Goal: Transaction & Acquisition: Download file/media

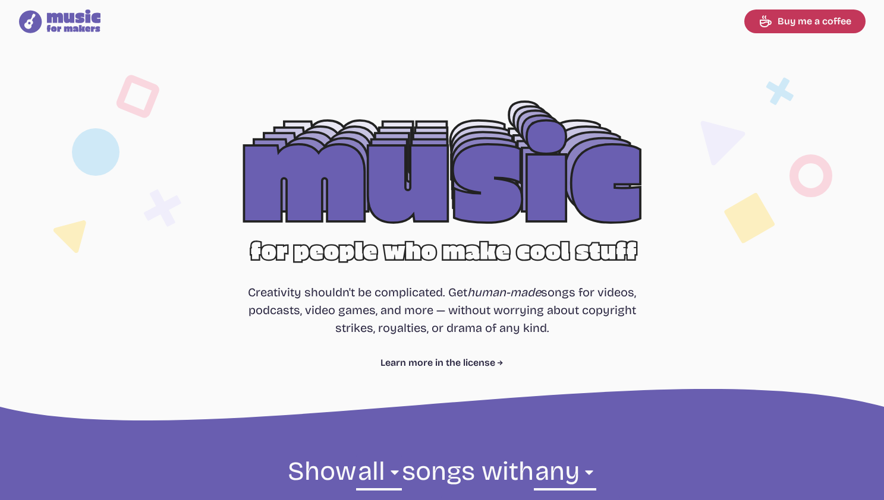
select select "most popular"
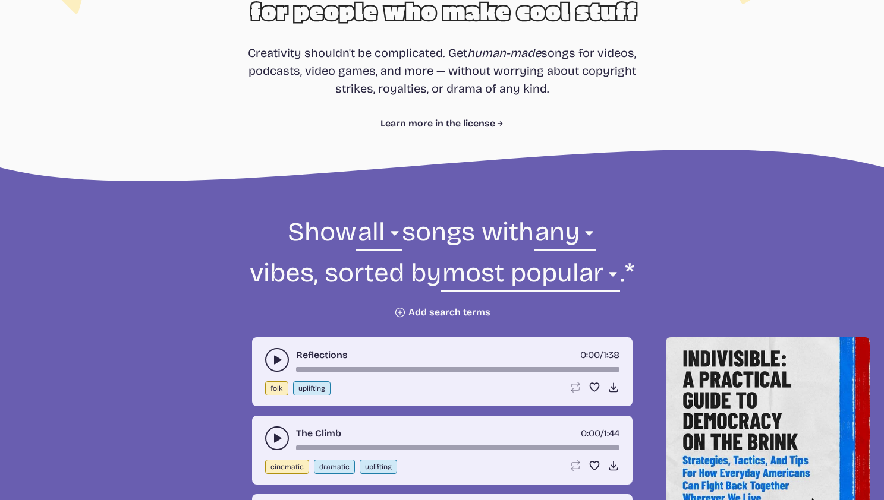
scroll to position [348, 0]
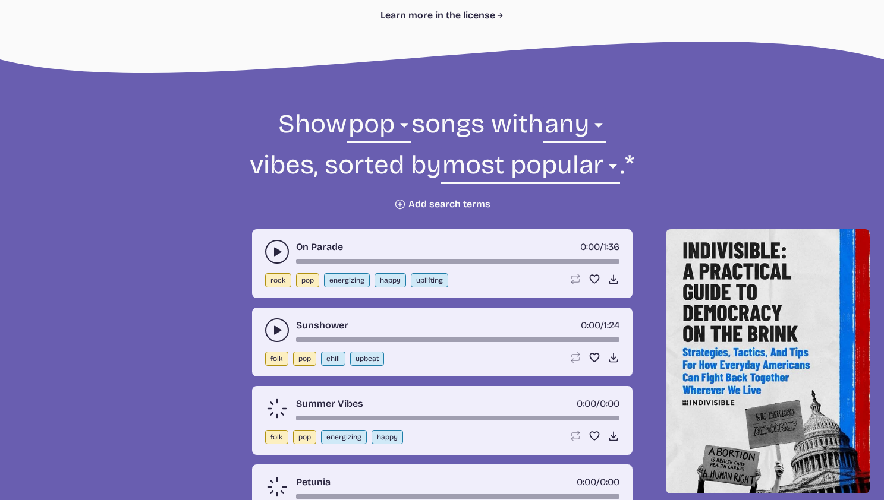
click at [261, 247] on div "On Parade 0:00 / 1:36 rock pop energizing happy uplifting Loop song Loop this s…" at bounding box center [442, 263] width 380 height 69
click at [274, 256] on use "play-pause toggle" at bounding box center [277, 252] width 12 height 12
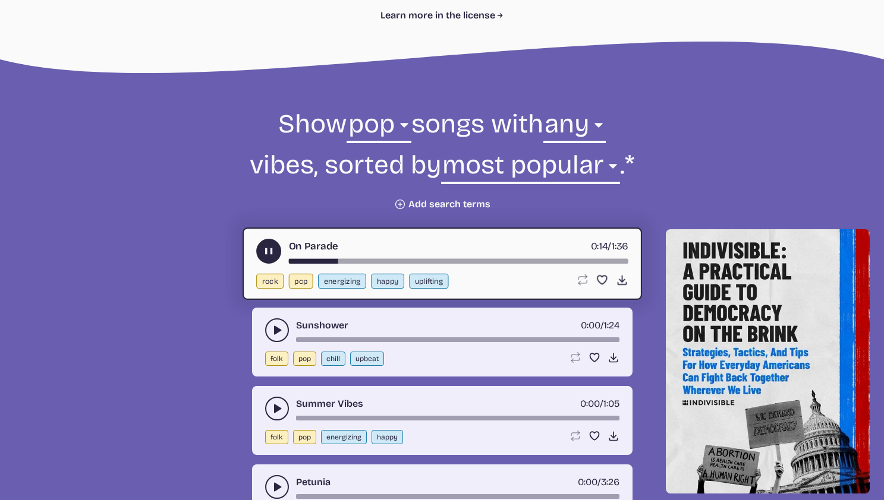
click at [273, 330] on icon "play-pause toggle" at bounding box center [277, 330] width 12 height 12
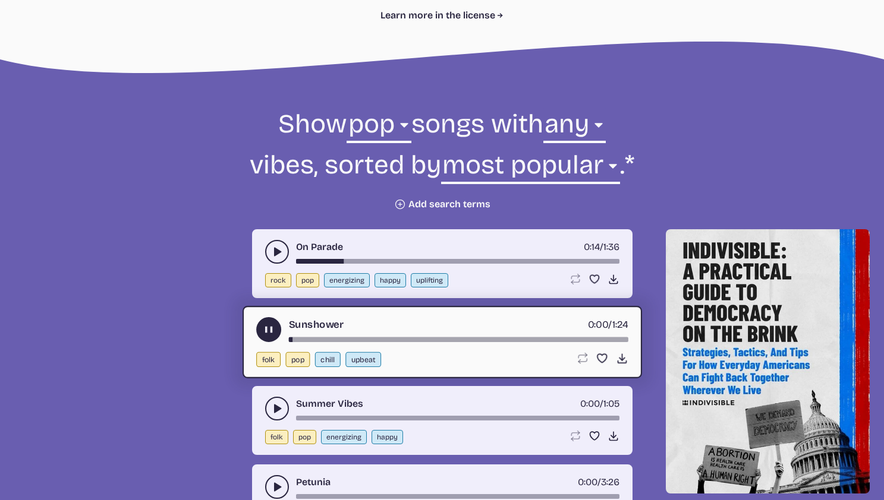
click at [257, 407] on div "Summer Vibes 0:00 / 1:05 folk pop energizing happy Loop song Loop this song. Fa…" at bounding box center [442, 420] width 380 height 69
click at [267, 409] on button "play-pause toggle" at bounding box center [277, 409] width 24 height 24
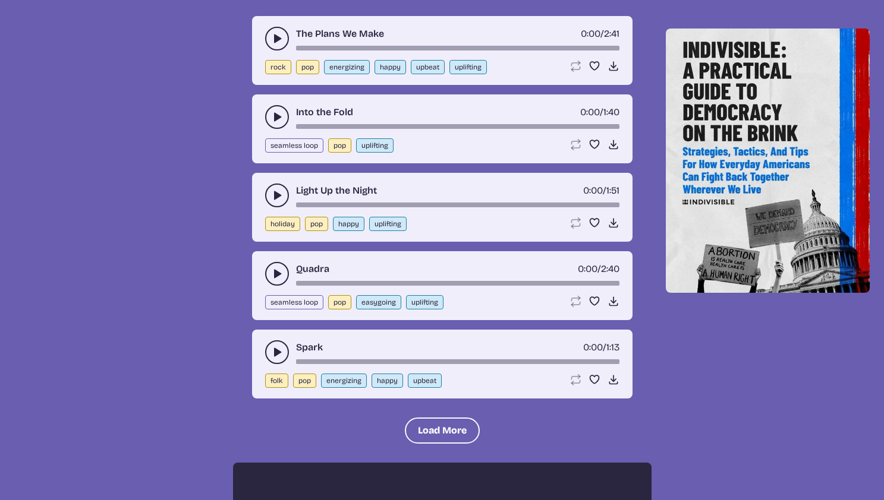
scroll to position [1629, 0]
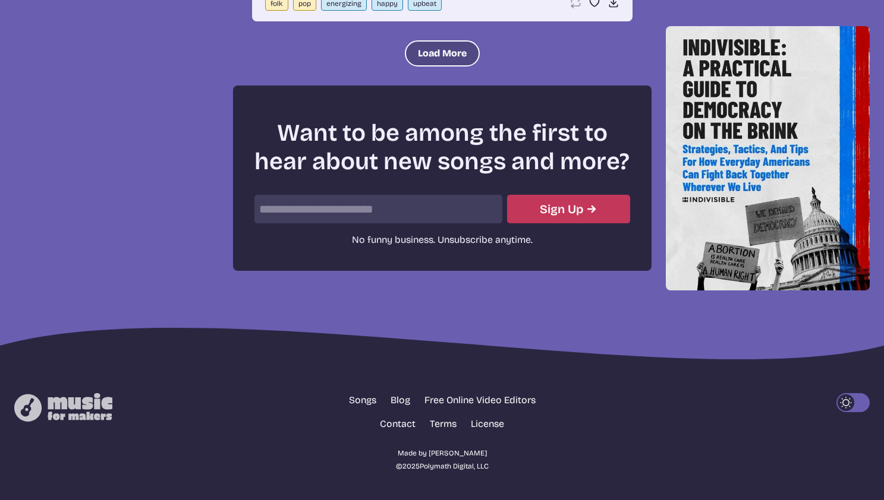
click at [433, 50] on button "Load More" at bounding box center [442, 53] width 75 height 26
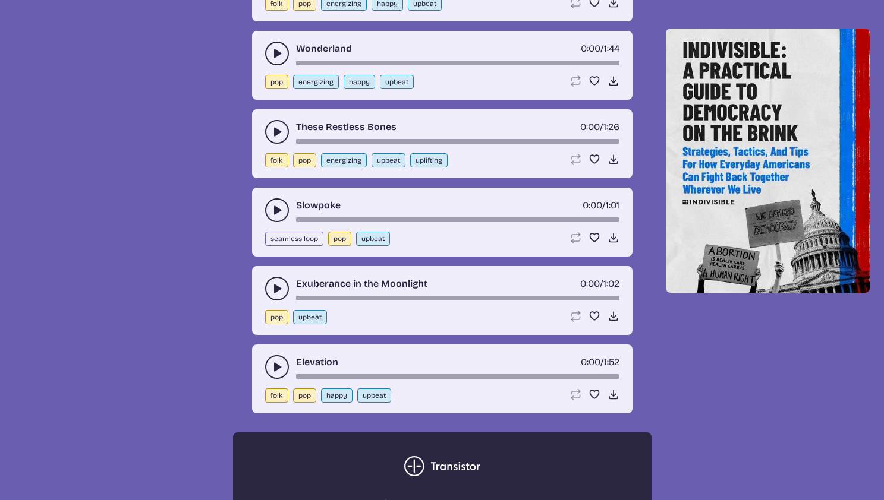
click at [269, 294] on button "play-pause toggle" at bounding box center [277, 289] width 24 height 24
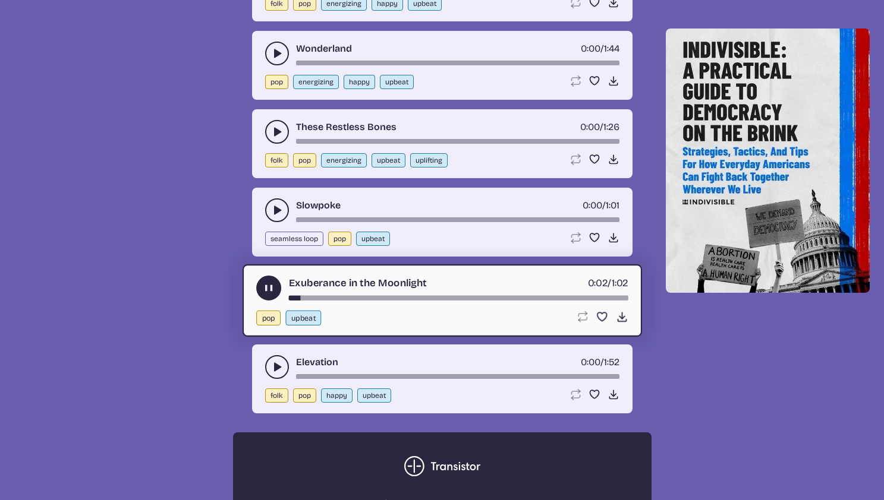
click at [276, 211] on use "play-pause toggle" at bounding box center [277, 210] width 12 height 12
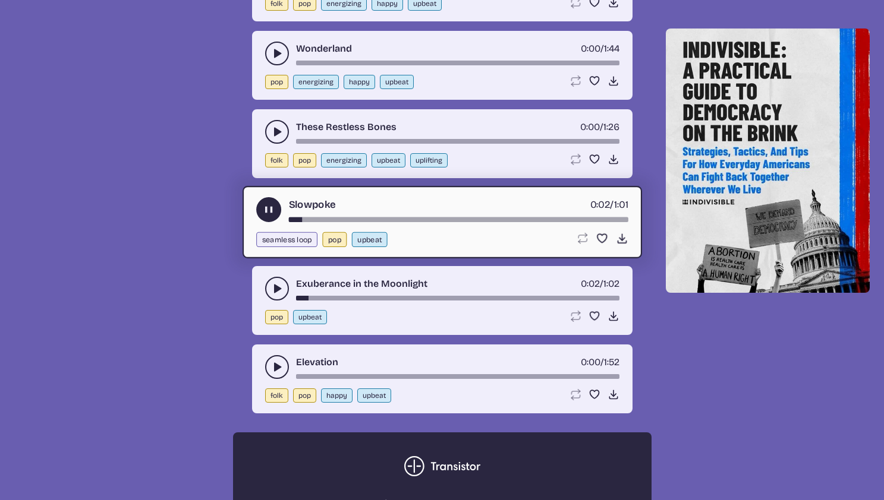
click at [270, 371] on button "play-pause toggle" at bounding box center [277, 367] width 24 height 24
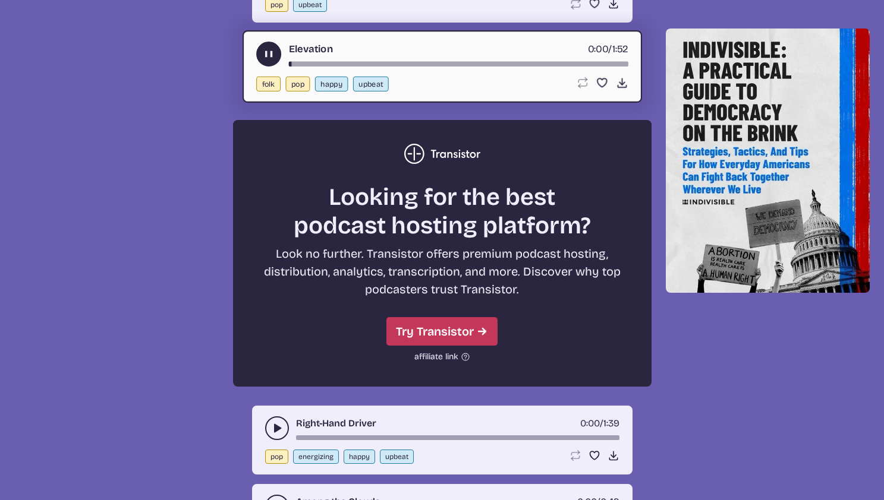
scroll to position [2054, 0]
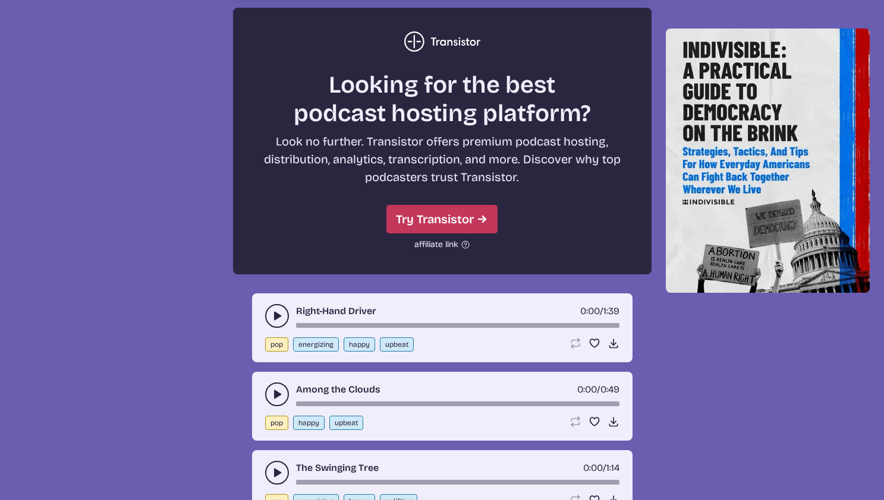
click at [276, 320] on icon "play-pause toggle" at bounding box center [277, 316] width 12 height 12
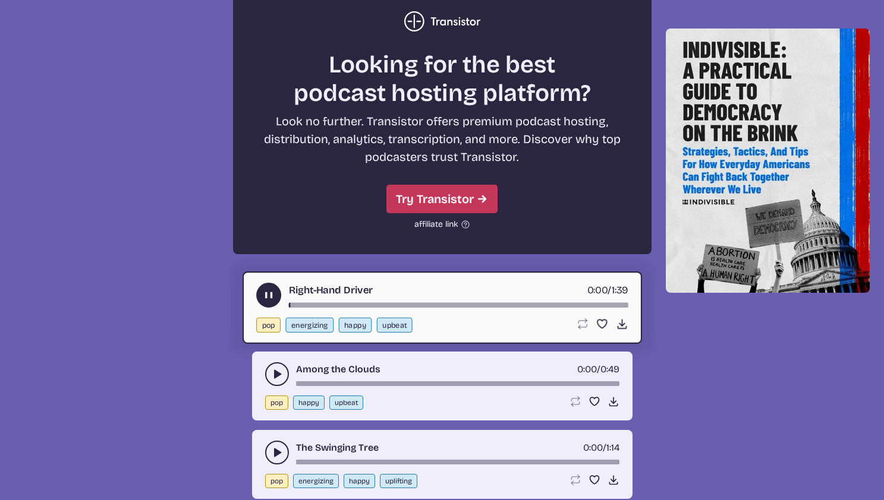
scroll to position [2099, 0]
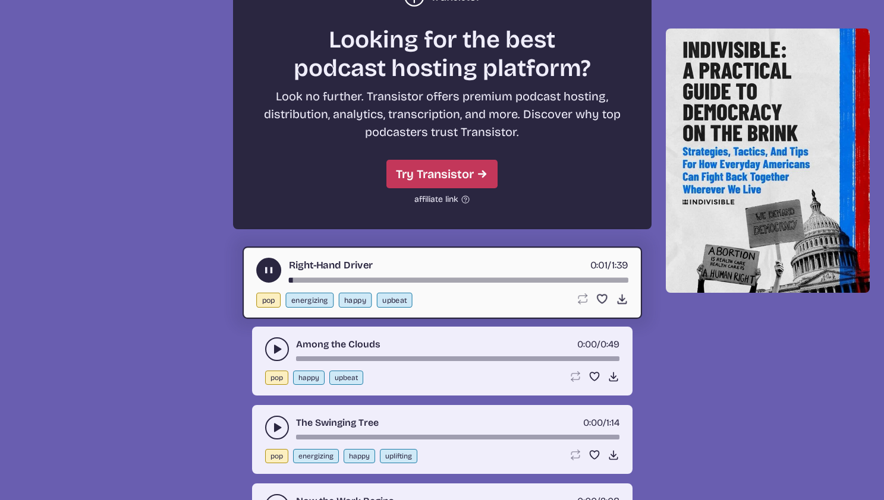
click at [281, 343] on icon "play-pause toggle" at bounding box center [277, 349] width 12 height 12
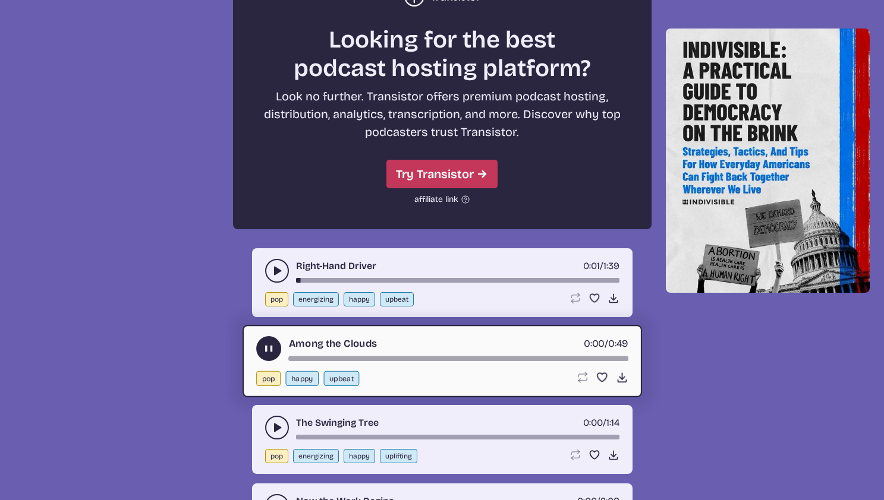
scroll to position [2189, 0]
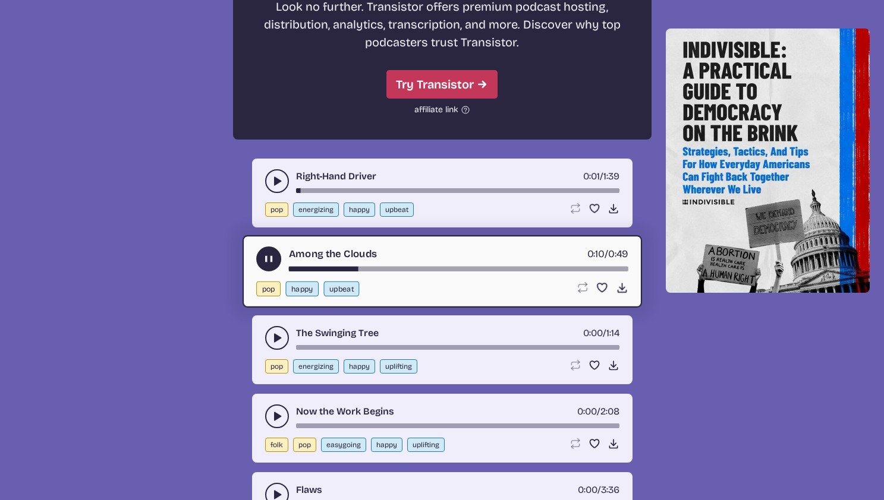
click at [264, 343] on div "The Swinging Tree 0:00 / 1:14 pop energizing happy uplifting Loop song Loop thi…" at bounding box center [442, 350] width 380 height 69
click at [272, 340] on icon "play-pause toggle" at bounding box center [277, 338] width 12 height 12
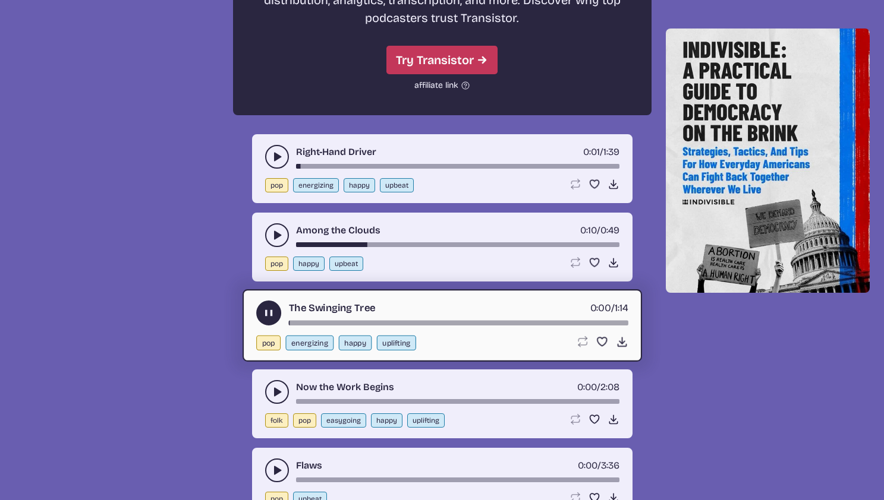
scroll to position [2253, 0]
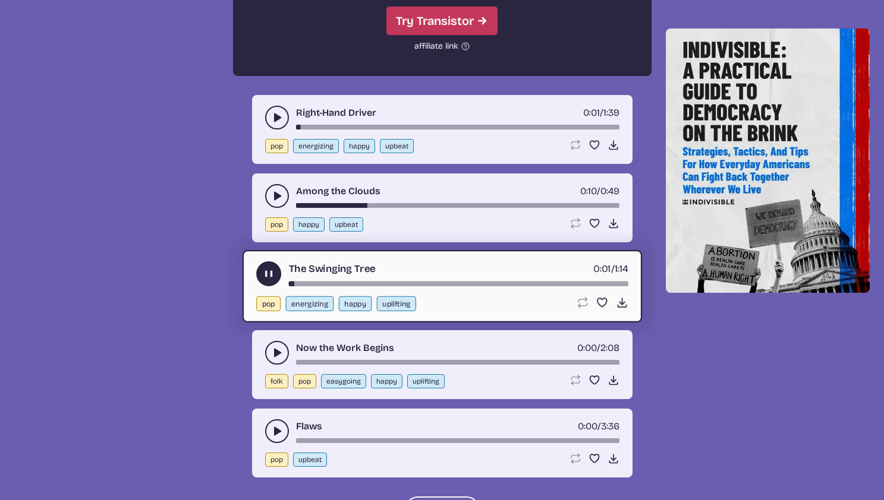
click at [273, 354] on icon "play-pause toggle" at bounding box center [277, 353] width 12 height 12
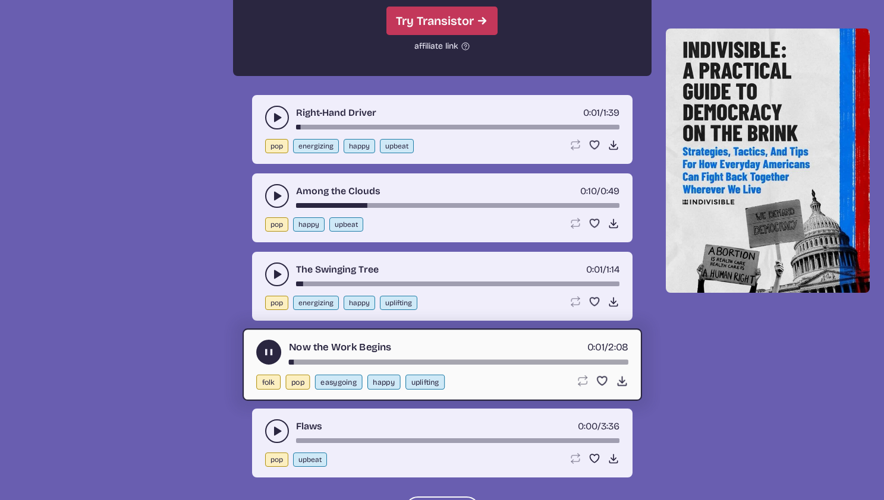
scroll to position [2267, 0]
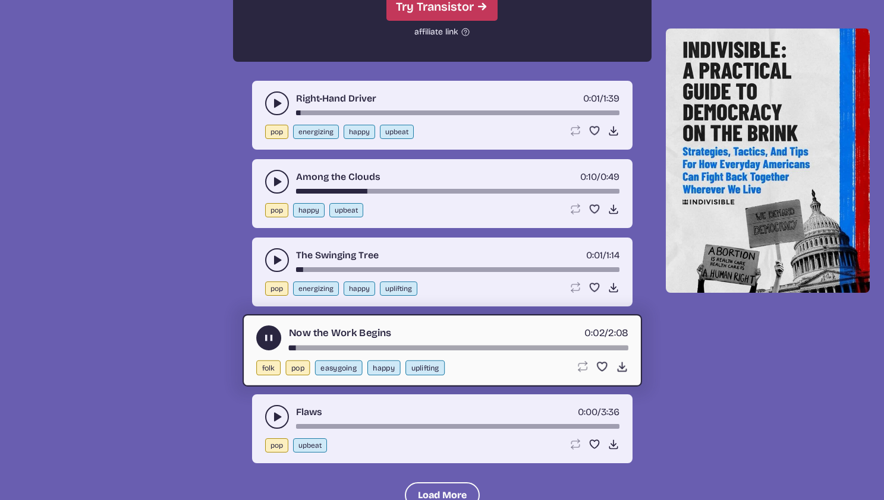
click at [260, 411] on div "Flaws 0:00 / 3:36 pop upbeat Loop song Loop this song. Favorite song Save this …" at bounding box center [442, 429] width 380 height 69
click at [264, 413] on div "Flaws 0:00 / 3:36 pop upbeat Loop song Loop this song. Favorite song Save this …" at bounding box center [442, 429] width 380 height 69
click at [270, 415] on button "play-pause toggle" at bounding box center [277, 417] width 24 height 24
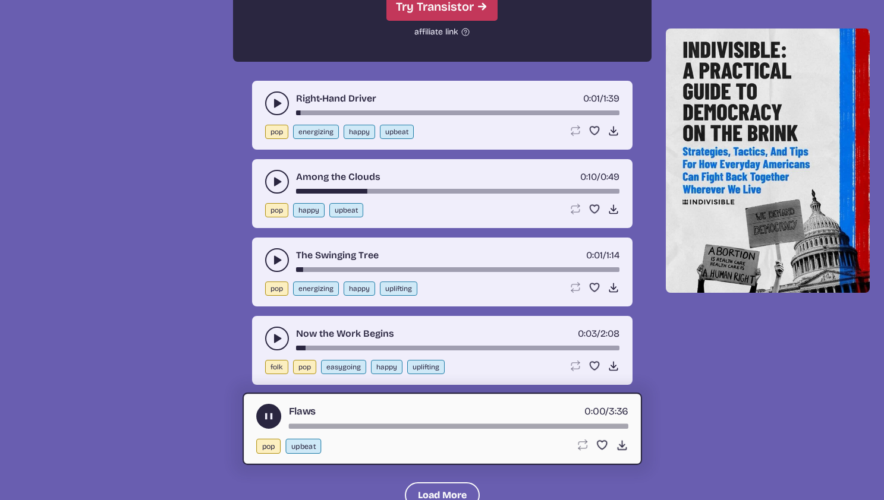
scroll to position [2372, 0]
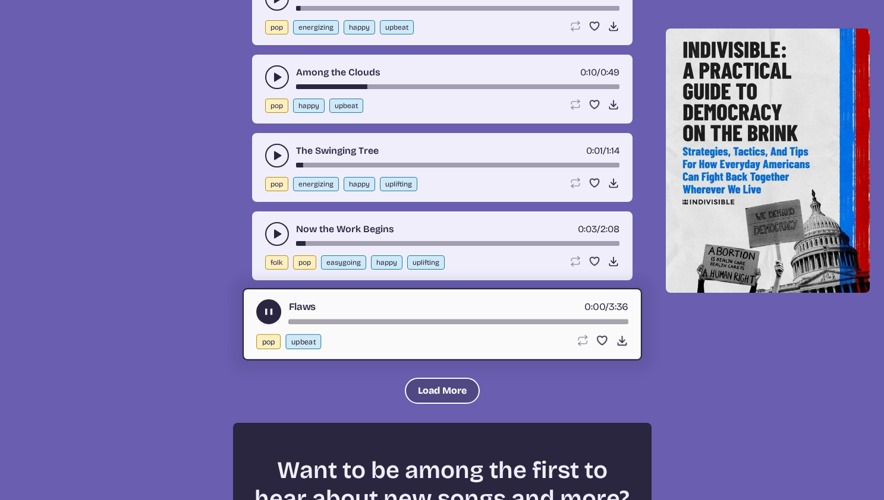
click at [430, 395] on button "Load More" at bounding box center [442, 391] width 75 height 26
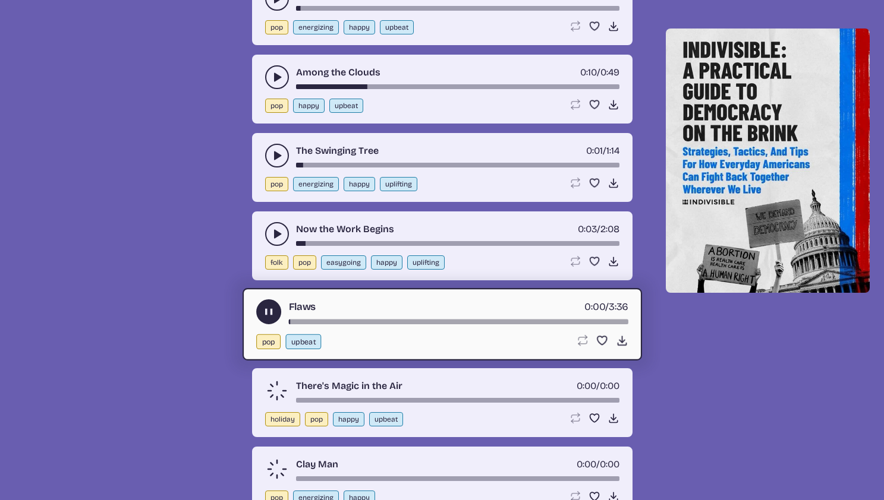
scroll to position [2396, 0]
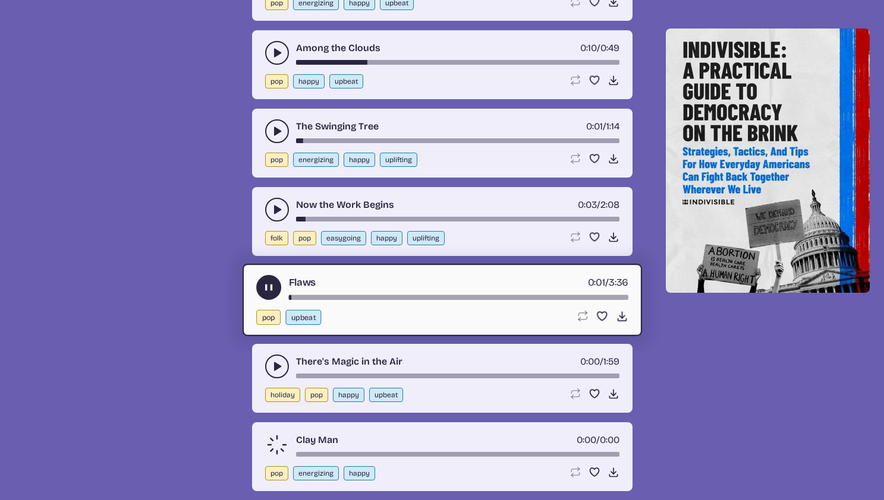
click at [269, 361] on button "play-pause toggle" at bounding box center [277, 367] width 24 height 24
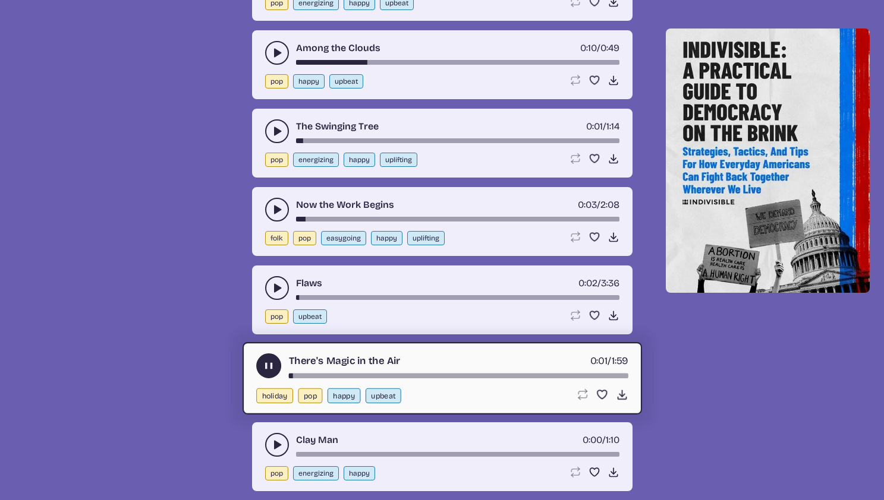
scroll to position [2503, 0]
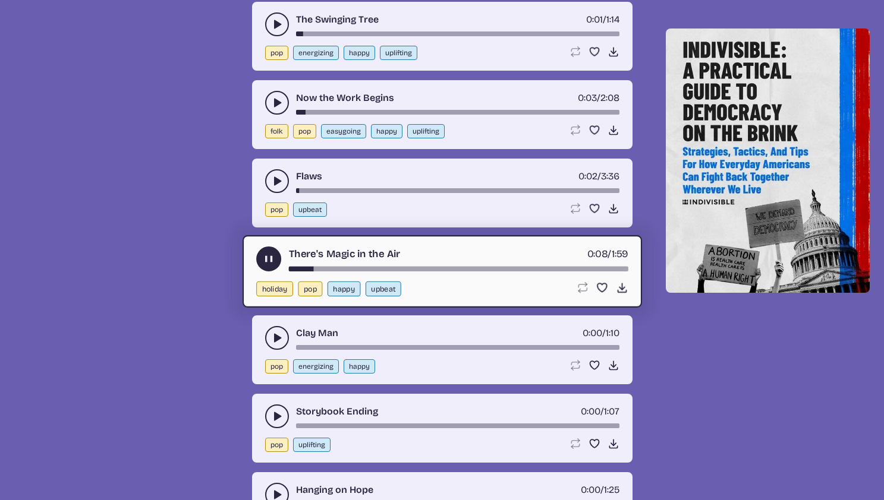
click at [271, 345] on button "play-pause toggle" at bounding box center [277, 338] width 24 height 24
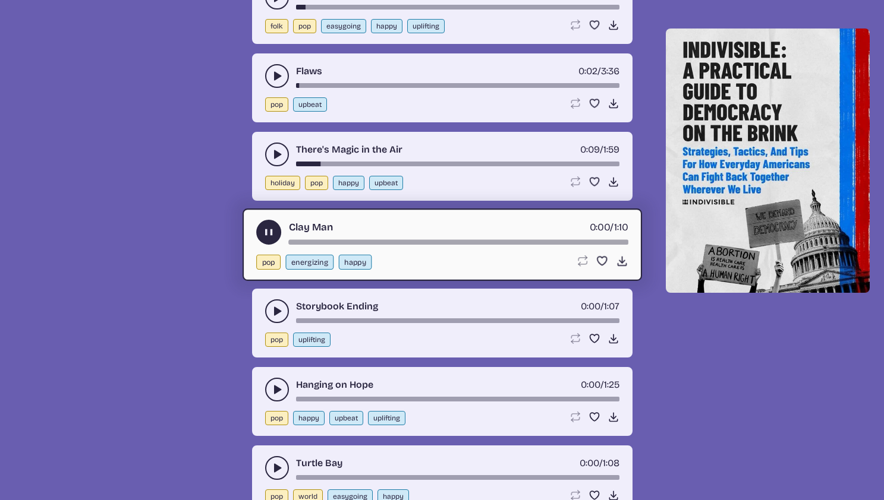
scroll to position [2702, 0]
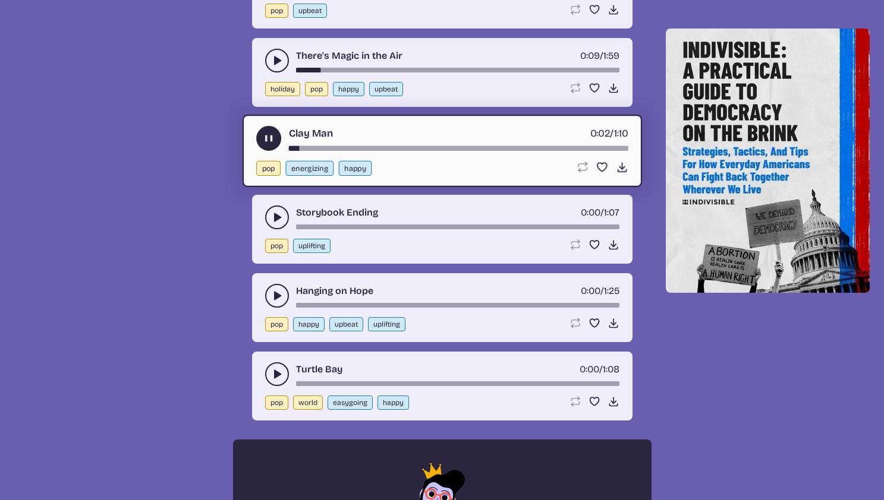
click at [273, 210] on button "play-pause toggle" at bounding box center [277, 218] width 24 height 24
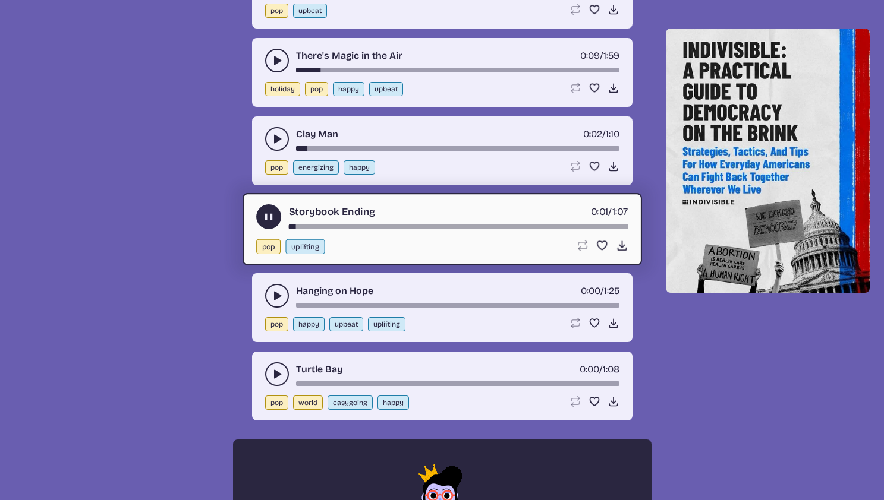
click at [271, 294] on icon "play-pause toggle" at bounding box center [277, 296] width 12 height 12
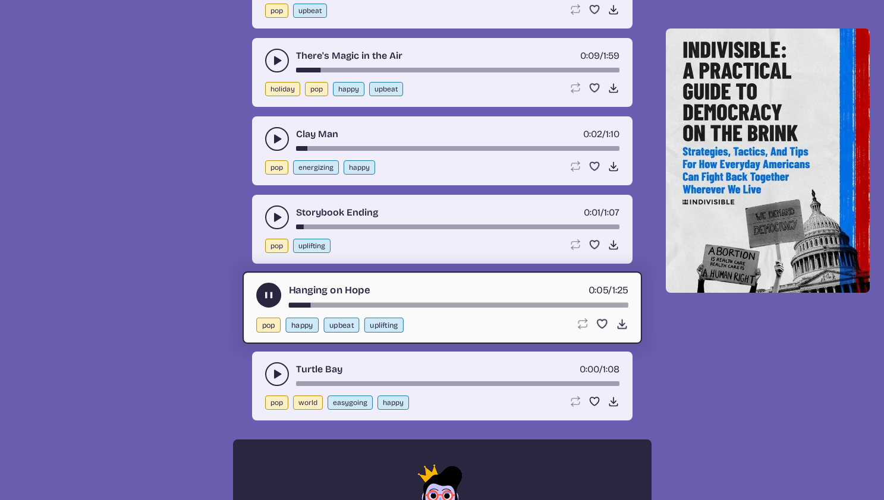
click at [273, 373] on icon "play-pause toggle" at bounding box center [277, 374] width 12 height 12
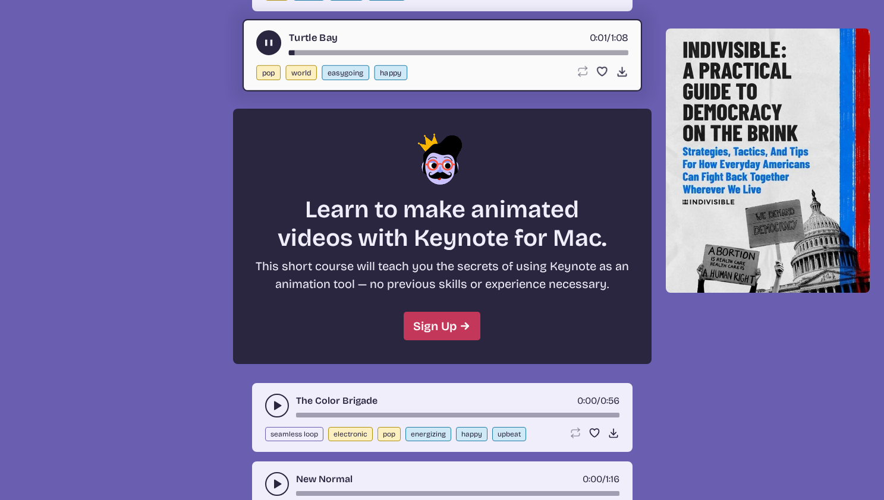
scroll to position [3058, 0]
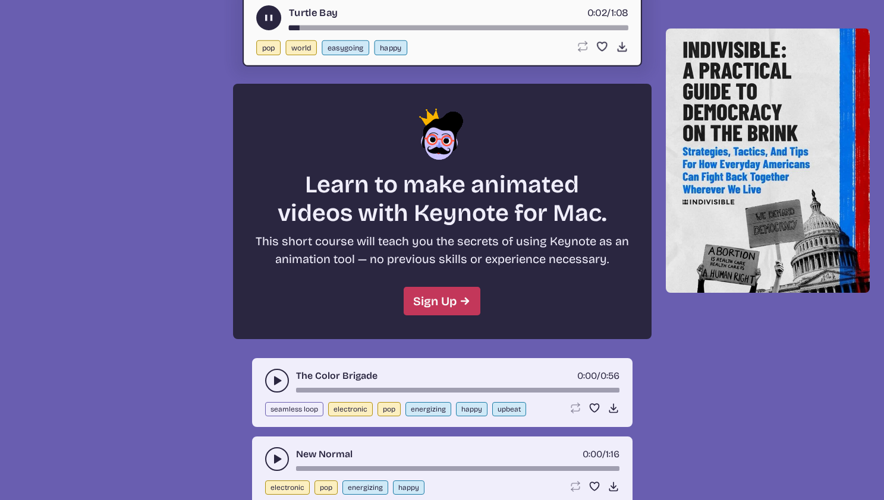
click at [270, 381] on button "play-pause toggle" at bounding box center [277, 381] width 24 height 24
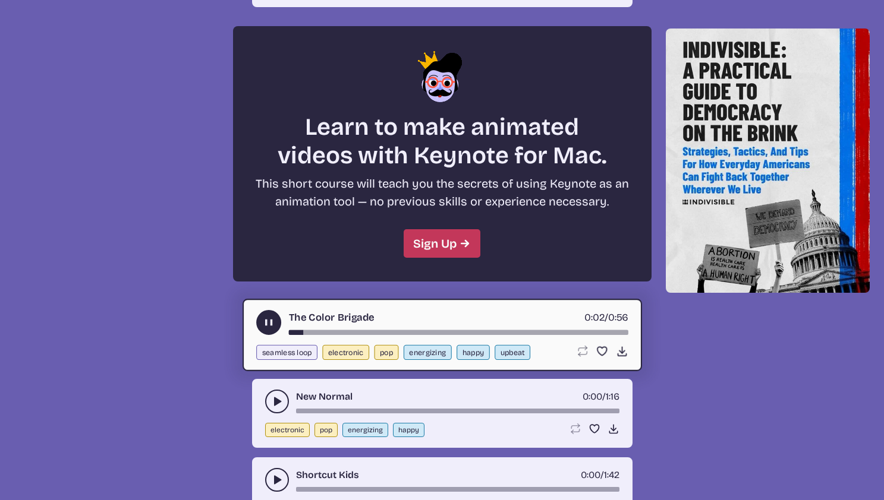
scroll to position [3207, 0]
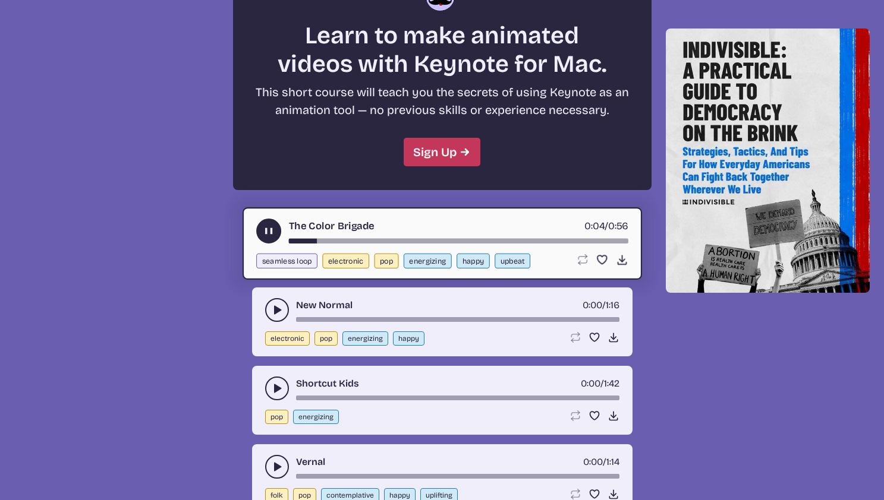
click at [271, 309] on button "play-pause toggle" at bounding box center [277, 310] width 24 height 24
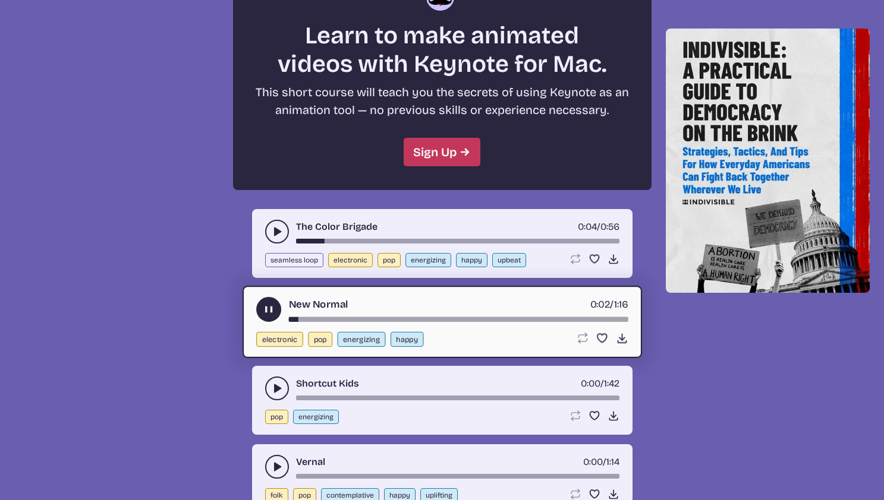
click at [267, 385] on button "play-pause toggle" at bounding box center [277, 389] width 24 height 24
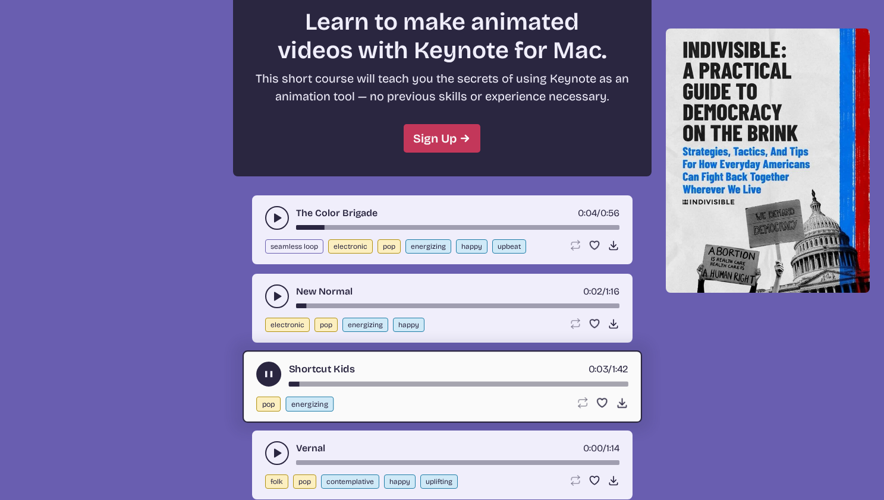
scroll to position [3263, 0]
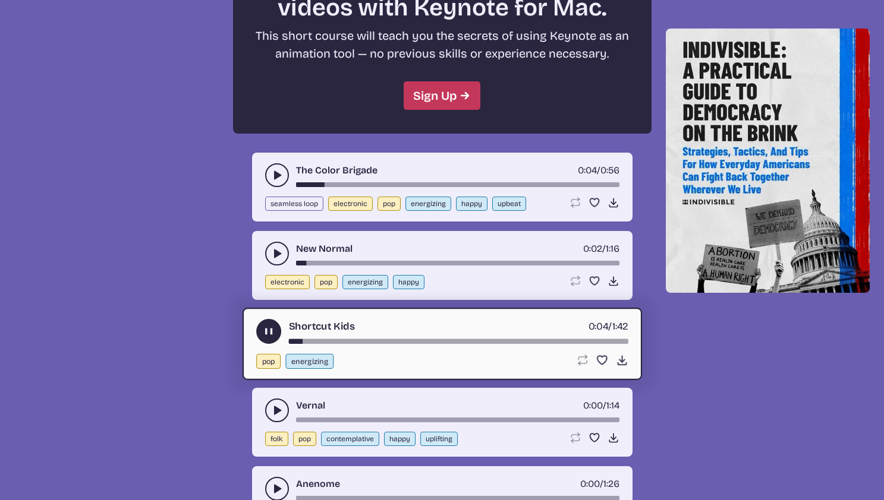
click at [276, 405] on icon "play-pause toggle" at bounding box center [277, 411] width 12 height 12
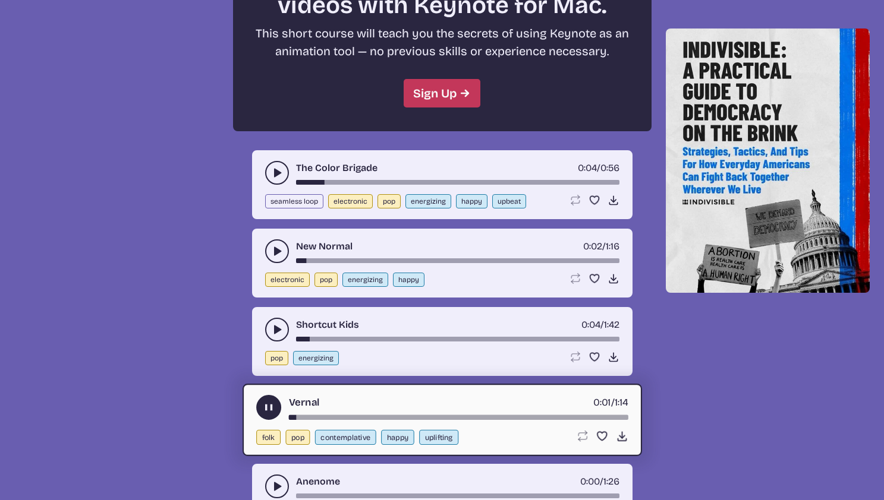
scroll to position [3285, 0]
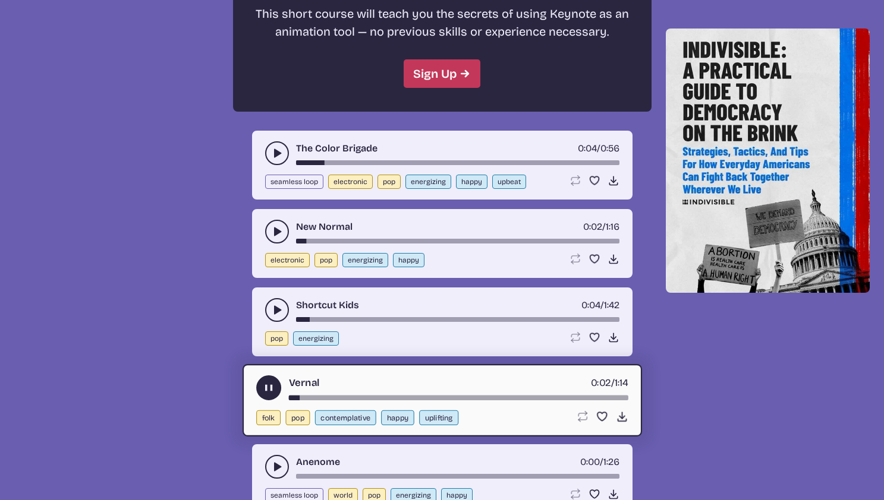
click at [278, 456] on button "play-pause toggle" at bounding box center [277, 467] width 24 height 24
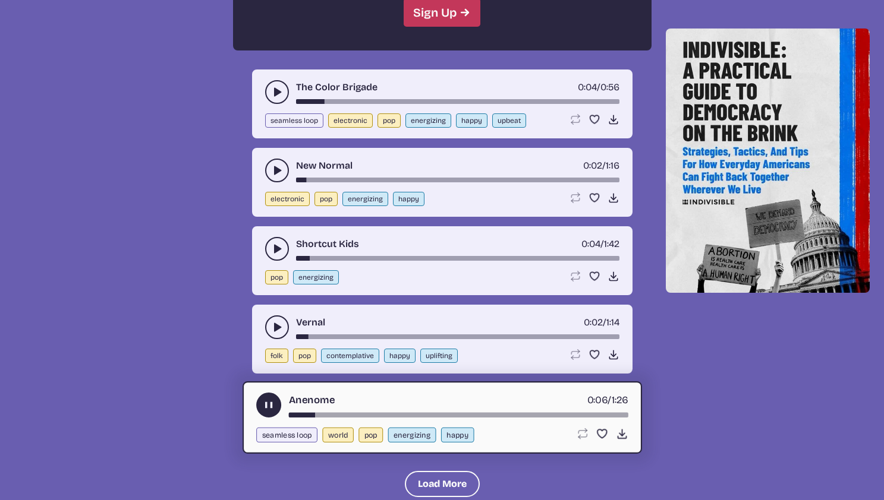
scroll to position [3450, 0]
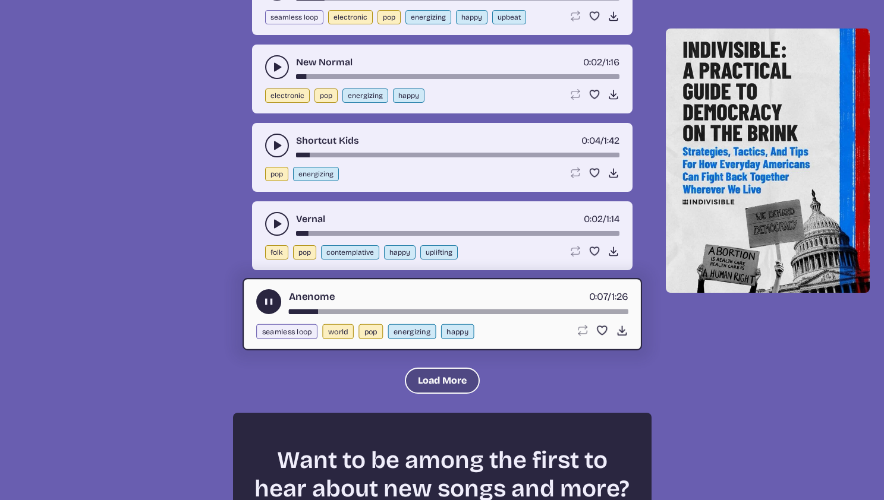
click at [438, 373] on button "Load More" at bounding box center [442, 381] width 75 height 26
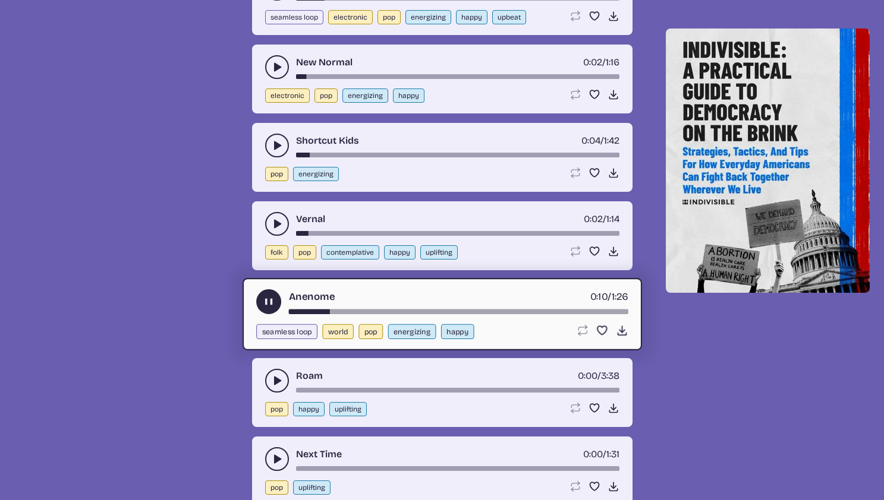
click at [273, 380] on icon "play-pause toggle" at bounding box center [277, 381] width 12 height 12
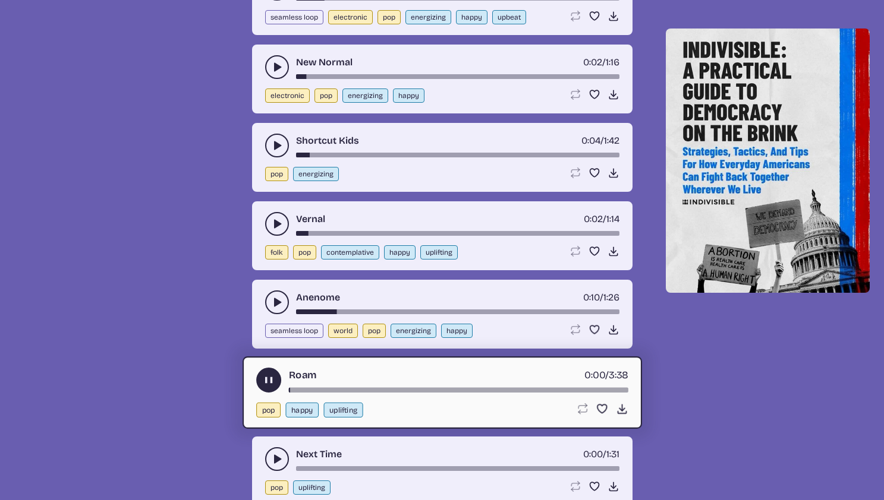
scroll to position [3535, 0]
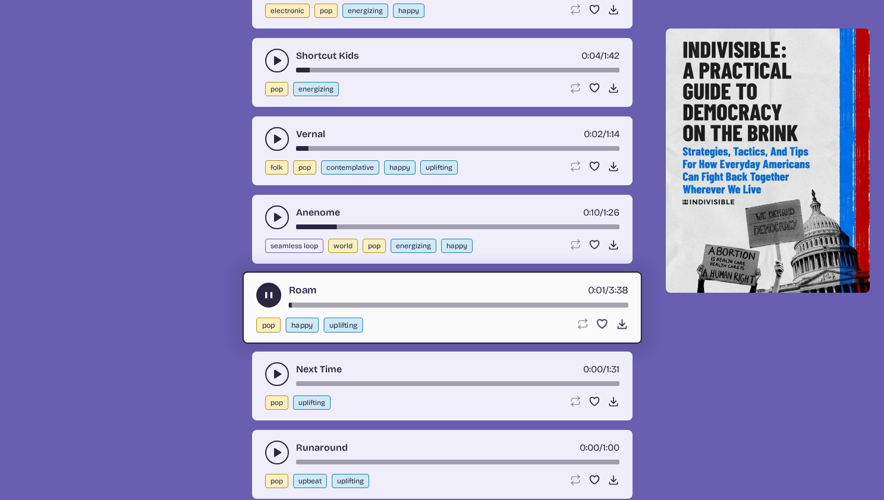
click at [276, 369] on icon "play-pause toggle" at bounding box center [277, 374] width 12 height 12
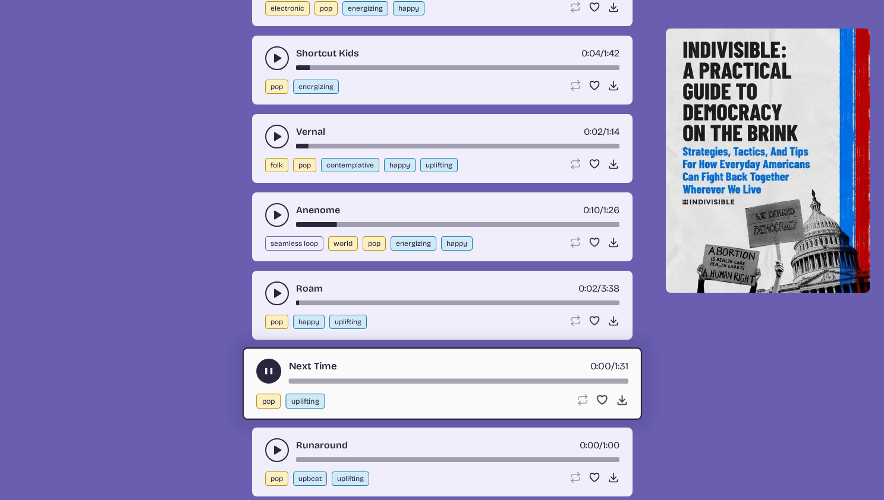
scroll to position [3608, 0]
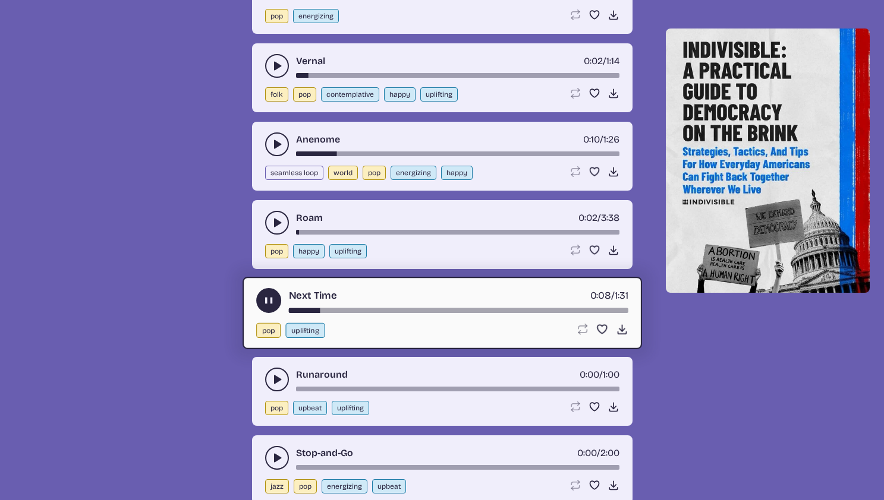
click at [276, 378] on use "play-pause toggle" at bounding box center [277, 380] width 12 height 12
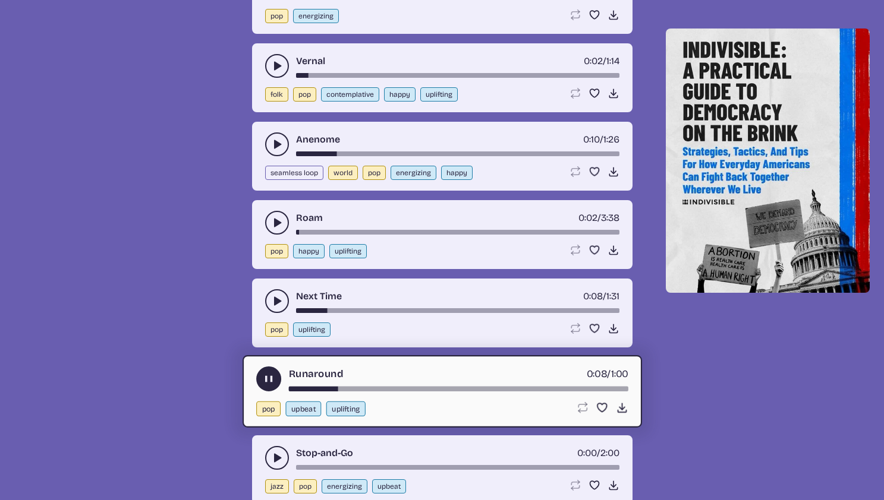
click at [286, 455] on button "play-pause toggle" at bounding box center [277, 458] width 24 height 24
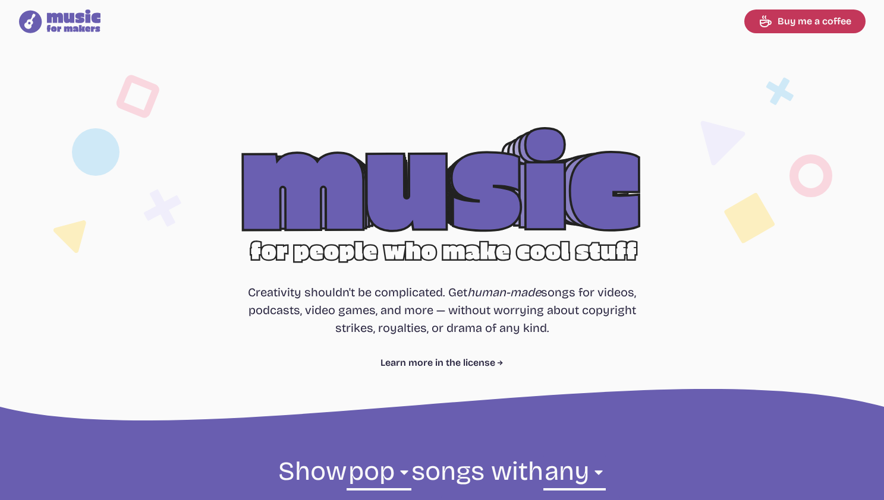
scroll to position [105, 0]
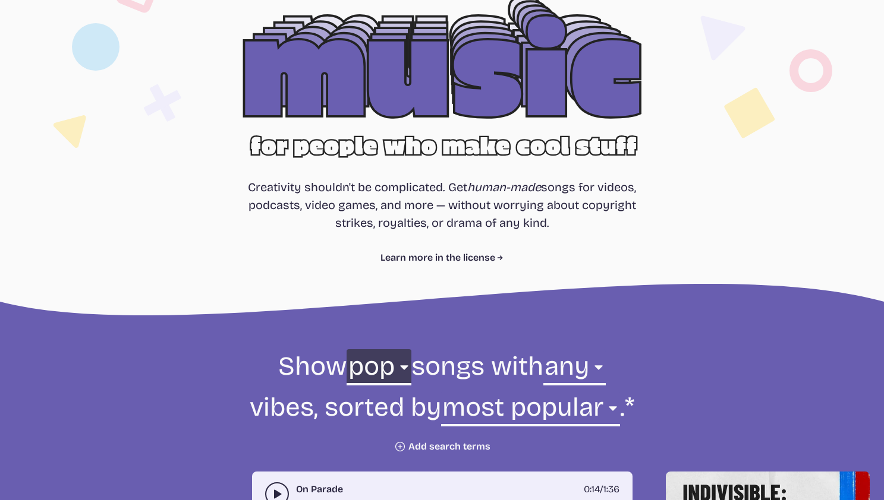
select select "cinematic"
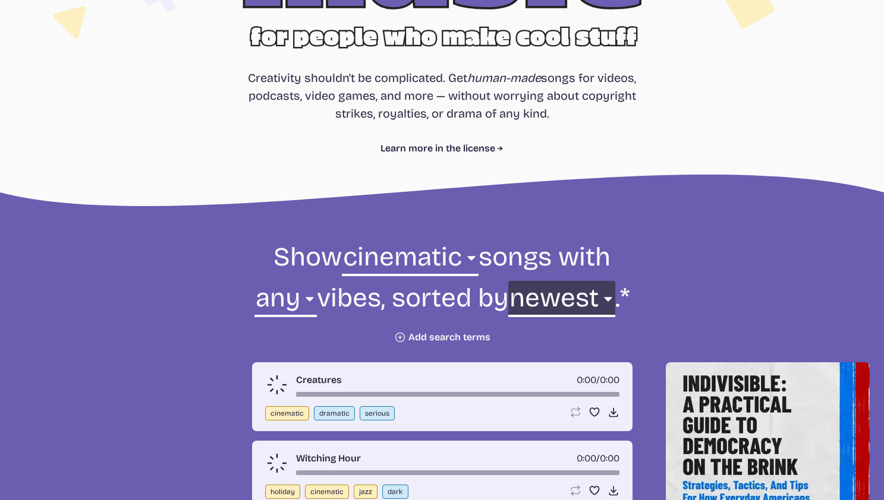
scroll to position [330, 0]
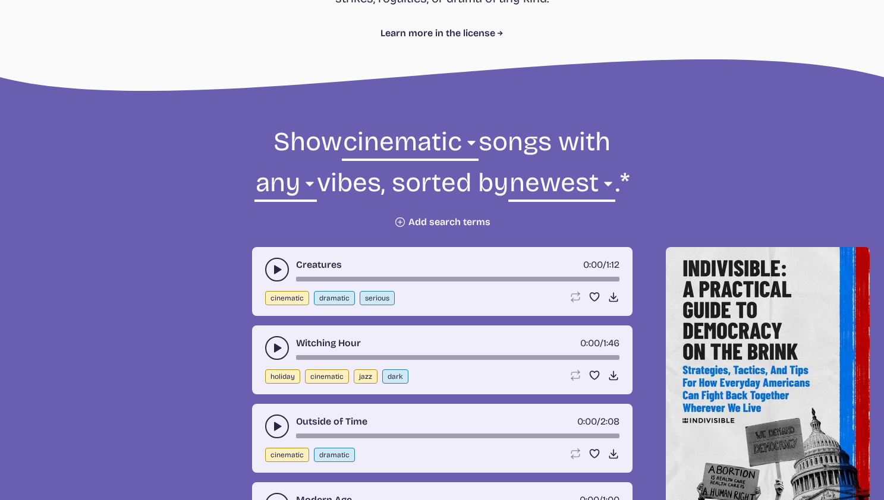
click at [280, 349] on icon "play-pause toggle" at bounding box center [277, 348] width 12 height 12
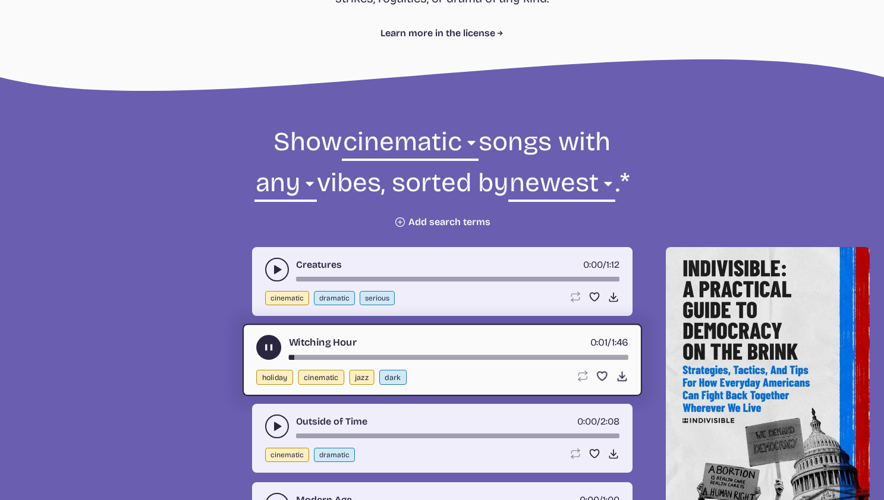
click at [276, 417] on button "play-pause toggle" at bounding box center [277, 427] width 24 height 24
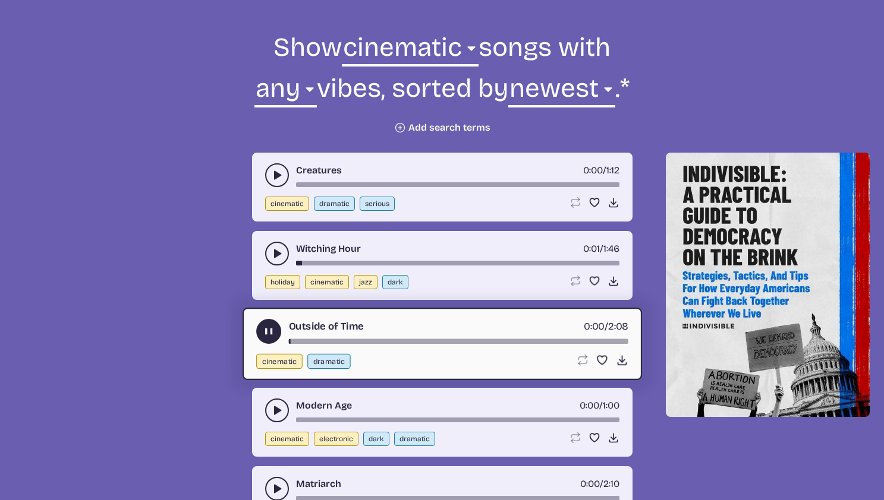
scroll to position [522, 0]
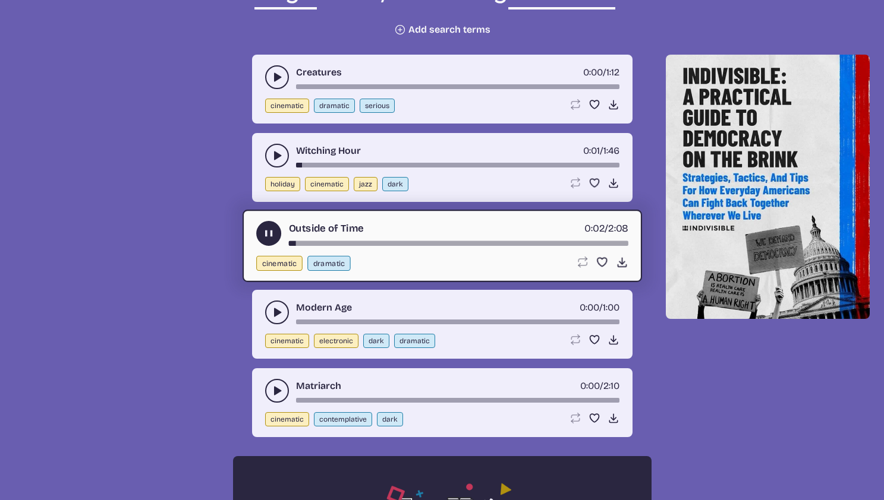
click at [273, 314] on icon "play-pause toggle" at bounding box center [277, 313] width 12 height 12
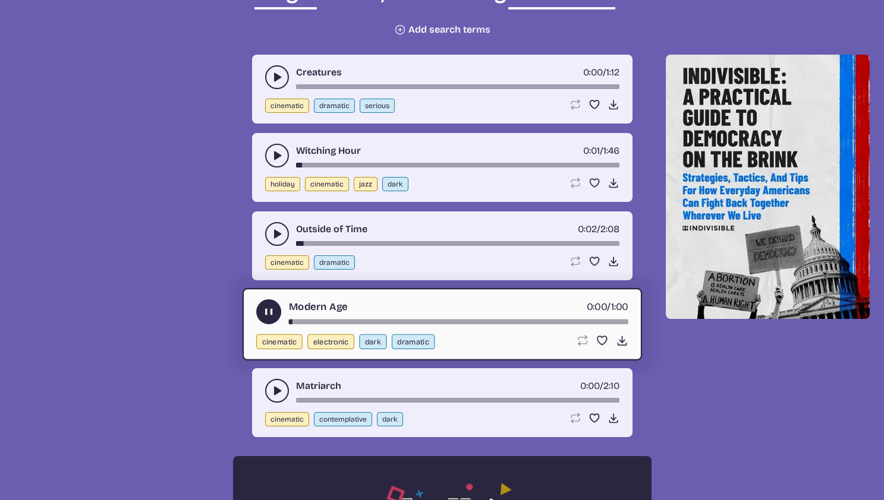
click at [272, 396] on icon "play-pause toggle" at bounding box center [277, 391] width 12 height 12
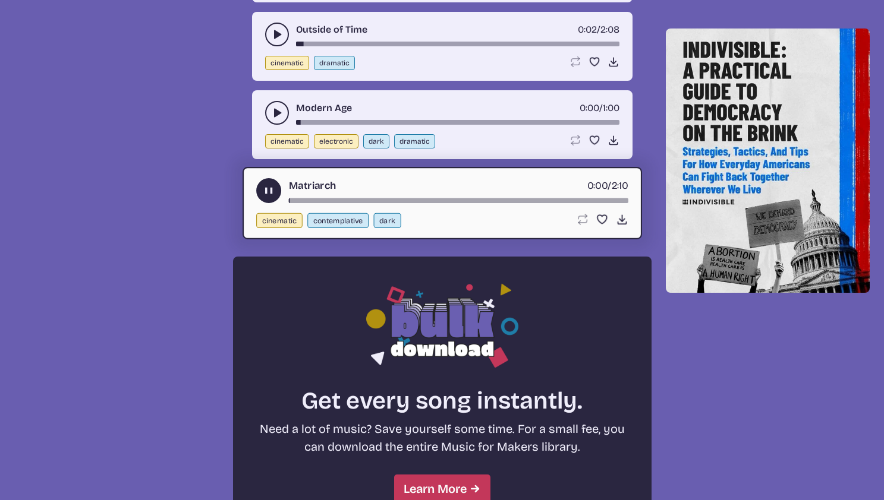
scroll to position [846, 0]
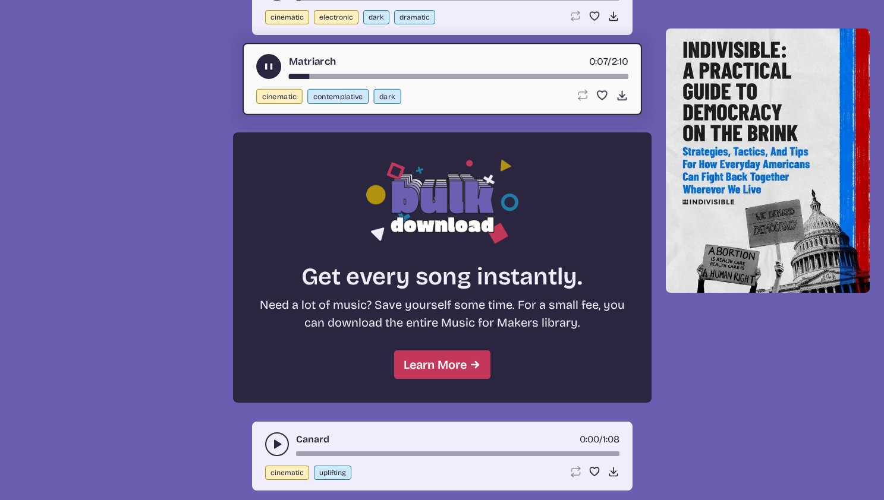
click at [282, 437] on button "play-pause toggle" at bounding box center [277, 445] width 24 height 24
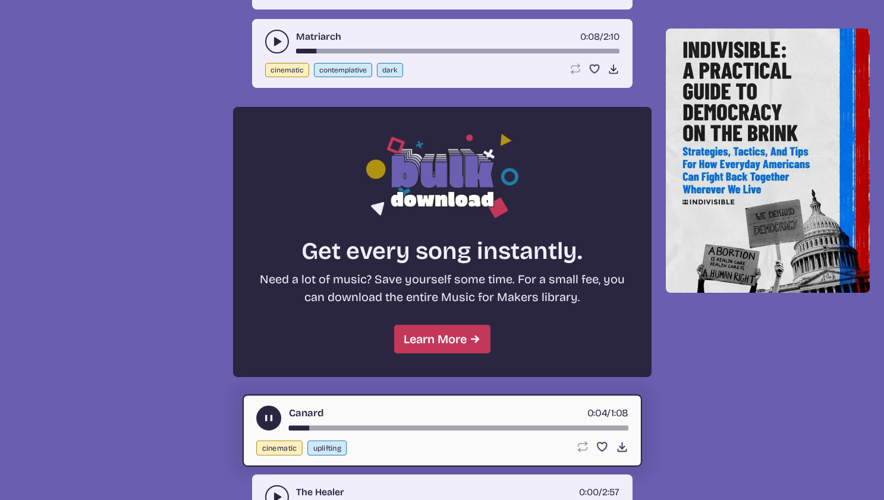
scroll to position [972, 0]
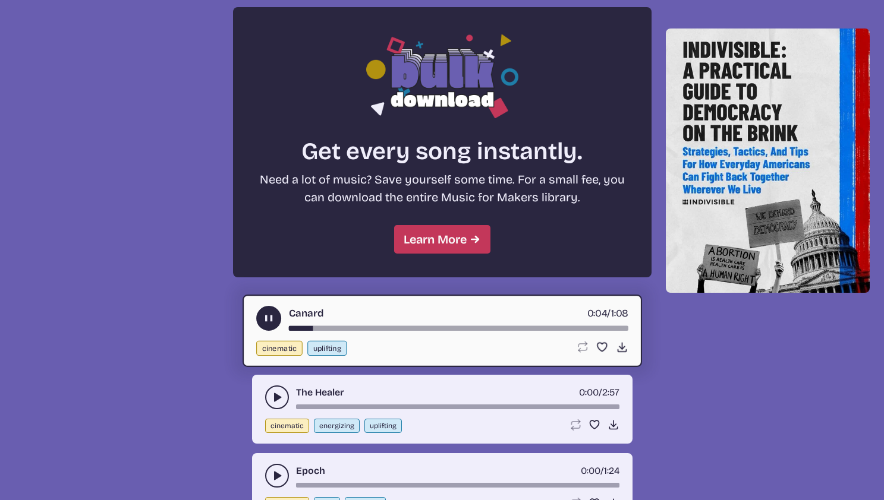
click at [270, 398] on button "play-pause toggle" at bounding box center [277, 398] width 24 height 24
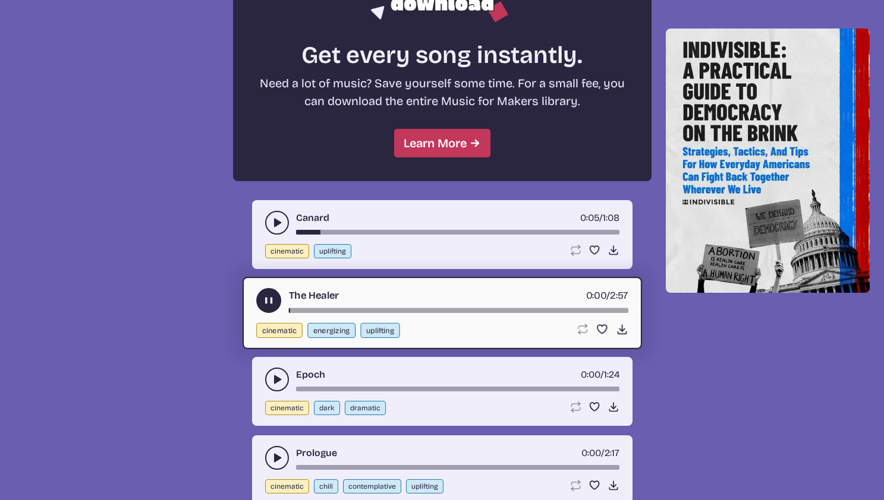
scroll to position [1163, 0]
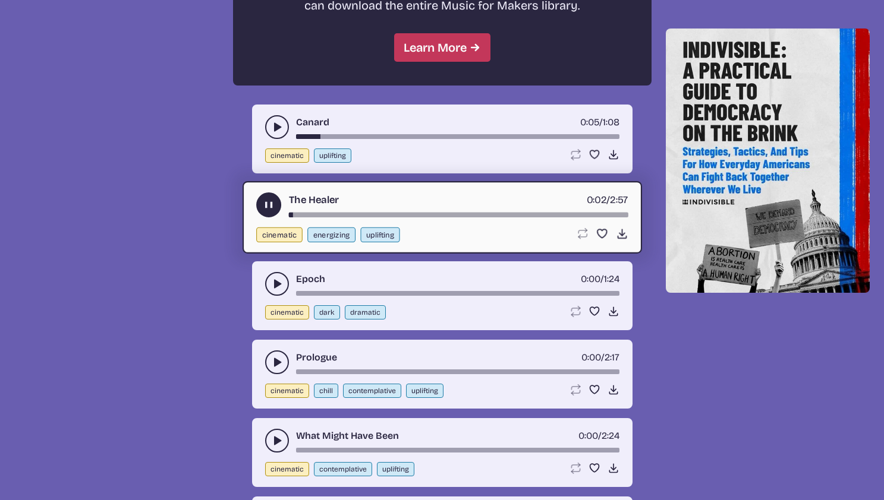
click at [278, 281] on icon "play-pause toggle" at bounding box center [277, 284] width 12 height 12
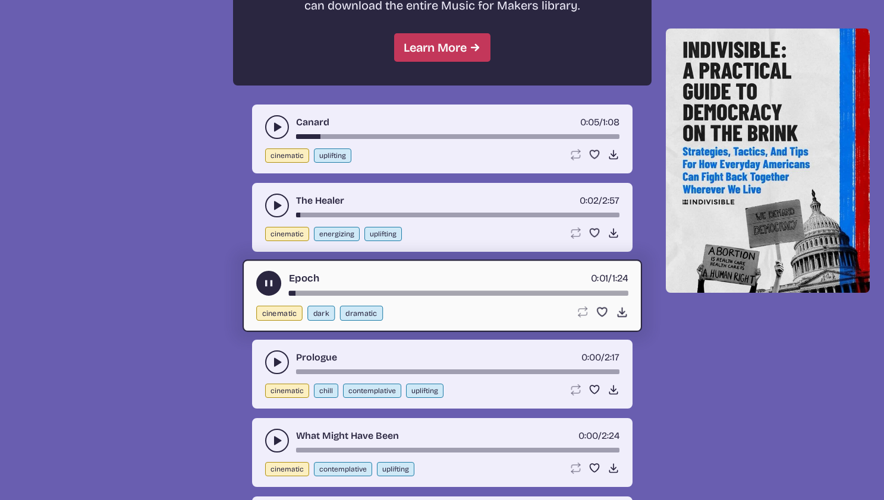
click at [270, 355] on button "play-pause toggle" at bounding box center [277, 363] width 24 height 24
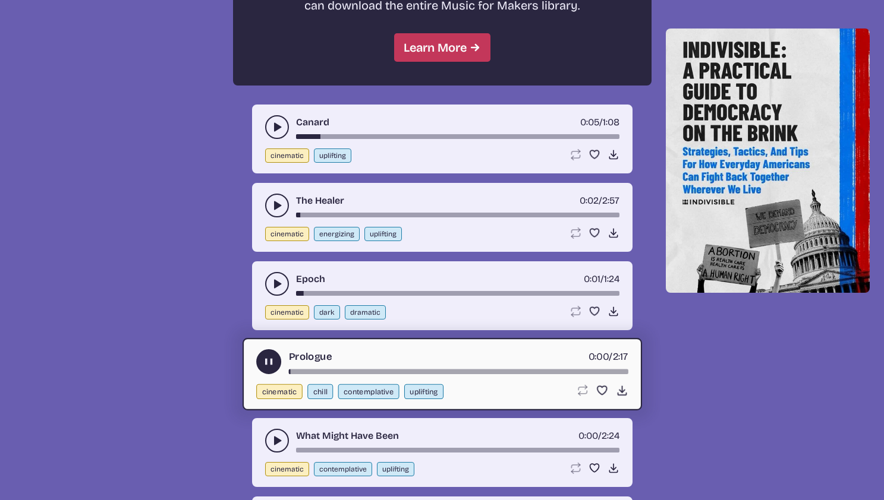
scroll to position [1181, 0]
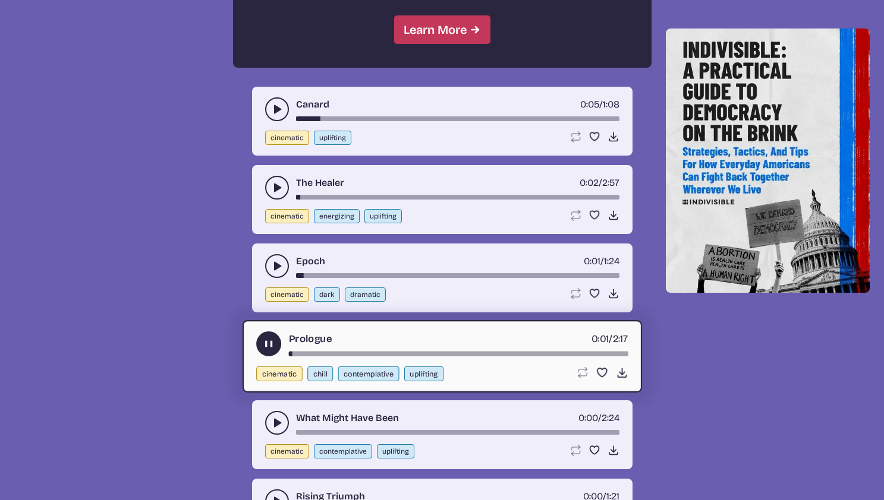
click at [275, 416] on button "play-pause toggle" at bounding box center [277, 423] width 24 height 24
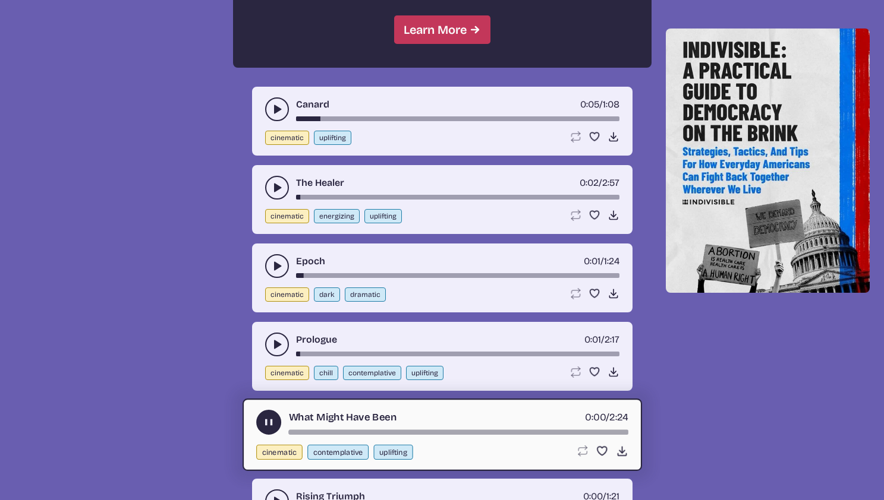
scroll to position [1282, 0]
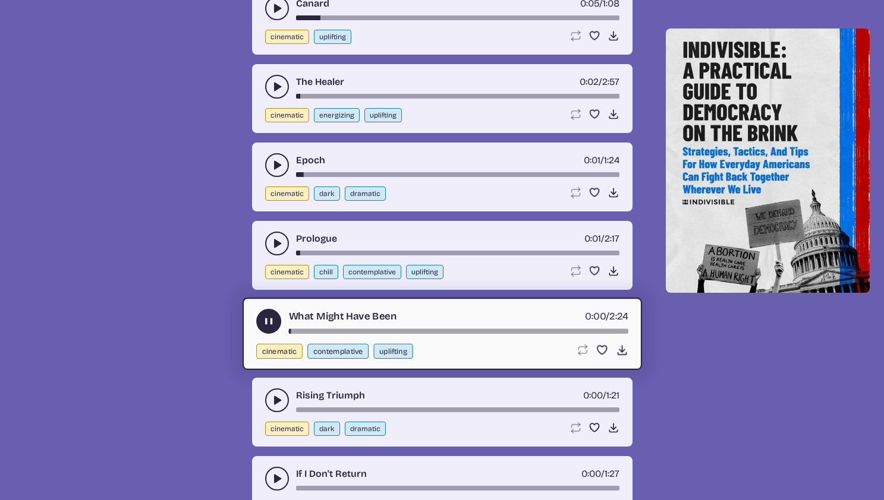
click at [269, 394] on button "play-pause toggle" at bounding box center [277, 401] width 24 height 24
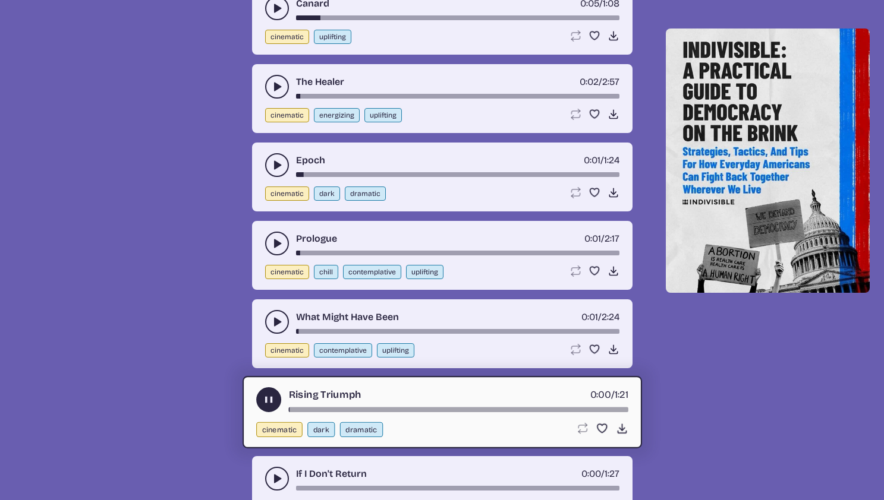
scroll to position [1366, 0]
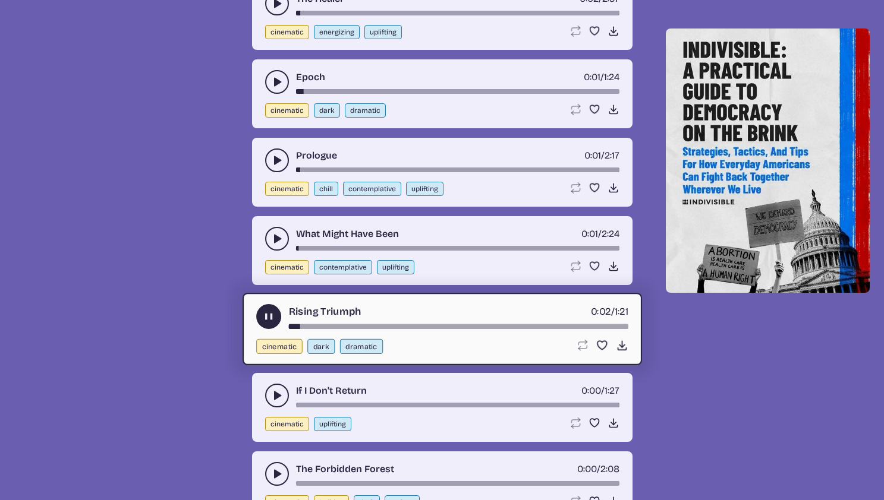
click at [273, 392] on icon "play-pause toggle" at bounding box center [277, 396] width 12 height 12
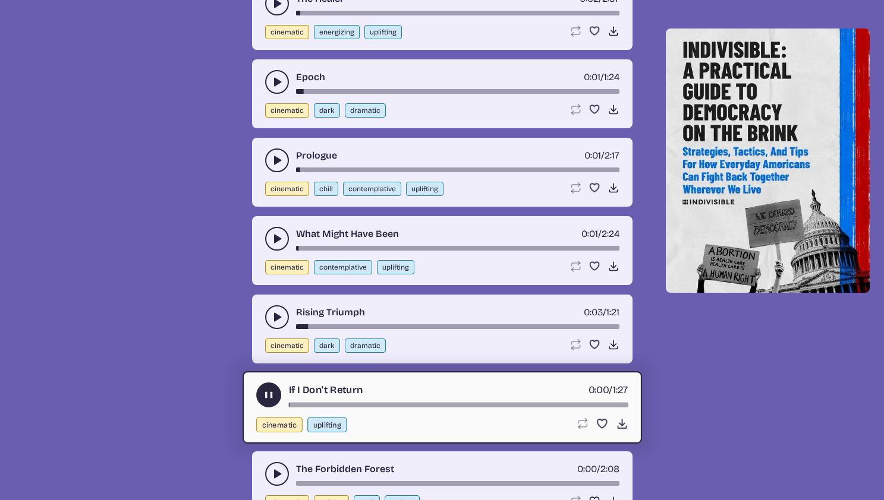
scroll to position [1453, 0]
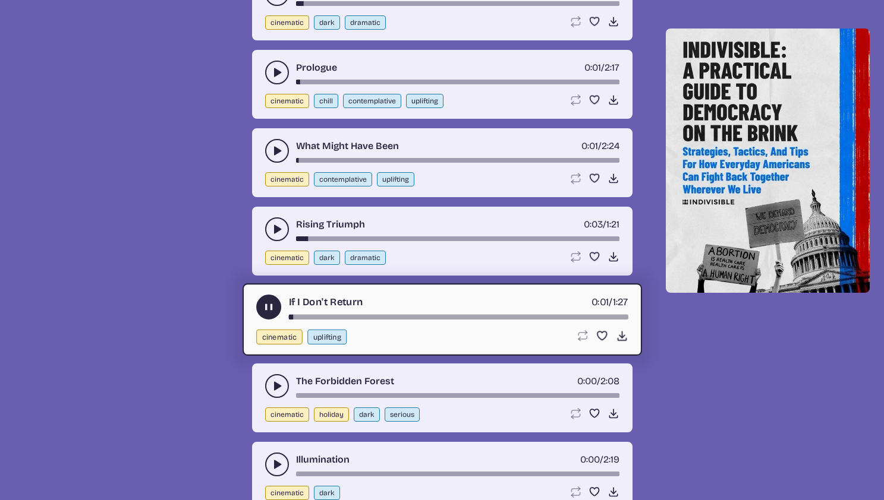
click at [262, 383] on div "The Forbidden Forest 0:00 / 2:08 cinematic holiday dark serious Loop song Loop …" at bounding box center [442, 398] width 380 height 69
click at [269, 383] on button "play-pause toggle" at bounding box center [277, 386] width 24 height 24
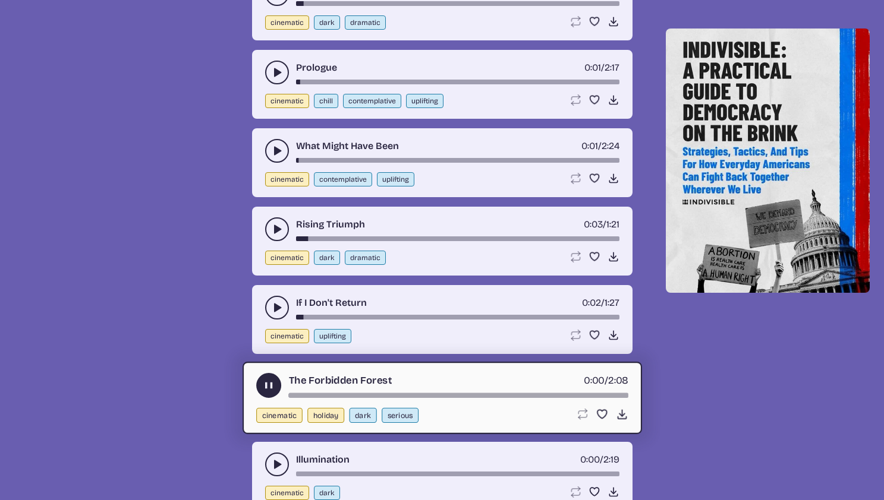
scroll to position [1562, 0]
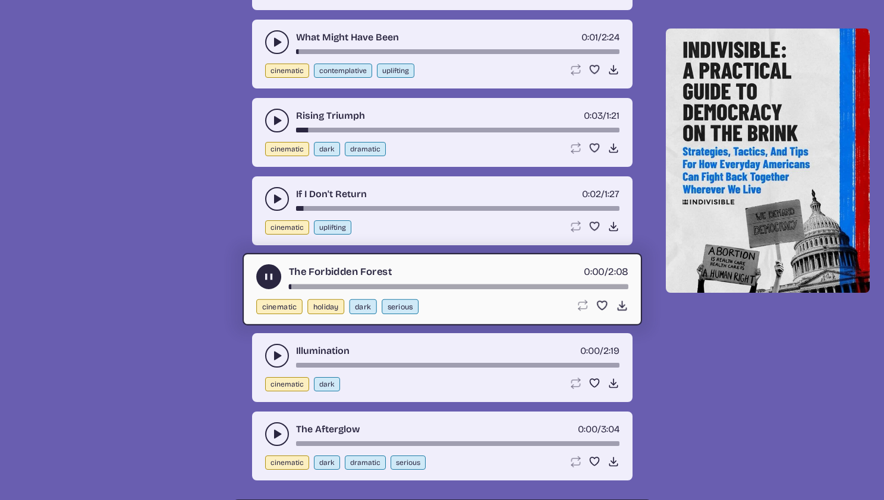
click at [274, 356] on use "play-pause toggle" at bounding box center [277, 356] width 12 height 12
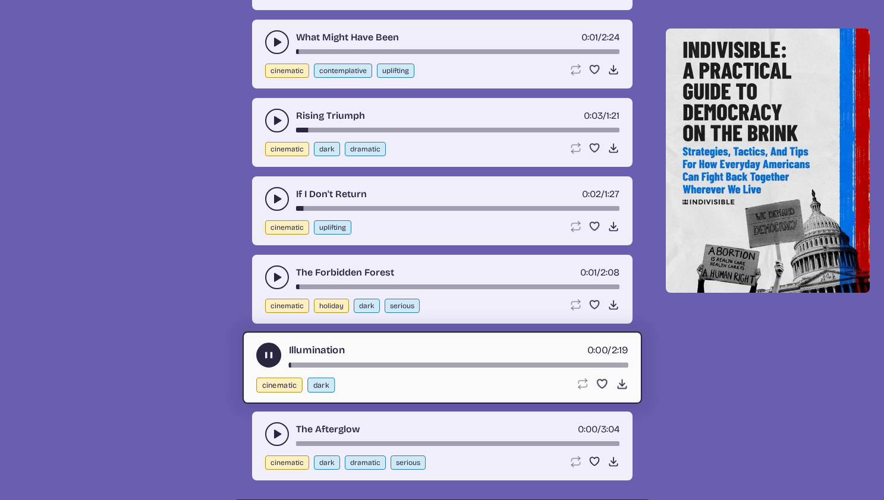
click at [275, 434] on use "play-pause toggle" at bounding box center [277, 434] width 12 height 12
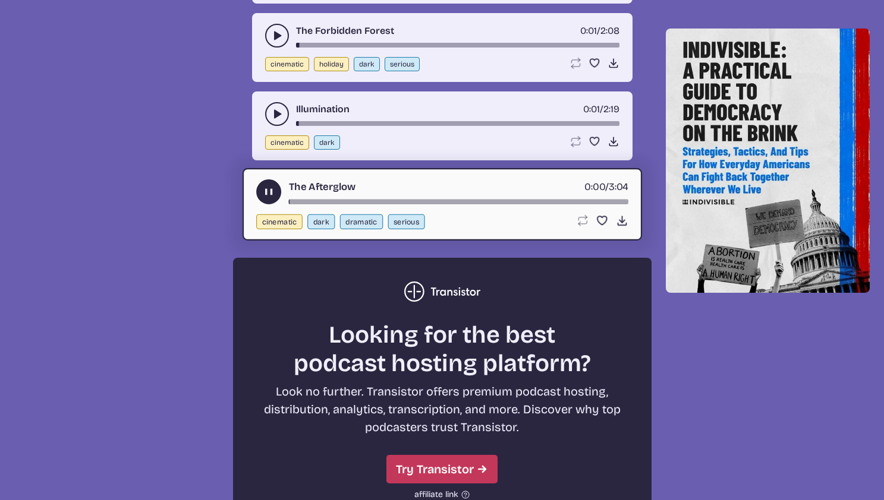
scroll to position [2057, 0]
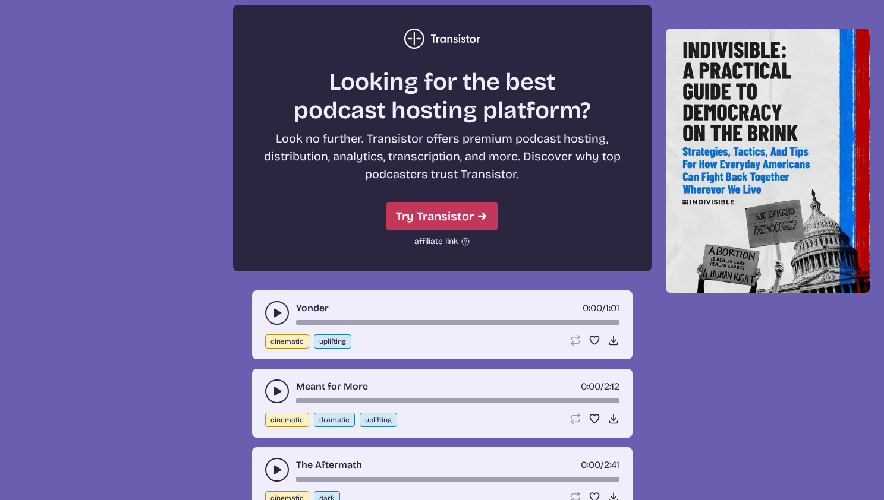
click at [272, 317] on icon "play-pause toggle" at bounding box center [277, 313] width 12 height 12
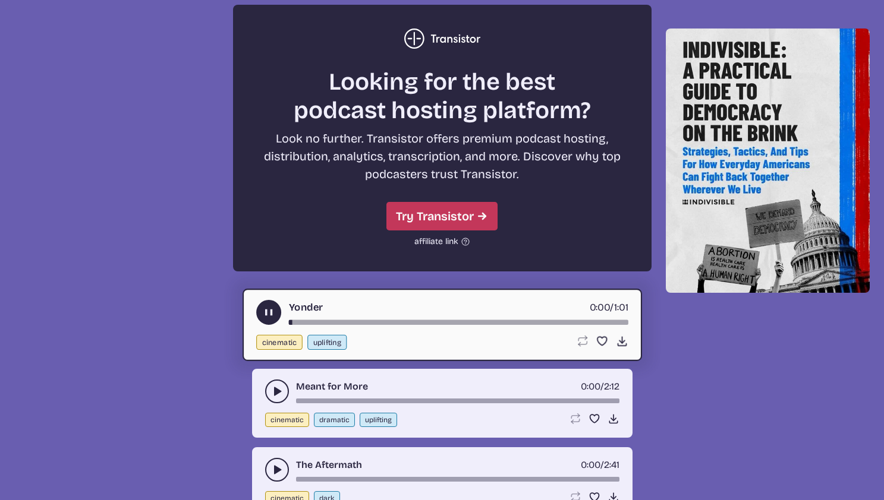
click at [273, 394] on icon "play-pause toggle" at bounding box center [277, 392] width 12 height 12
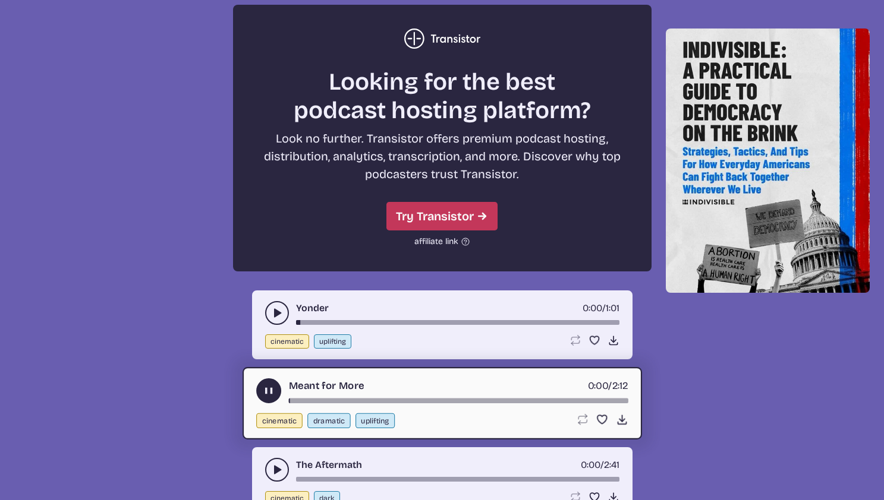
scroll to position [2145, 0]
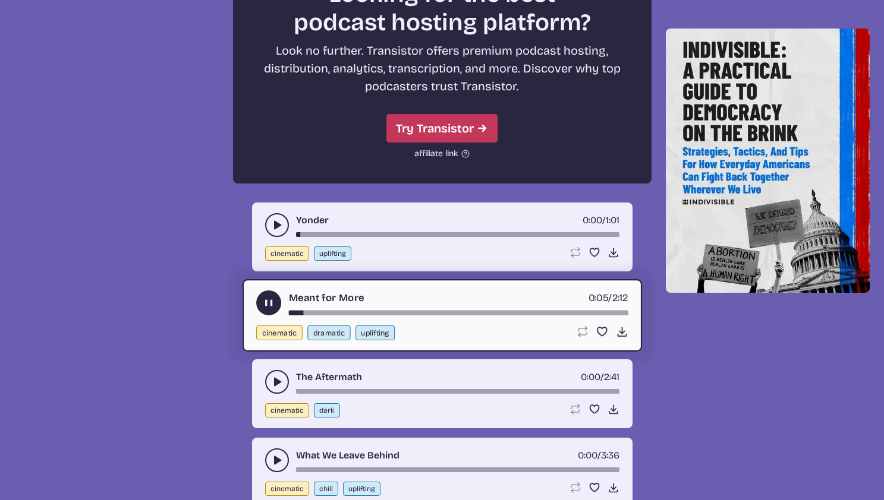
click at [376, 320] on div "Meant for More 0:05 / 2:12 cinematic dramatic uplifting Loop song Loop this son…" at bounding box center [441, 315] width 399 height 72
click at [384, 310] on div "Meant for More 0:06 / 2:12" at bounding box center [442, 303] width 372 height 25
click at [383, 316] on div "Meant for More 0:06 / 2:12 cinematic dramatic uplifting Loop song Loop this son…" at bounding box center [441, 315] width 399 height 72
drag, startPoint x: 319, startPoint y: 310, endPoint x: 299, endPoint y: 315, distance: 20.3
click at [327, 313] on div "song-time-bar" at bounding box center [457, 313] width 339 height 5
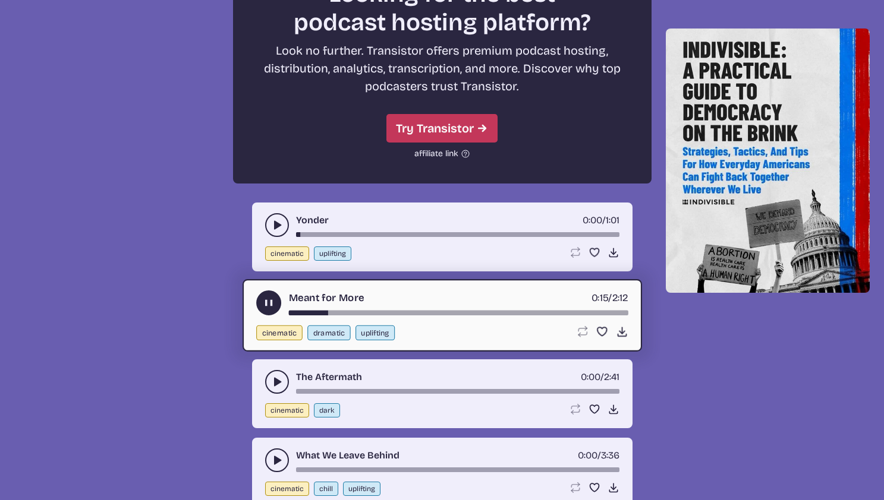
drag, startPoint x: 342, startPoint y: 311, endPoint x: 417, endPoint y: 314, distance: 74.3
click at [414, 314] on div "song-time-bar" at bounding box center [457, 313] width 339 height 5
click at [285, 379] on button "play-pause toggle" at bounding box center [277, 382] width 24 height 24
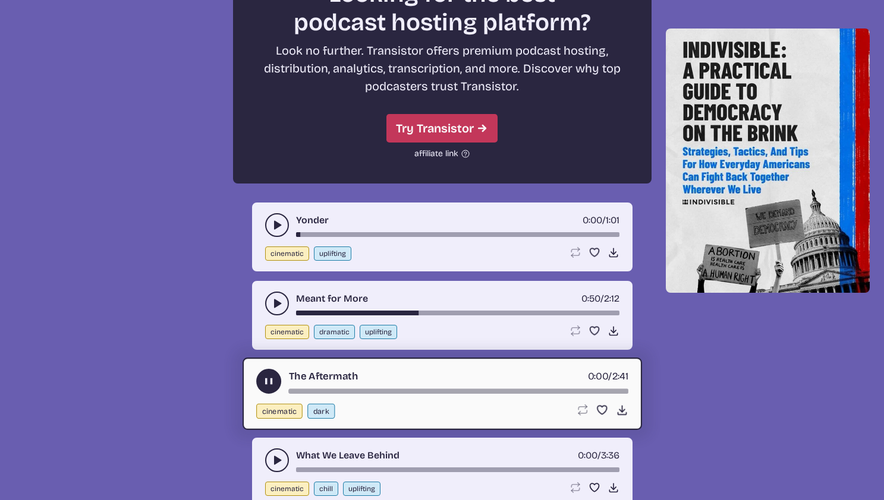
scroll to position [2243, 0]
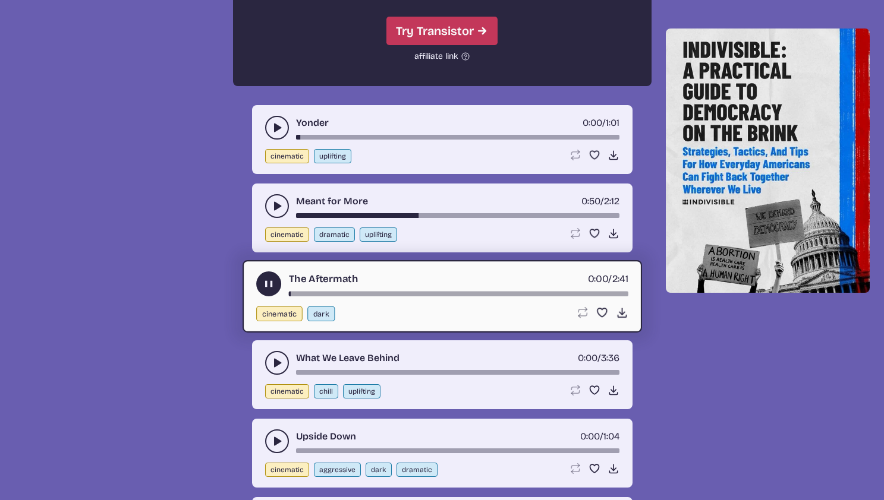
drag, startPoint x: 341, startPoint y: 294, endPoint x: 384, endPoint y: 295, distance: 43.4
click at [384, 295] on div "song-time-bar" at bounding box center [457, 294] width 339 height 5
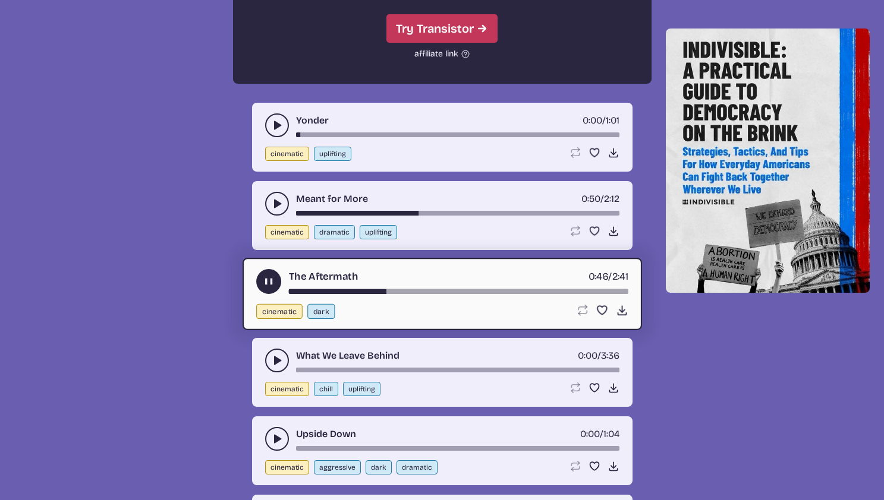
scroll to position [2265, 0]
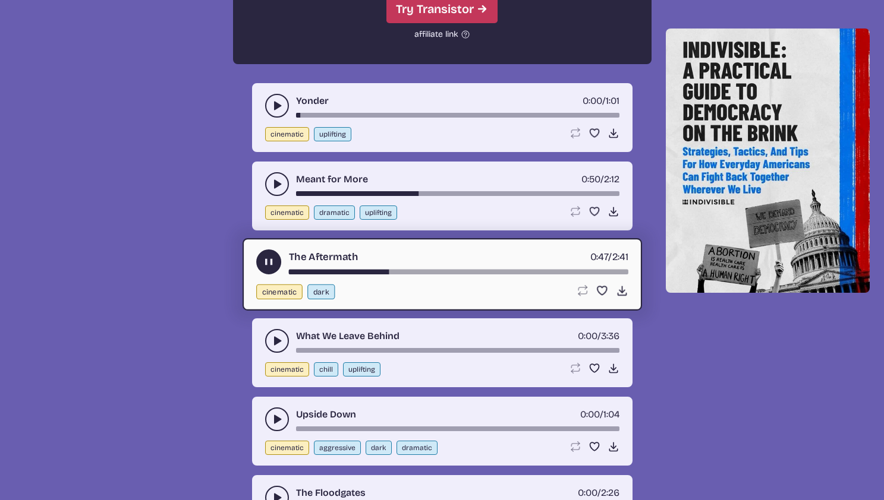
click at [280, 338] on icon "play-pause toggle" at bounding box center [277, 341] width 12 height 12
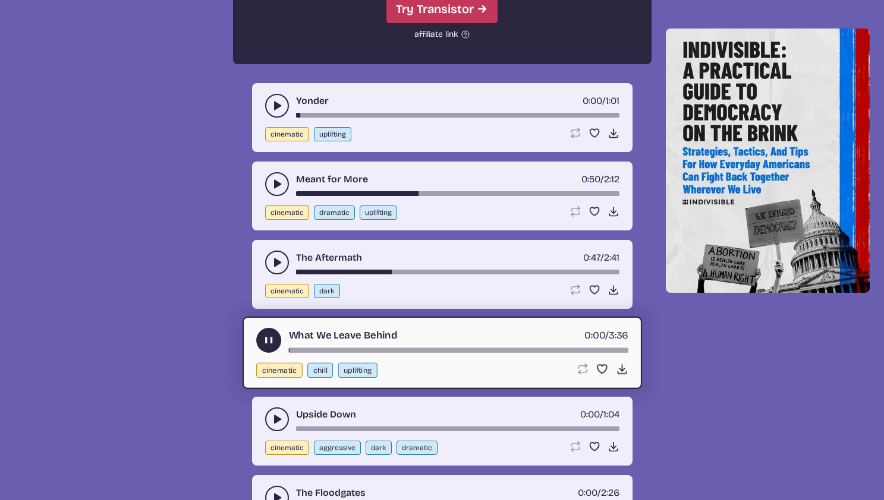
drag, startPoint x: 318, startPoint y: 350, endPoint x: 452, endPoint y: 344, distance: 133.8
click at [452, 344] on div "What We Leave Behind 0:00 / 3:36" at bounding box center [442, 340] width 372 height 25
click at [430, 351] on div "song-time-bar" at bounding box center [457, 350] width 339 height 5
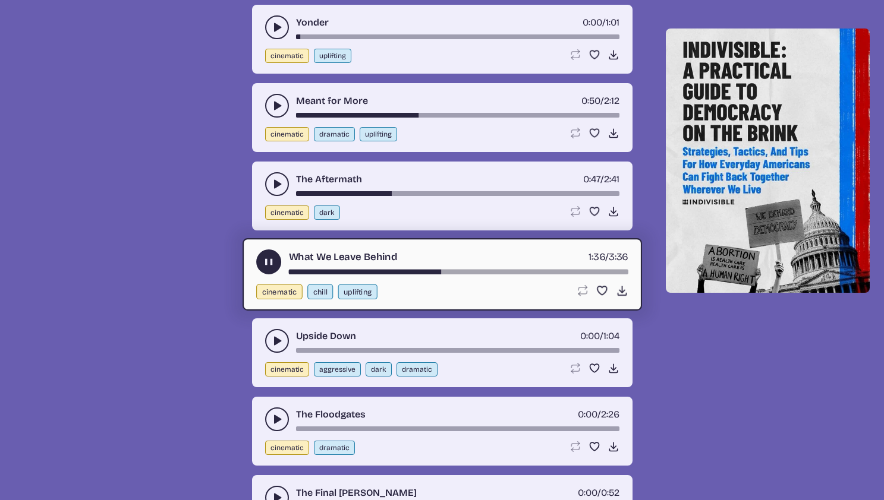
click at [278, 341] on use "play-pause toggle" at bounding box center [277, 341] width 12 height 12
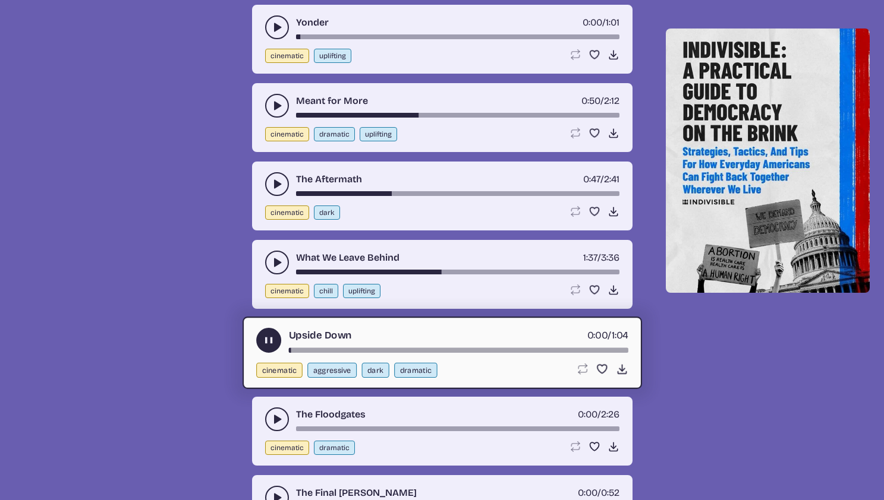
drag, startPoint x: 363, startPoint y: 347, endPoint x: 391, endPoint y: 346, distance: 27.9
click at [390, 346] on div "Upside Down 0:00 / 1:04" at bounding box center [442, 340] width 372 height 25
drag, startPoint x: 311, startPoint y: 346, endPoint x: 329, endPoint y: 346, distance: 17.8
click at [328, 346] on div "Upside Down 0:01 / 1:04" at bounding box center [442, 340] width 372 height 25
drag, startPoint x: 312, startPoint y: 353, endPoint x: 326, endPoint y: 352, distance: 14.3
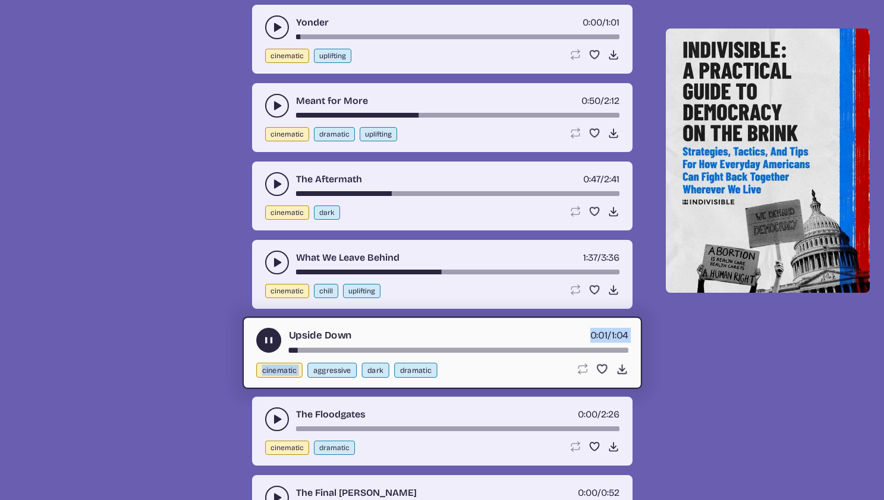
click at [324, 352] on div "Upside Down 0:01 / 1:04 cinematic aggressive dark dramatic Loop song Loop this …" at bounding box center [441, 353] width 399 height 72
drag, startPoint x: 347, startPoint y: 348, endPoint x: 367, endPoint y: 350, distance: 19.7
click at [362, 350] on div "song-time-bar" at bounding box center [457, 350] width 339 height 5
click at [384, 350] on div "song-time-bar" at bounding box center [457, 350] width 339 height 5
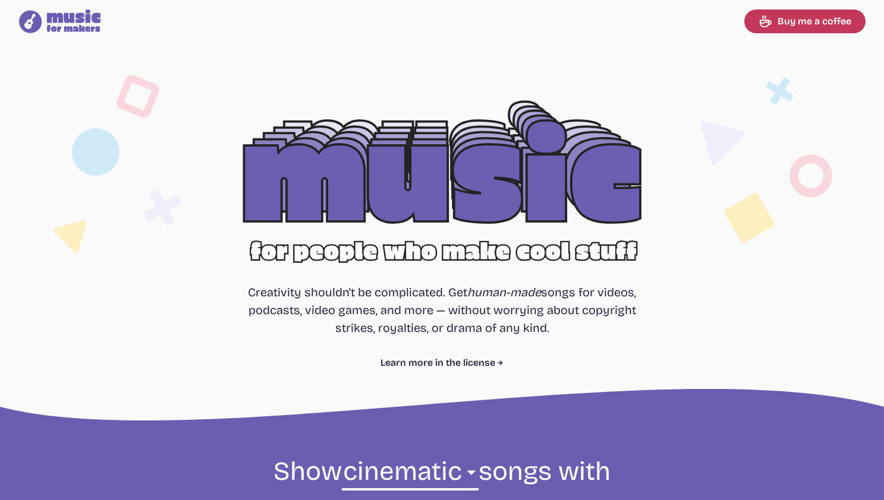
scroll to position [389, 0]
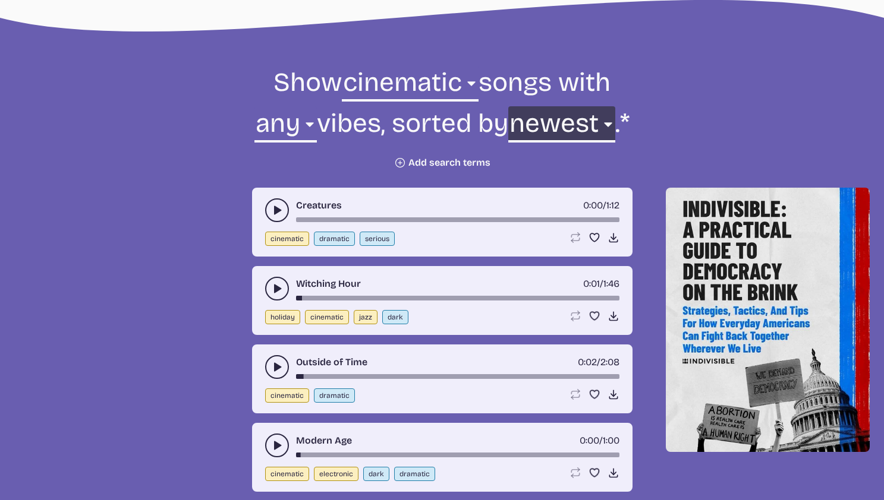
select select "most popular"
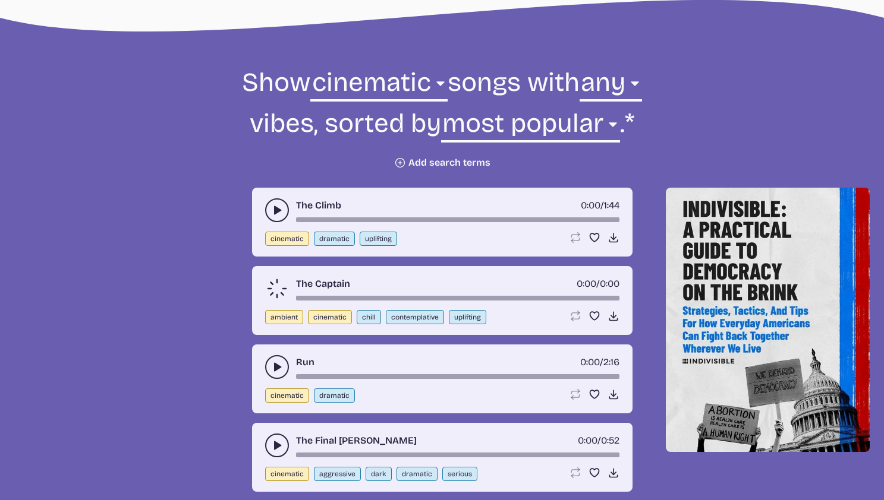
click at [272, 208] on icon "play-pause toggle" at bounding box center [277, 210] width 12 height 12
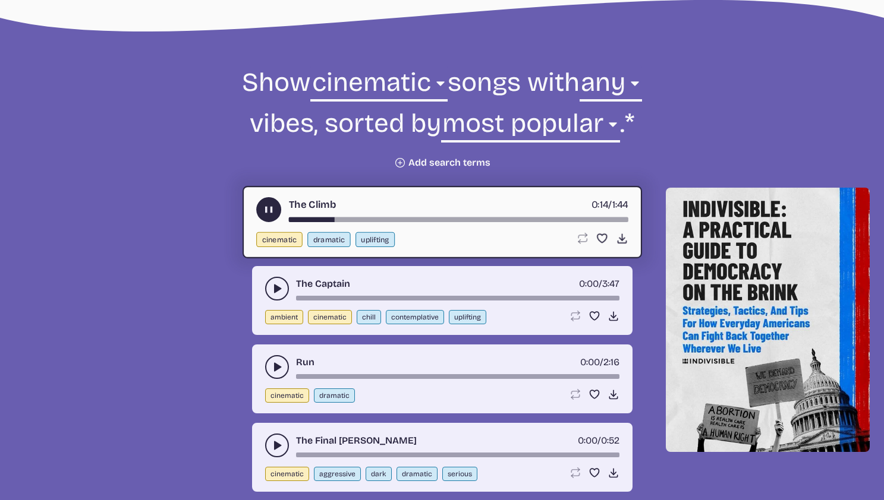
click at [280, 366] on icon "play-pause toggle" at bounding box center [277, 367] width 12 height 12
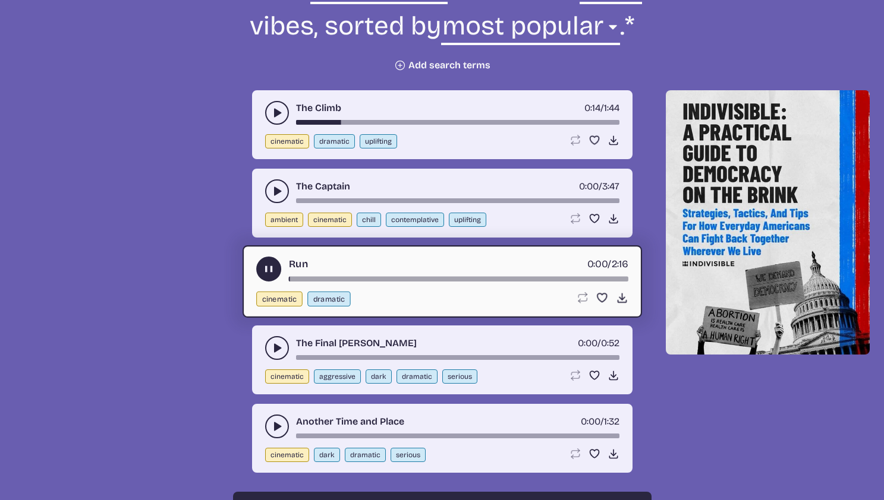
scroll to position [573, 0]
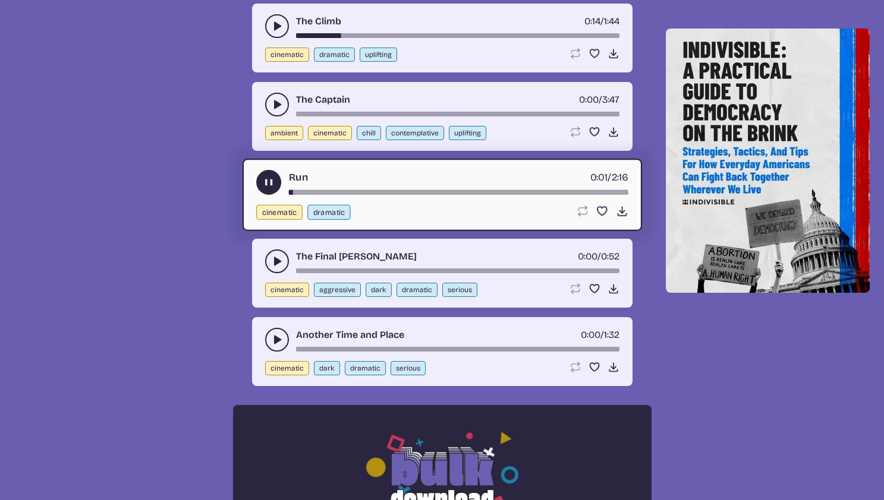
click at [270, 260] on button "play-pause toggle" at bounding box center [277, 262] width 24 height 24
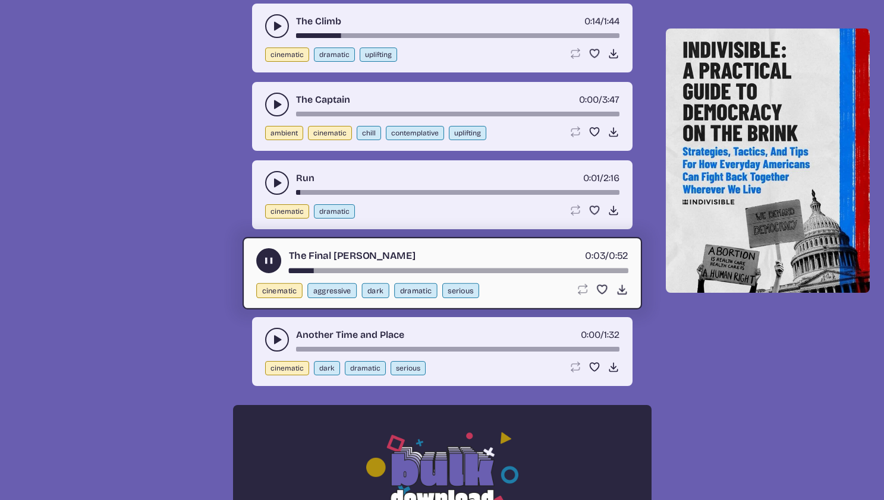
drag, startPoint x: 348, startPoint y: 265, endPoint x: 367, endPoint y: 269, distance: 18.8
click at [364, 267] on div "The Final [PERSON_NAME] 0:03 / 0:52" at bounding box center [442, 260] width 372 height 25
drag, startPoint x: 321, startPoint y: 271, endPoint x: 368, endPoint y: 272, distance: 47.0
click at [367, 272] on div "song-time-bar" at bounding box center [457, 271] width 339 height 5
click at [274, 338] on use "play-pause toggle" at bounding box center [277, 340] width 12 height 12
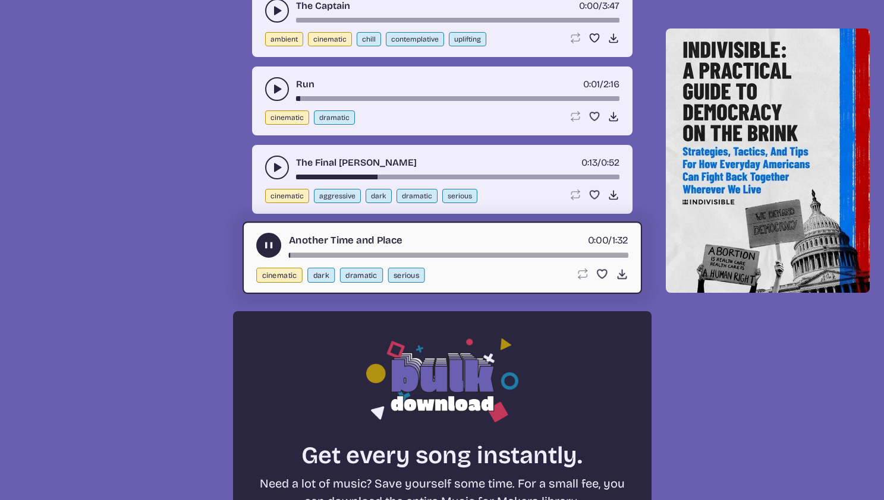
scroll to position [924, 0]
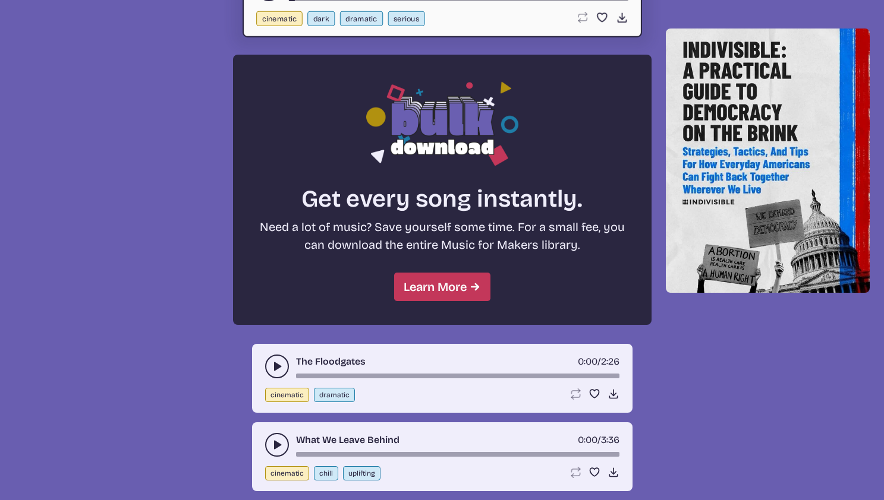
click at [275, 361] on icon "play-pause toggle" at bounding box center [277, 367] width 12 height 12
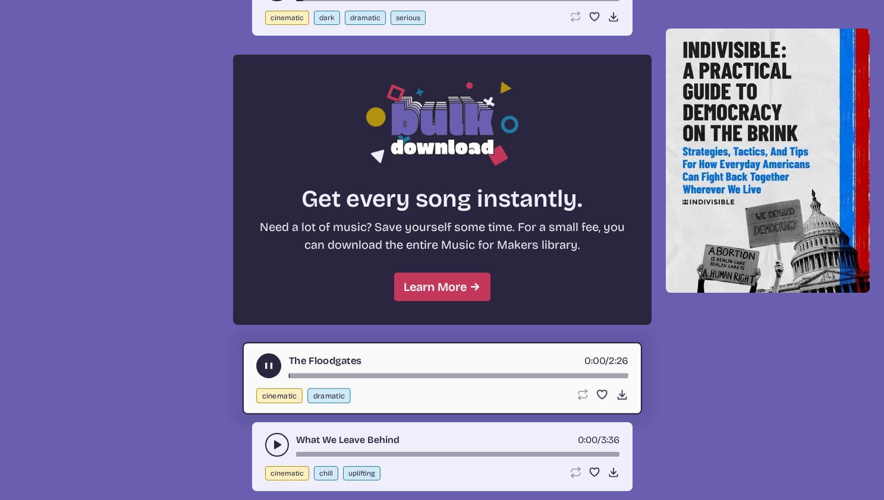
drag, startPoint x: 291, startPoint y: 371, endPoint x: 368, endPoint y: 374, distance: 77.3
click at [367, 374] on div "The Floodgates 0:00 / 2:26" at bounding box center [442, 366] width 372 height 25
drag, startPoint x: 296, startPoint y: 375, endPoint x: 348, endPoint y: 375, distance: 52.3
click at [345, 375] on div "song-time-bar" at bounding box center [457, 376] width 339 height 5
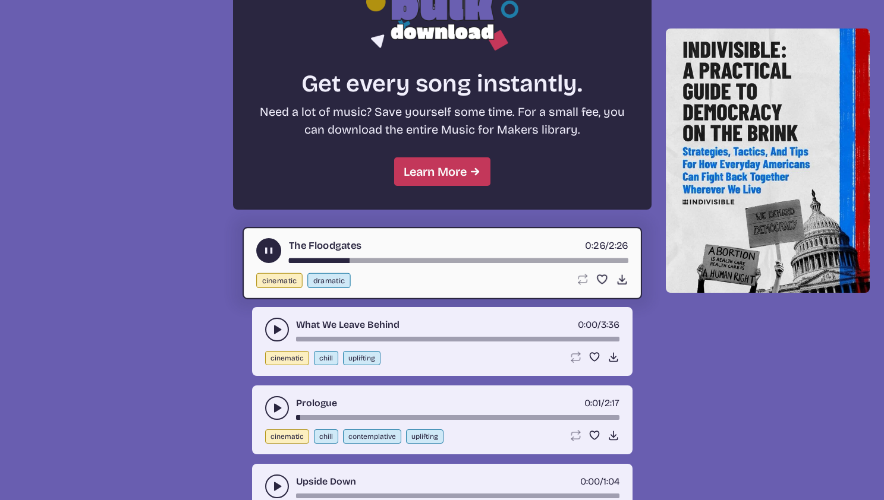
click at [275, 335] on icon "play-pause toggle" at bounding box center [277, 330] width 12 height 12
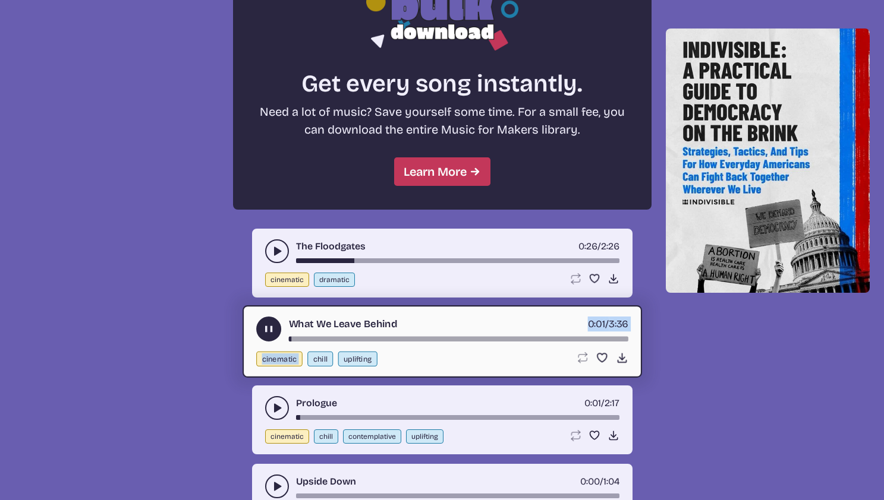
drag, startPoint x: 294, startPoint y: 339, endPoint x: 319, endPoint y: 342, distance: 25.1
click at [317, 342] on div "What We Leave Behind 0:01 / 3:36 cinematic chill uplifting Loop song Loop this …" at bounding box center [441, 341] width 399 height 72
drag, startPoint x: 348, startPoint y: 343, endPoint x: 387, endPoint y: 346, distance: 39.3
click at [360, 345] on div "What We Leave Behind 0:02 / 3:36 cinematic chill uplifting Loop song Loop this …" at bounding box center [441, 341] width 399 height 72
click at [391, 346] on div "What We Leave Behind 0:02 / 3:36 cinematic chill uplifting Loop song Loop this …" at bounding box center [441, 341] width 399 height 72
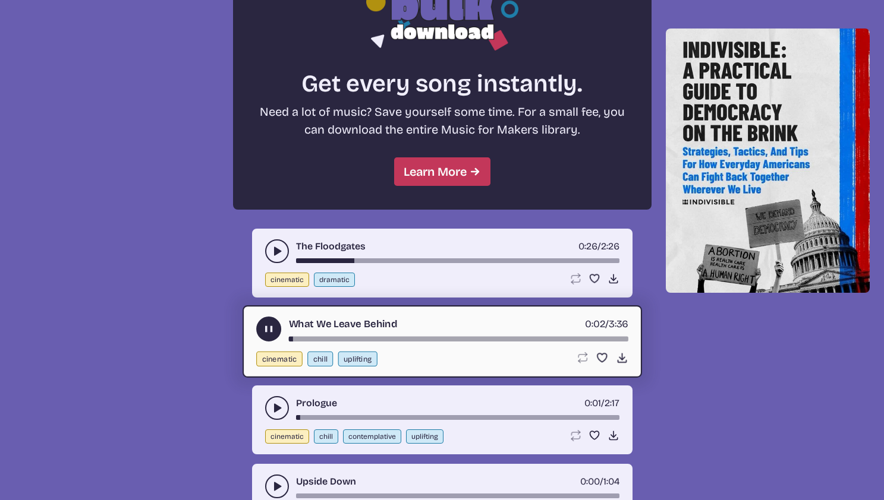
scroll to position [1155, 0]
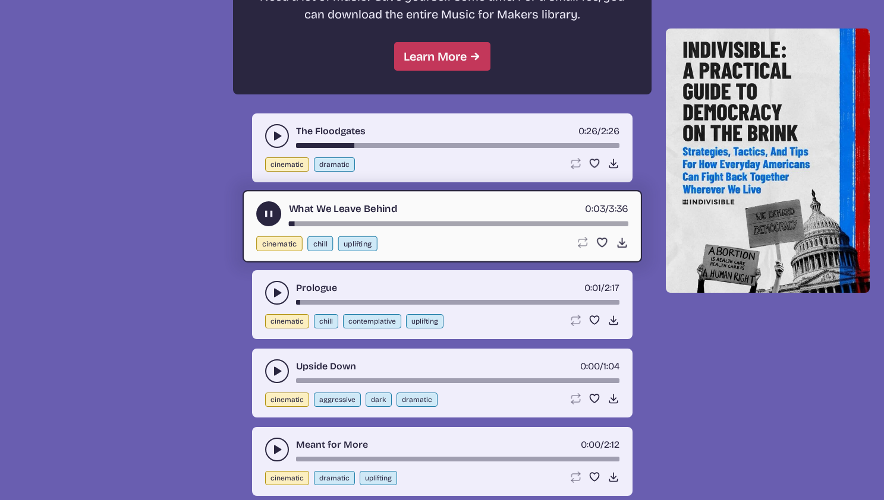
click at [272, 368] on icon "play-pause toggle" at bounding box center [277, 371] width 12 height 12
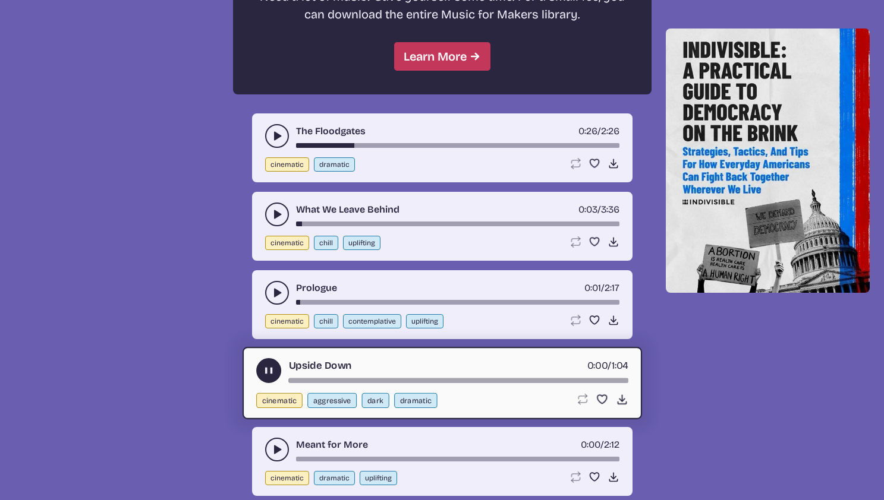
scroll to position [1180, 0]
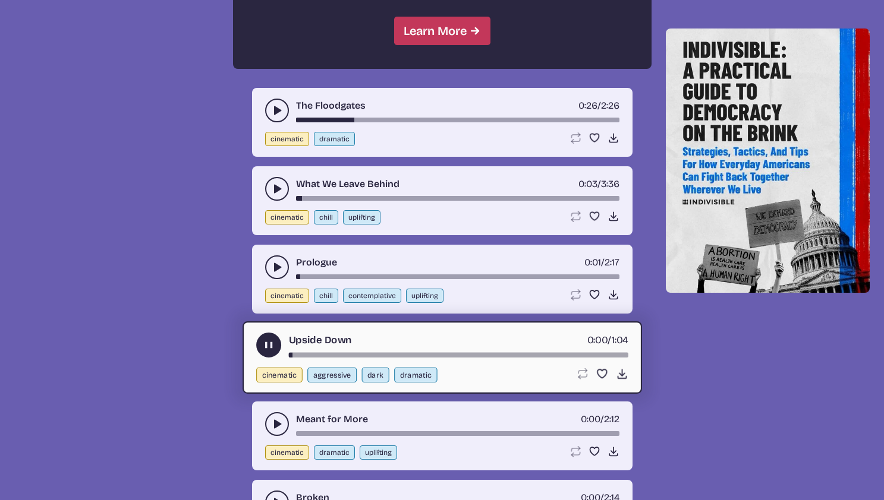
click at [275, 419] on icon "play-pause toggle" at bounding box center [277, 424] width 12 height 12
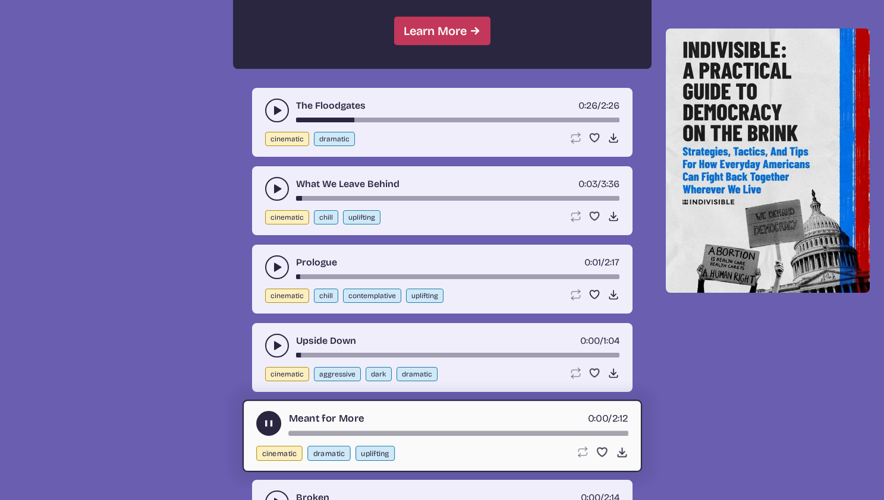
scroll to position [1300, 0]
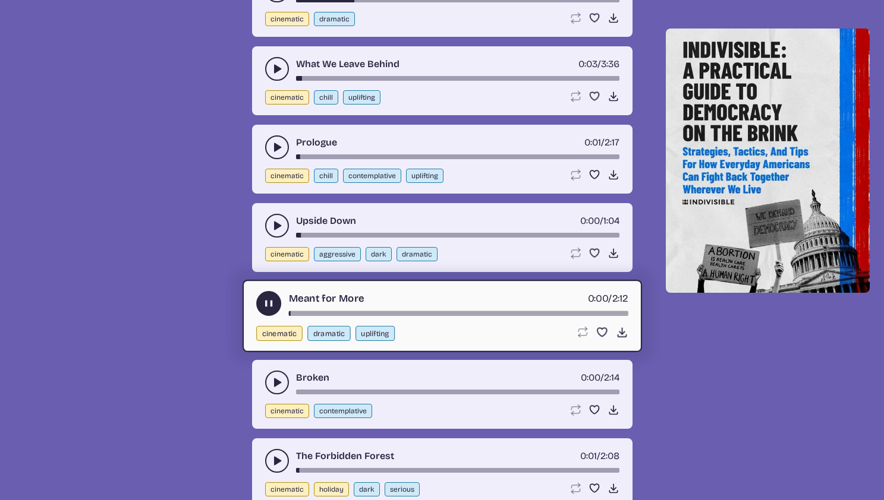
click at [279, 386] on icon "play-pause toggle" at bounding box center [277, 383] width 12 height 12
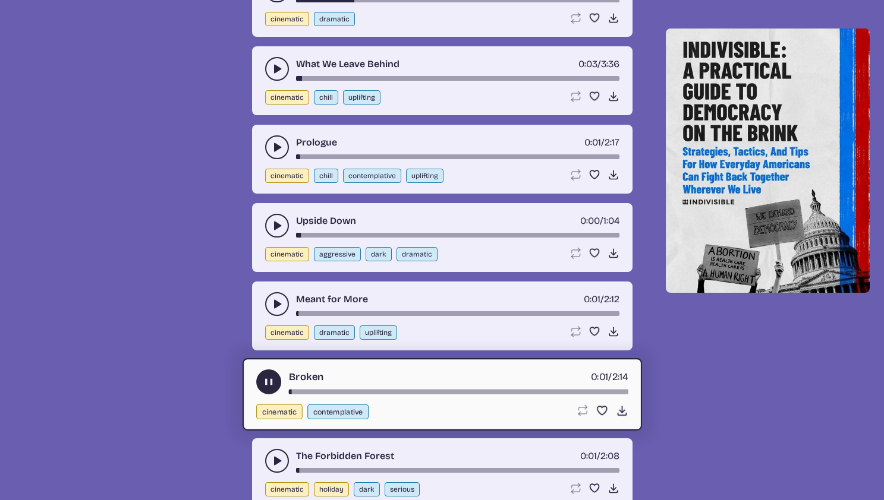
click at [306, 391] on div "song-time-bar" at bounding box center [457, 392] width 339 height 5
drag, startPoint x: 346, startPoint y: 394, endPoint x: 378, endPoint y: 395, distance: 32.1
click at [378, 395] on div "Broken 0:07 / 2:14 cinematic contemplative Loop song Loop this song. Favorite s…" at bounding box center [441, 394] width 399 height 72
click at [373, 393] on div "song-time-bar" at bounding box center [457, 392] width 339 height 5
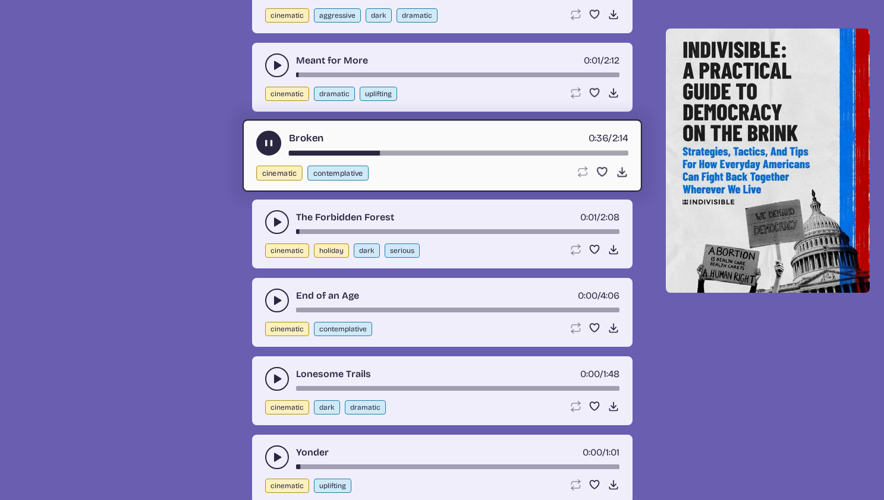
click at [273, 218] on icon "play-pause toggle" at bounding box center [277, 222] width 12 height 12
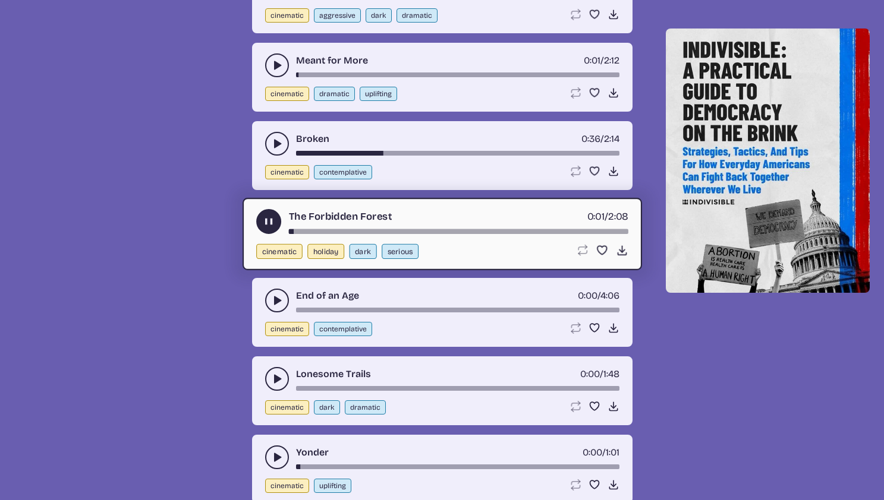
click at [279, 307] on button "play-pause toggle" at bounding box center [277, 301] width 24 height 24
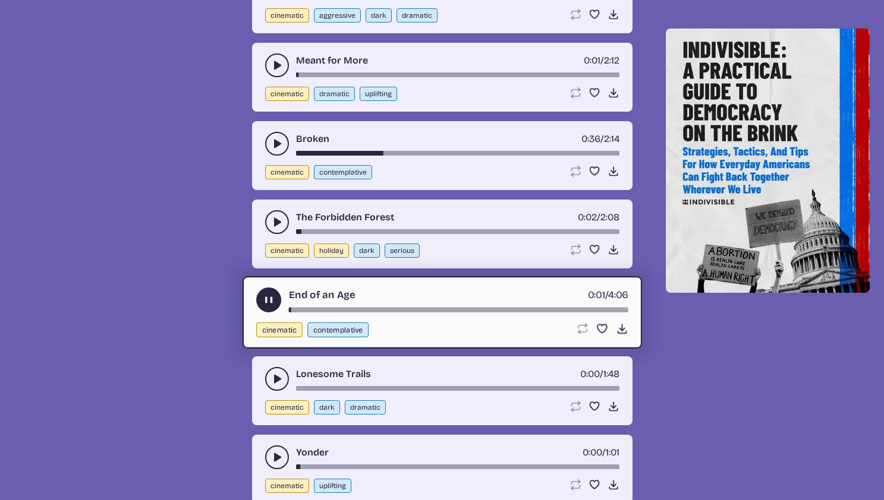
drag, startPoint x: 296, startPoint y: 307, endPoint x: 366, endPoint y: 309, distance: 70.2
click at [359, 309] on div "End of an Age [DEMOGRAPHIC_DATA]:01 / 4:06" at bounding box center [442, 300] width 372 height 25
click at [368, 308] on div "song-time-bar" at bounding box center [457, 310] width 339 height 5
click at [280, 370] on button "play-pause toggle" at bounding box center [277, 379] width 24 height 24
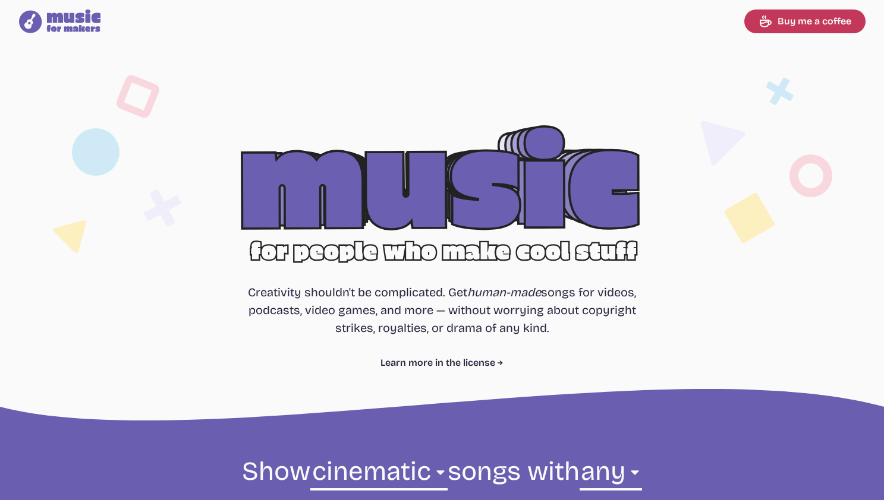
scroll to position [236, 0]
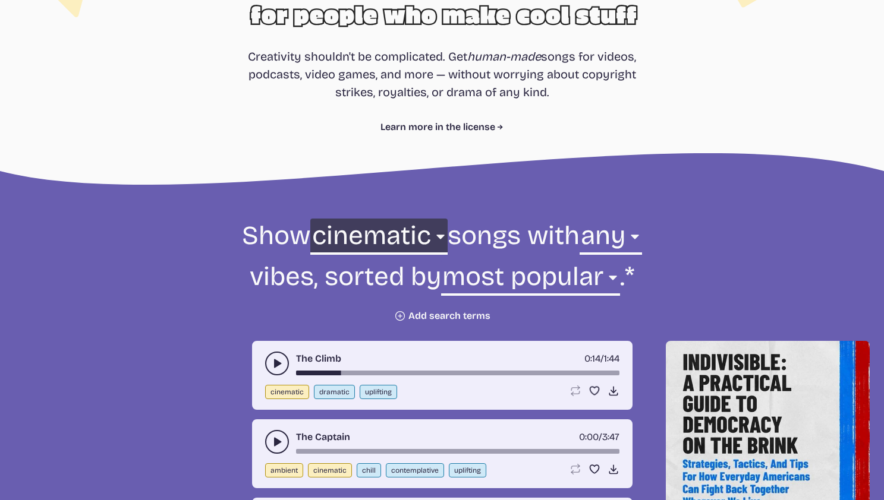
select select "all"
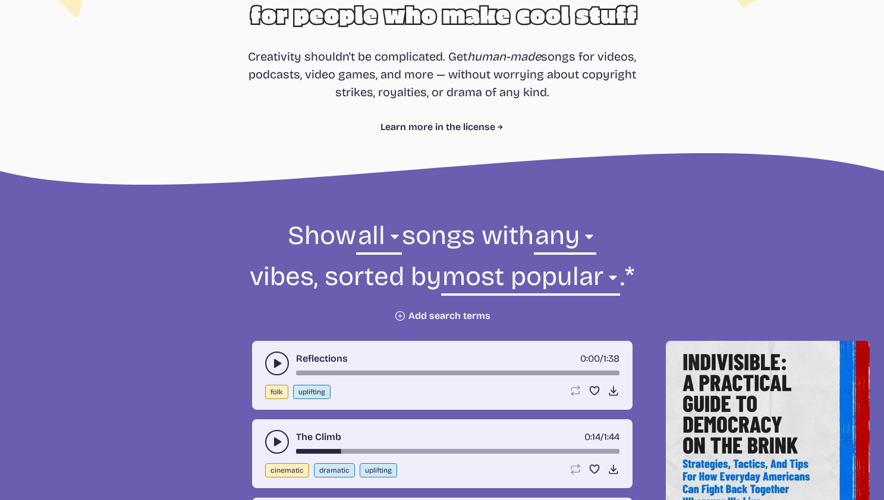
click at [272, 362] on icon "play-pause toggle" at bounding box center [277, 364] width 12 height 12
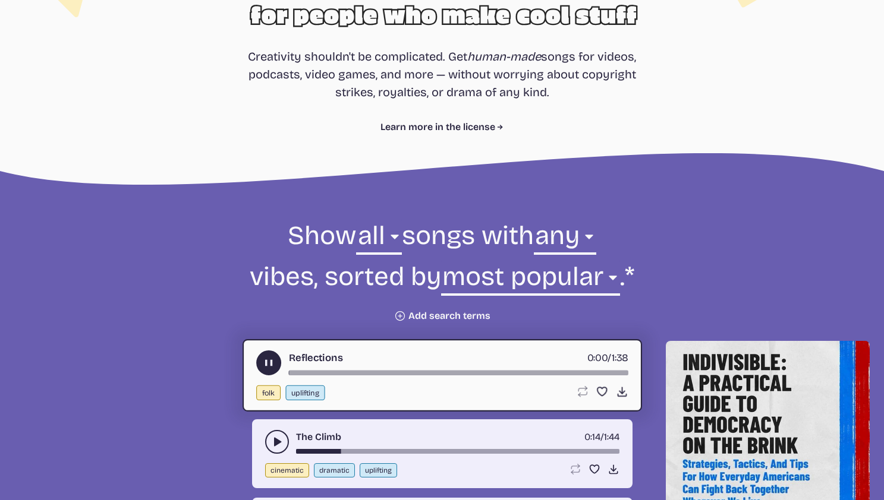
scroll to position [487, 0]
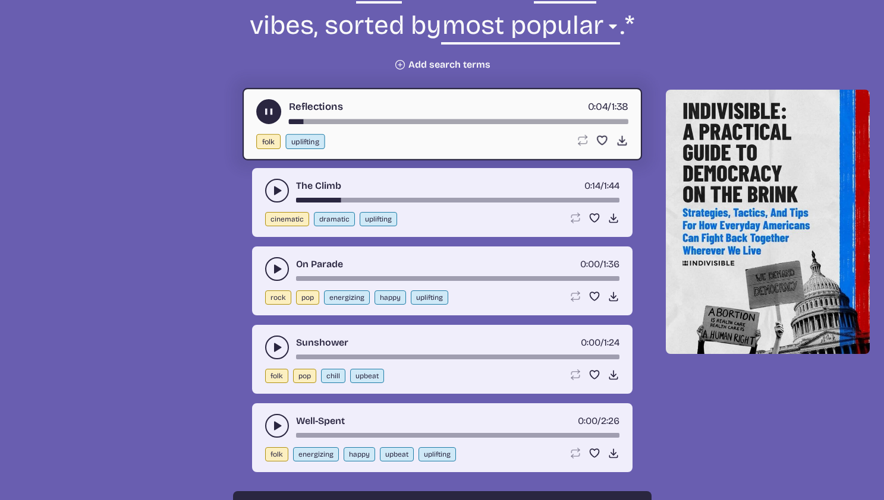
click at [278, 421] on icon "play-pause toggle" at bounding box center [277, 426] width 12 height 12
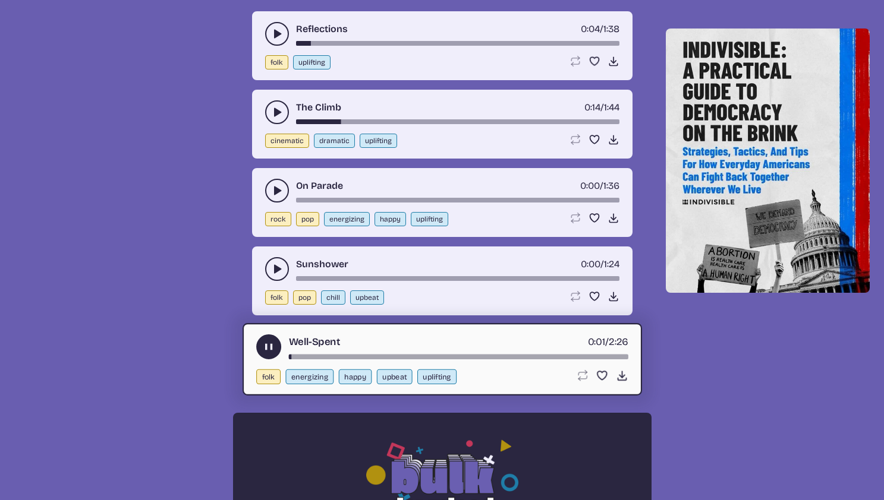
scroll to position [586, 0]
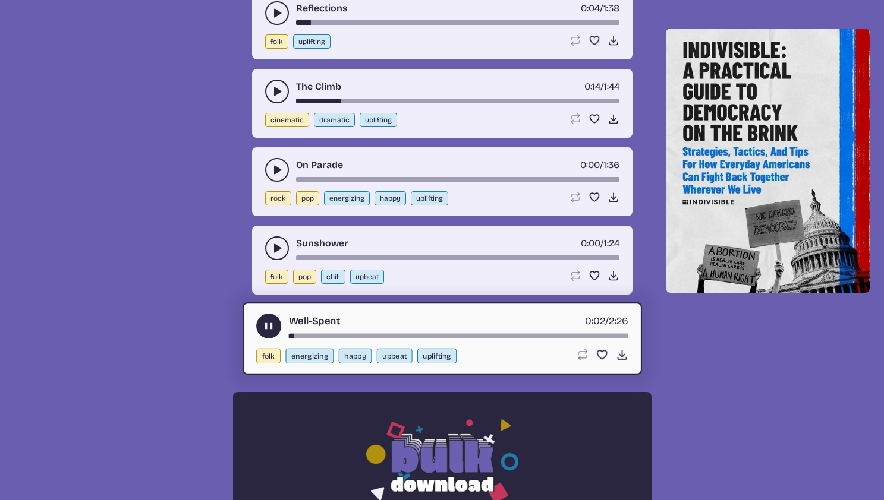
click at [267, 249] on button "play-pause toggle" at bounding box center [277, 249] width 24 height 24
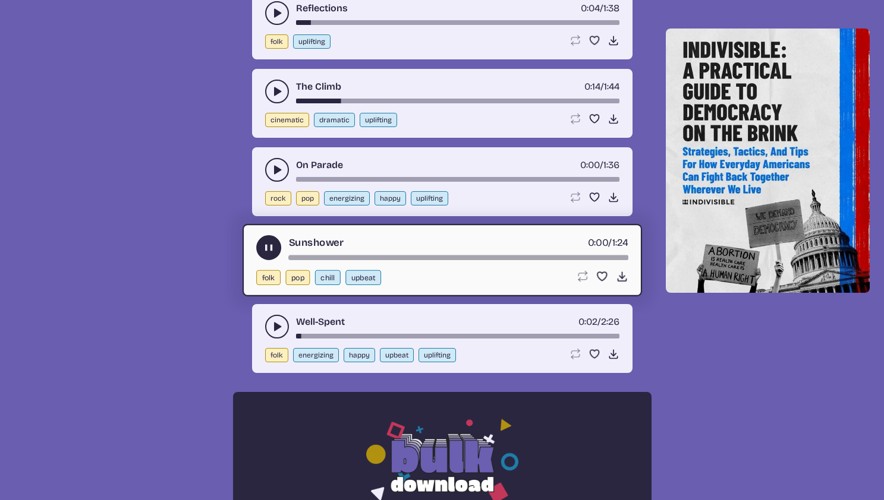
scroll to position [994, 0]
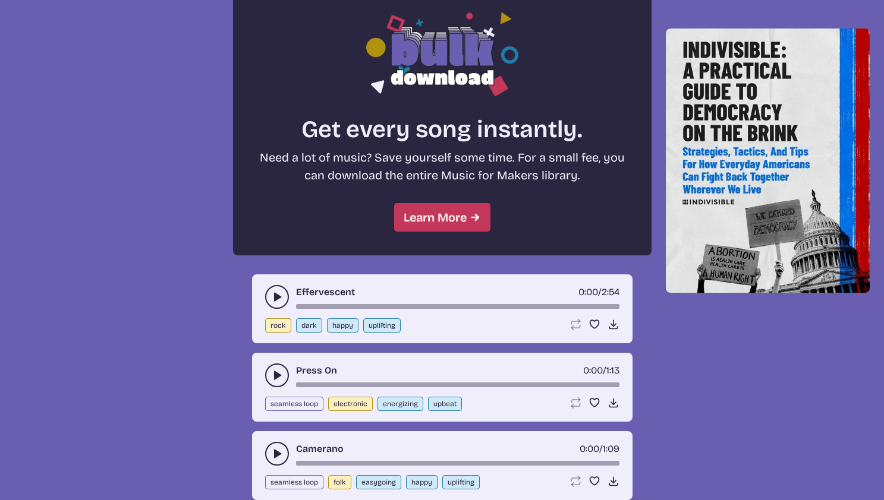
click at [274, 294] on use "play-pause toggle" at bounding box center [277, 297] width 12 height 12
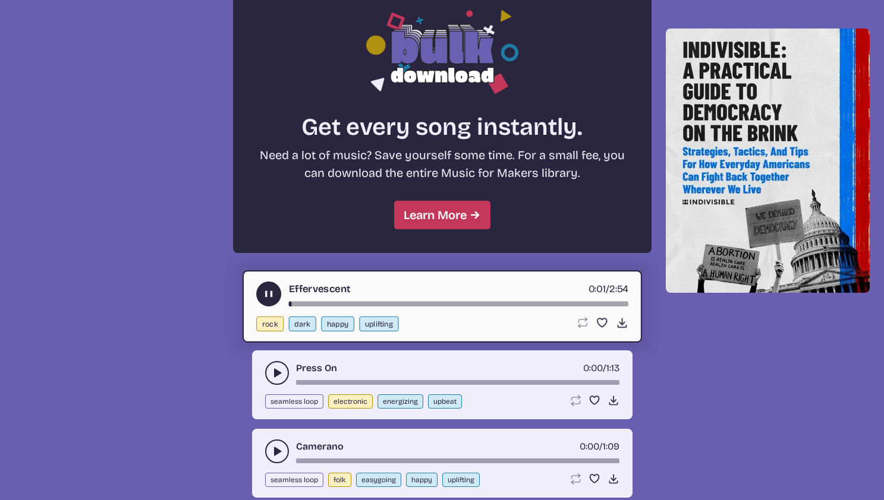
scroll to position [1247, 0]
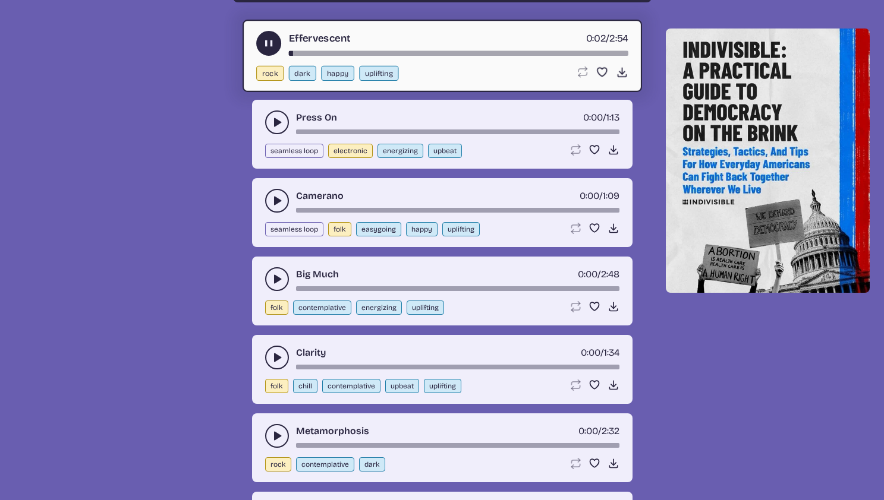
click at [273, 358] on icon "play-pause toggle" at bounding box center [277, 358] width 12 height 12
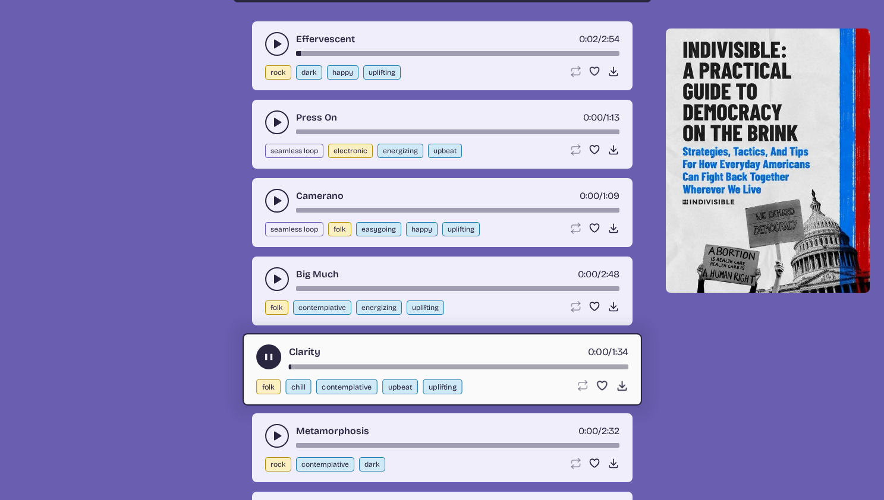
click at [270, 430] on button "play-pause toggle" at bounding box center [277, 436] width 24 height 24
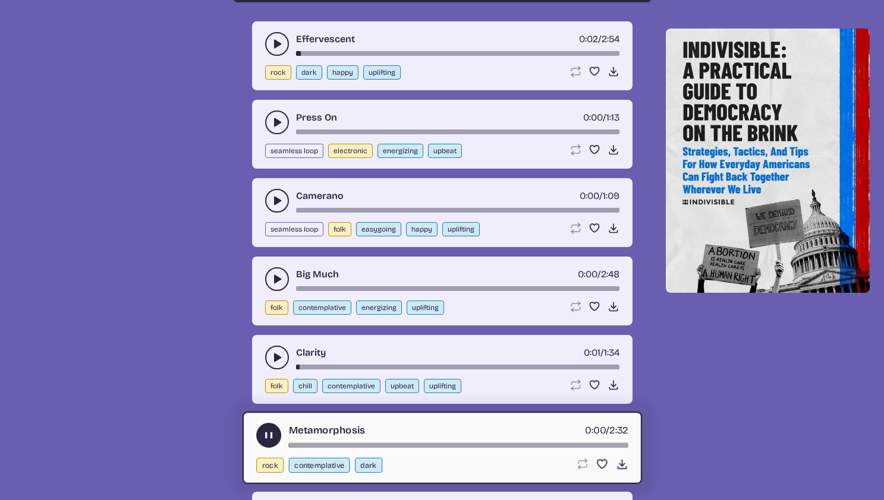
scroll to position [1495, 0]
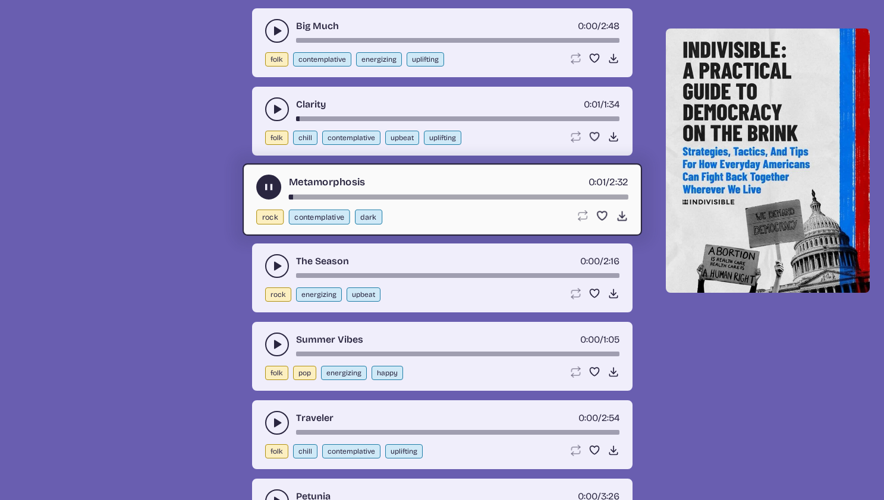
click at [272, 344] on icon "play-pause toggle" at bounding box center [277, 345] width 12 height 12
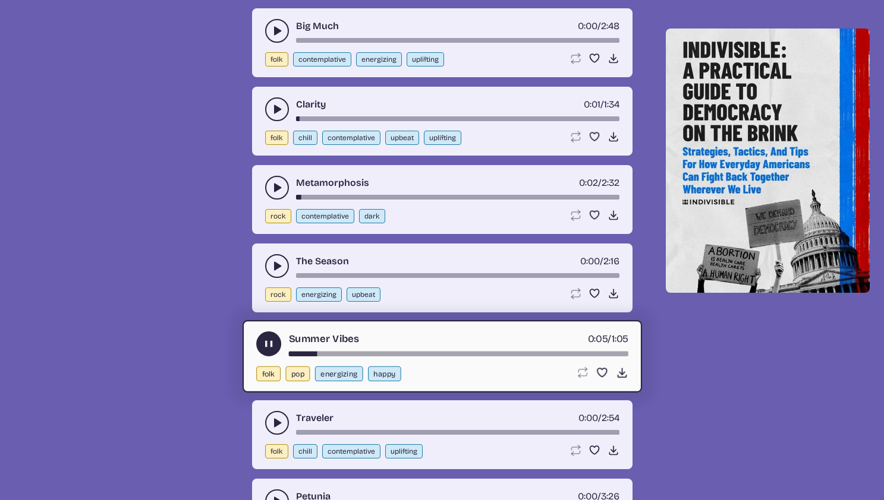
click at [271, 421] on icon "play-pause toggle" at bounding box center [277, 423] width 12 height 12
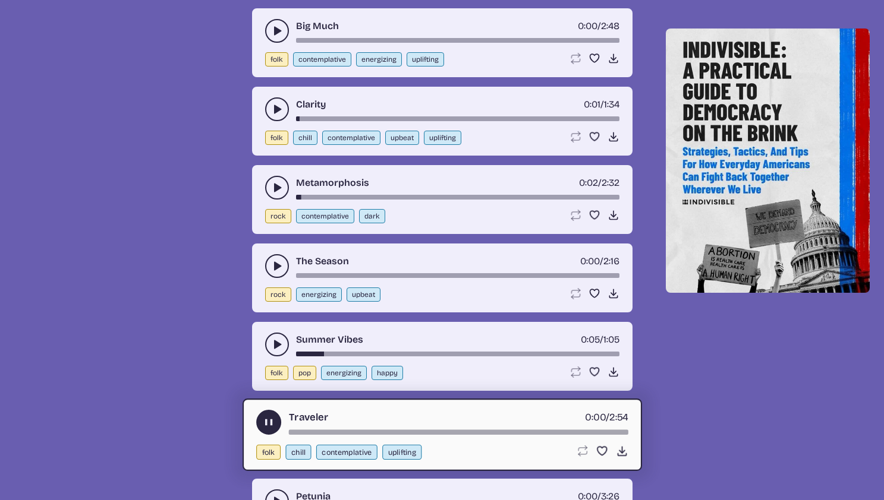
scroll to position [1737, 0]
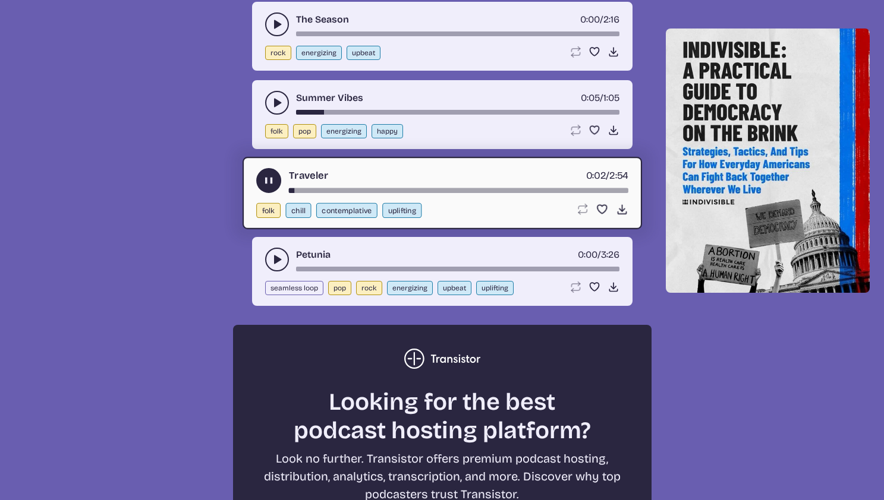
drag, startPoint x: 299, startPoint y: 189, endPoint x: 312, endPoint y: 190, distance: 12.5
click at [309, 190] on div "song-time-bar" at bounding box center [457, 190] width 339 height 5
click at [352, 193] on div "Traveler 0:11 / 2:54 folk chill contemplative uplifting Loop song Loop this son…" at bounding box center [441, 193] width 399 height 72
click at [357, 189] on div "song-time-bar" at bounding box center [457, 190] width 339 height 5
click at [257, 261] on div "Petunia 0:00 / 3:26 seamless loop pop rock energizing upbeat uplifting Loop son…" at bounding box center [442, 271] width 380 height 69
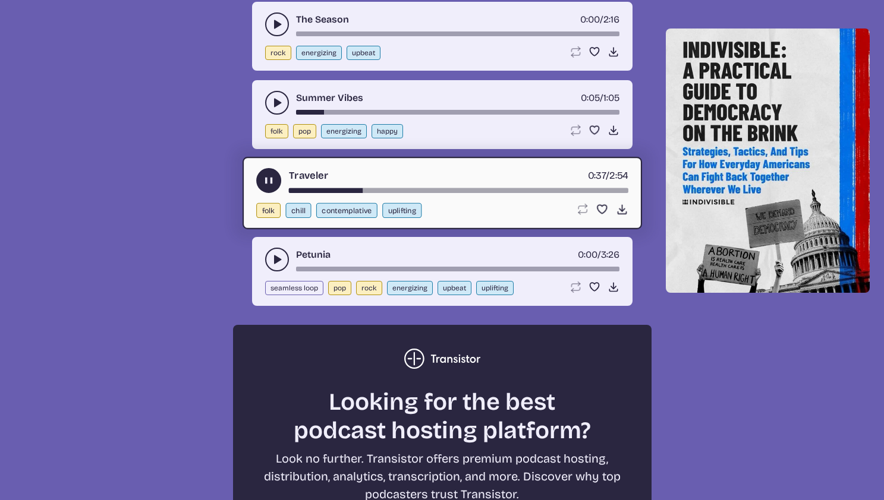
click at [266, 263] on button "play-pause toggle" at bounding box center [277, 260] width 24 height 24
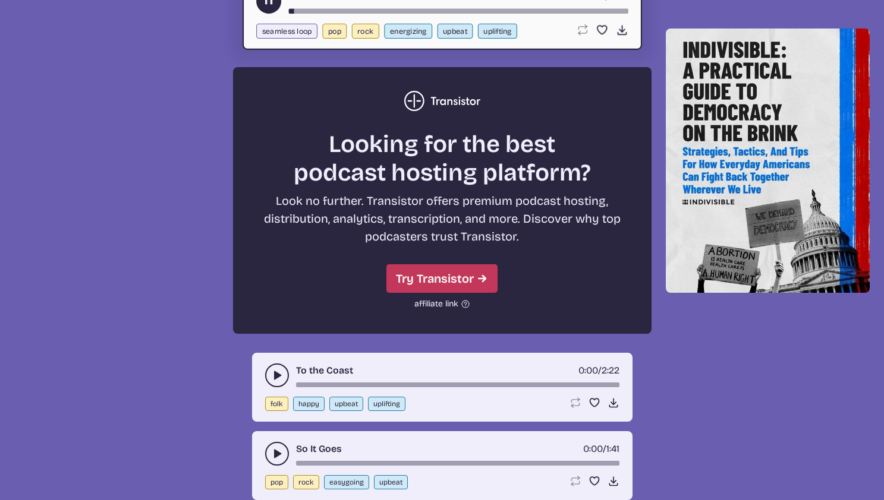
scroll to position [2014, 0]
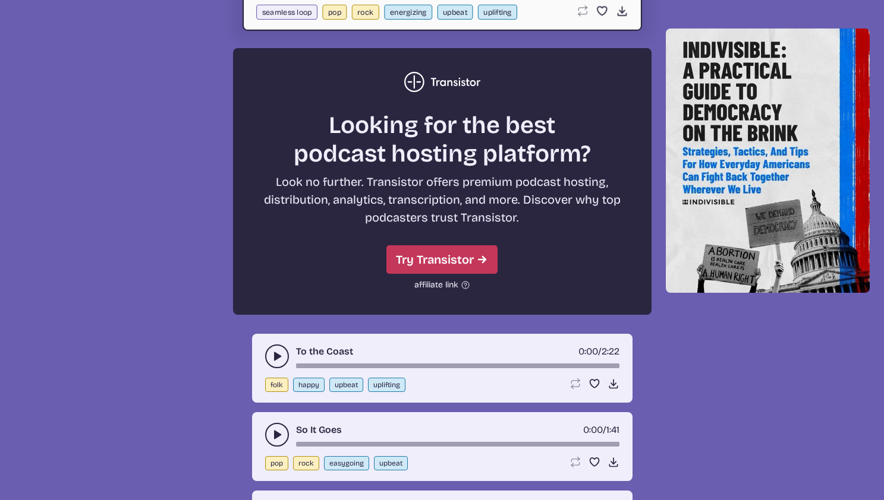
click at [269, 349] on button "play-pause toggle" at bounding box center [277, 357] width 24 height 24
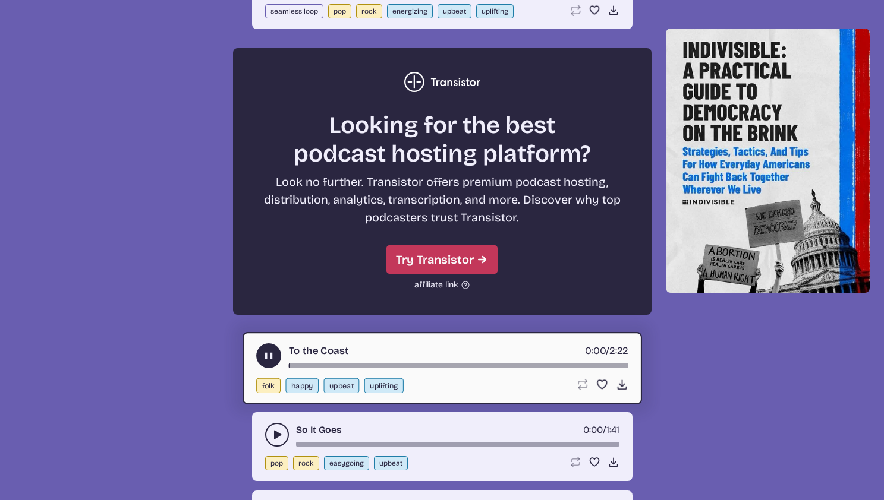
click at [326, 364] on div "song-time-bar" at bounding box center [457, 366] width 339 height 5
click at [285, 440] on button "play-pause toggle" at bounding box center [277, 435] width 24 height 24
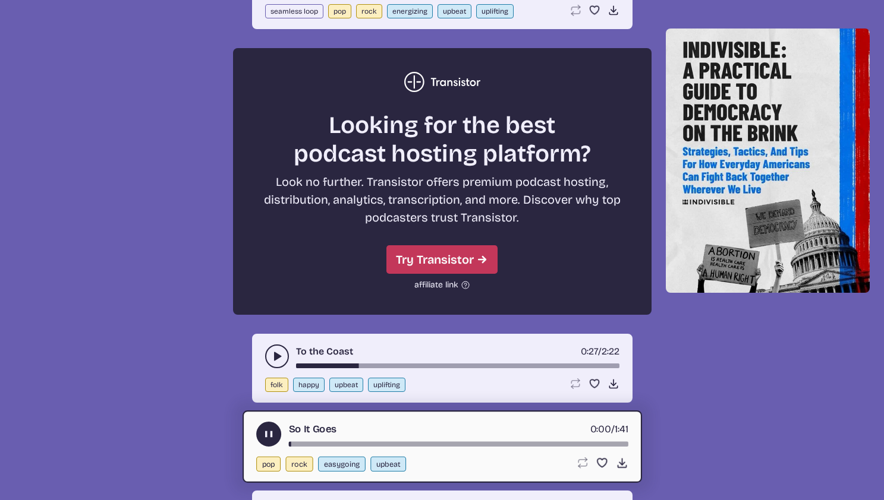
scroll to position [2405, 0]
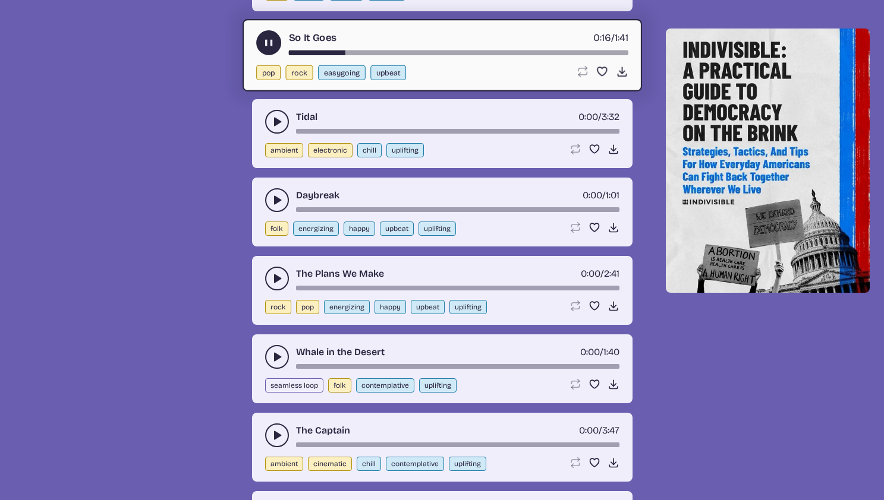
click at [278, 125] on icon "play-pause toggle" at bounding box center [277, 122] width 12 height 12
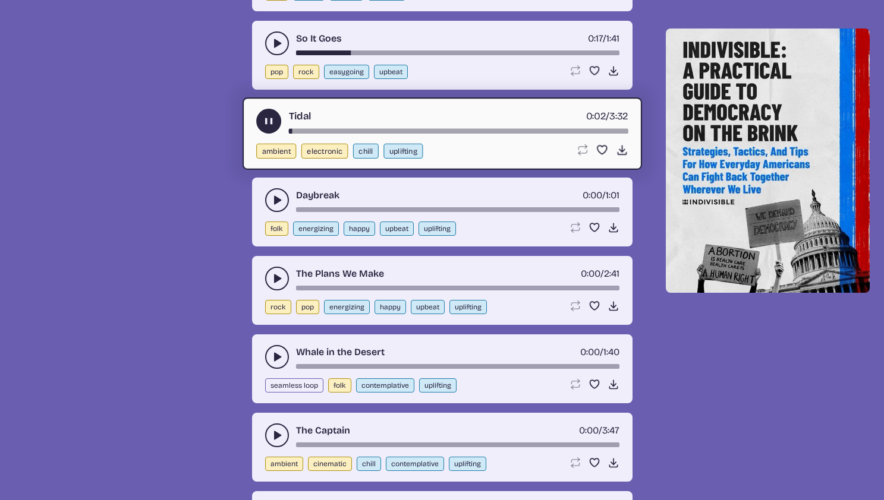
drag, startPoint x: 300, startPoint y: 128, endPoint x: 339, endPoint y: 134, distance: 39.6
click at [317, 131] on div "Tidal 0:02 / 3:32" at bounding box center [442, 121] width 372 height 25
click at [343, 134] on div "Tidal 0:02 / 3:32 ambient electronic chill uplifting Loop song Loop this song. …" at bounding box center [441, 133] width 399 height 72
click at [345, 130] on div "song-time-bar" at bounding box center [457, 131] width 339 height 5
click at [270, 194] on button "play-pause toggle" at bounding box center [277, 200] width 24 height 24
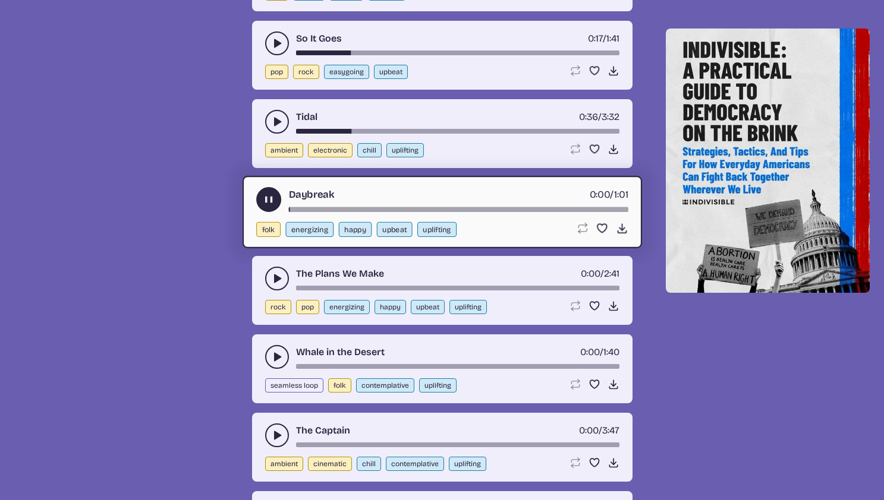
click at [338, 207] on div "Daybreak 0:00 / 1:01" at bounding box center [442, 199] width 372 height 25
click at [342, 209] on div "song-time-bar" at bounding box center [457, 209] width 339 height 5
click at [273, 278] on icon "play-pause toggle" at bounding box center [277, 279] width 12 height 12
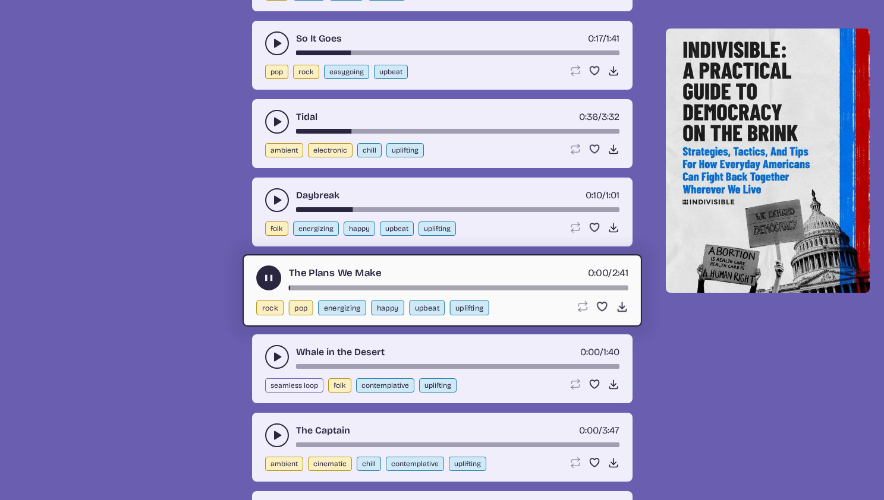
click at [339, 287] on div "song-time-bar" at bounding box center [457, 288] width 339 height 5
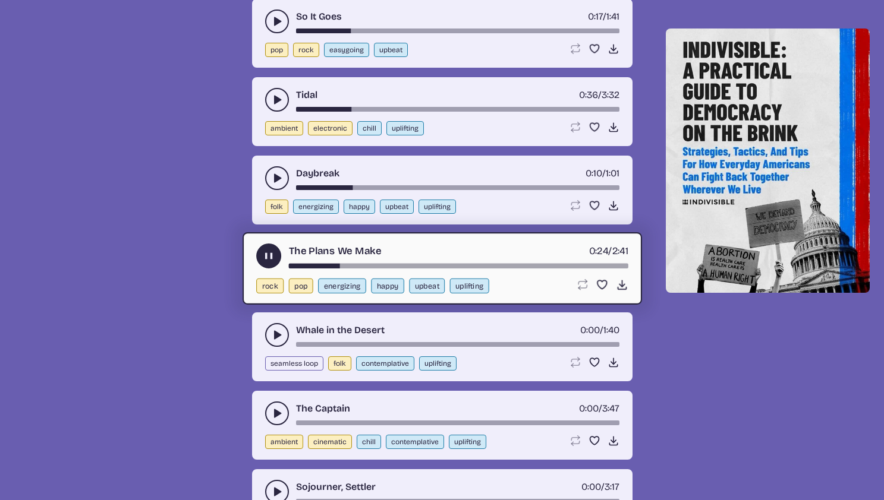
scroll to position [2464, 0]
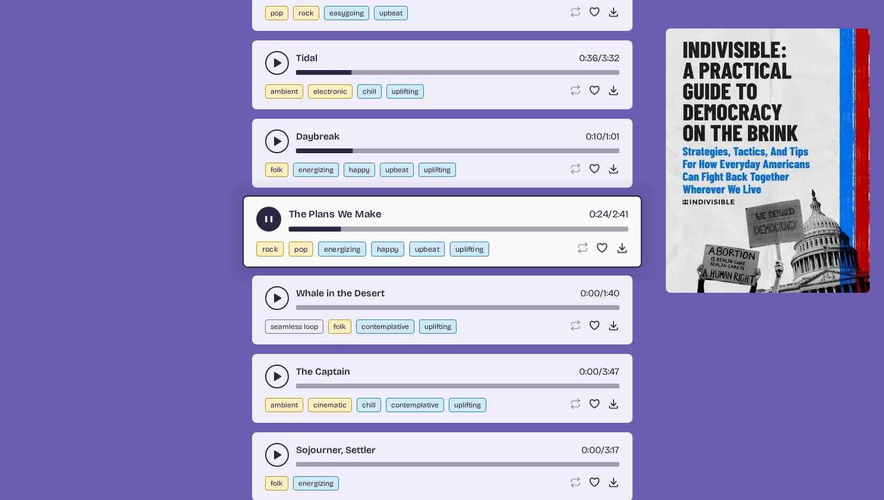
click at [272, 298] on icon "play-pause toggle" at bounding box center [277, 298] width 12 height 12
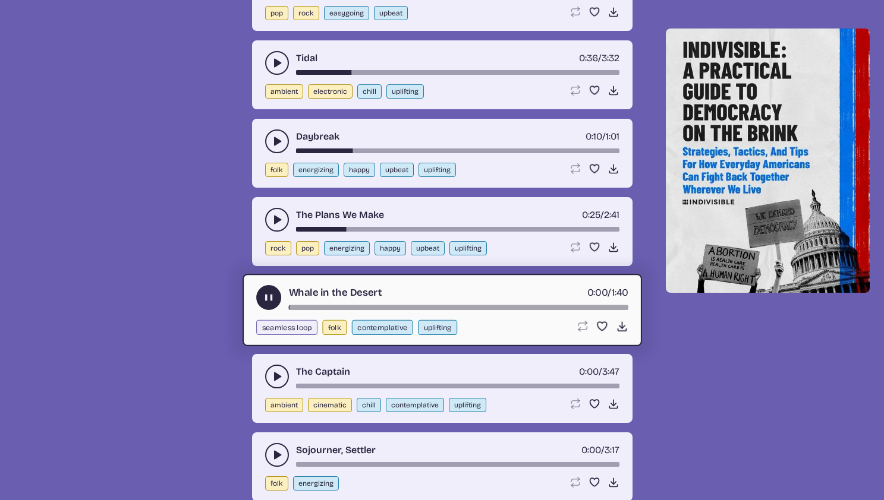
click at [336, 305] on div "song-time-bar" at bounding box center [457, 307] width 339 height 5
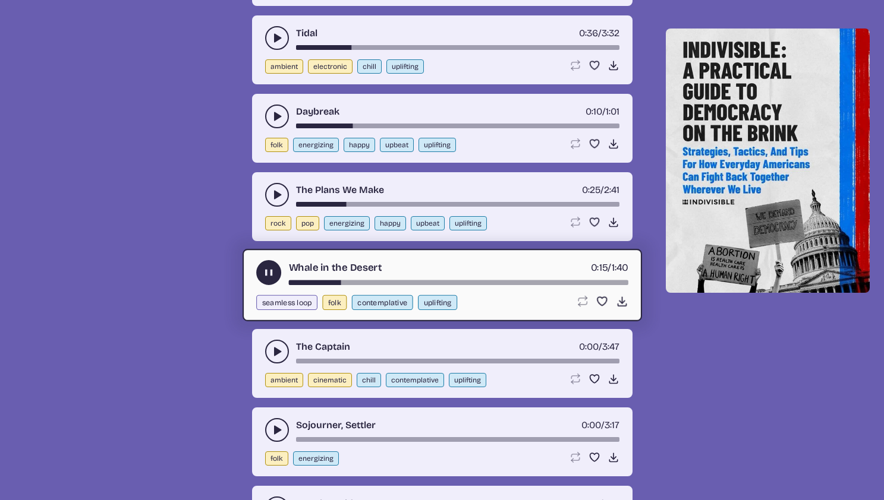
scroll to position [2725, 0]
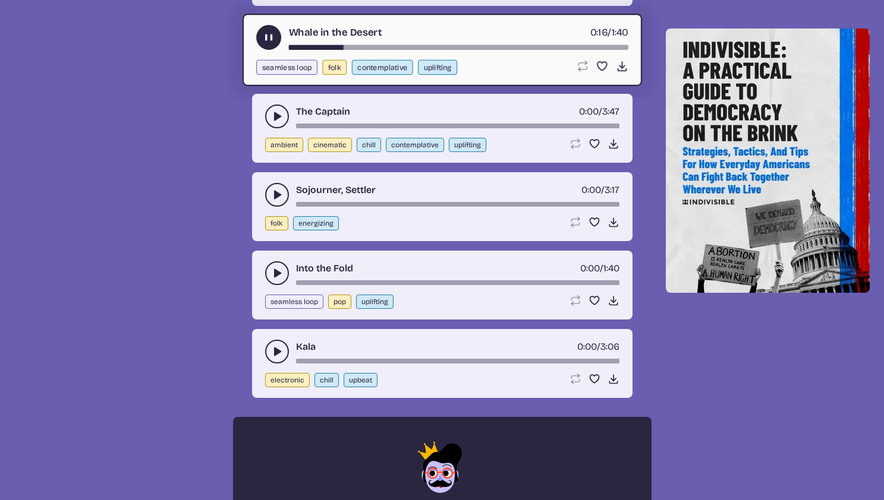
click at [275, 275] on use "play-pause toggle" at bounding box center [277, 273] width 12 height 12
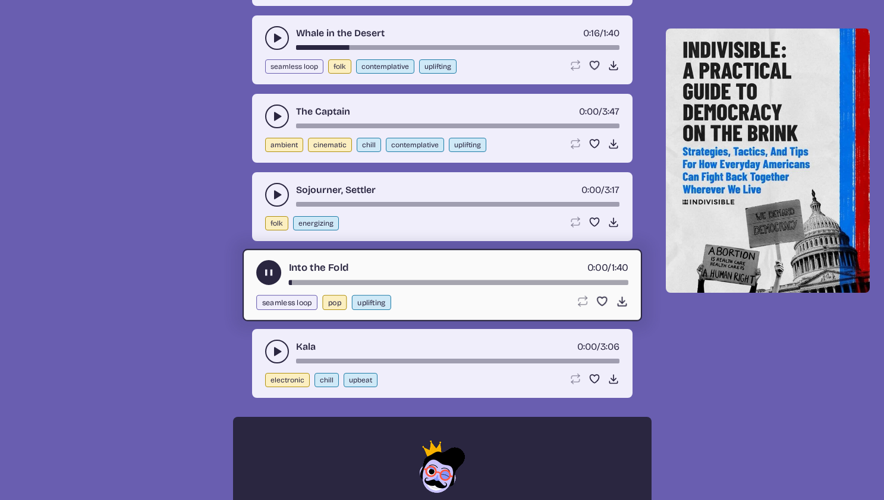
drag, startPoint x: 306, startPoint y: 279, endPoint x: 312, endPoint y: 280, distance: 6.0
click at [308, 279] on div "Into the Fold 0:00 / 1:40" at bounding box center [442, 272] width 372 height 25
click at [319, 276] on div "Into the Fold 0:01 / 1:40" at bounding box center [442, 272] width 372 height 25
click at [324, 282] on div "song-time-bar" at bounding box center [457, 282] width 339 height 5
click at [280, 190] on icon "play-pause toggle" at bounding box center [277, 195] width 12 height 12
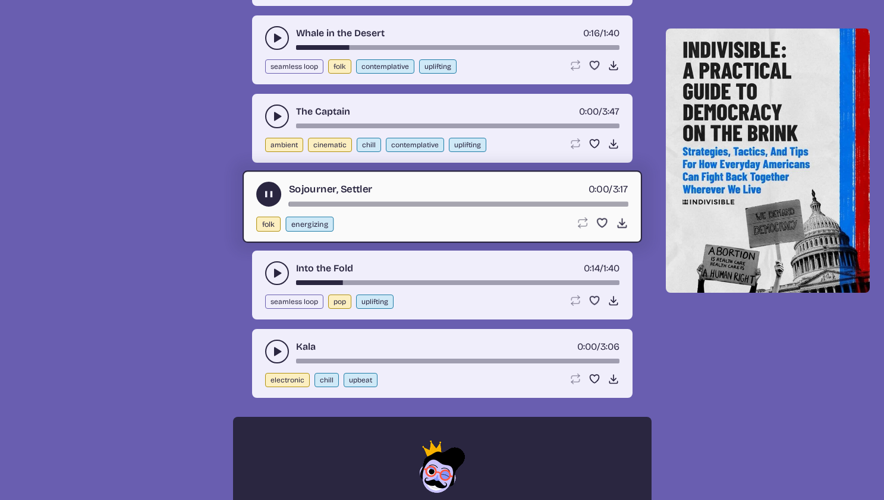
click at [336, 204] on div "song-time-bar" at bounding box center [457, 204] width 339 height 5
click at [280, 352] on icon "play-pause toggle" at bounding box center [277, 352] width 12 height 12
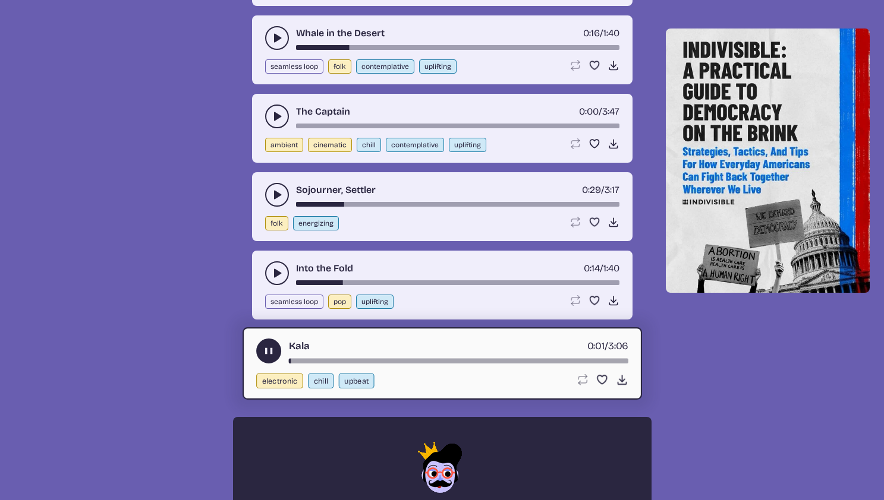
click at [318, 360] on div "song-time-bar" at bounding box center [457, 361] width 339 height 5
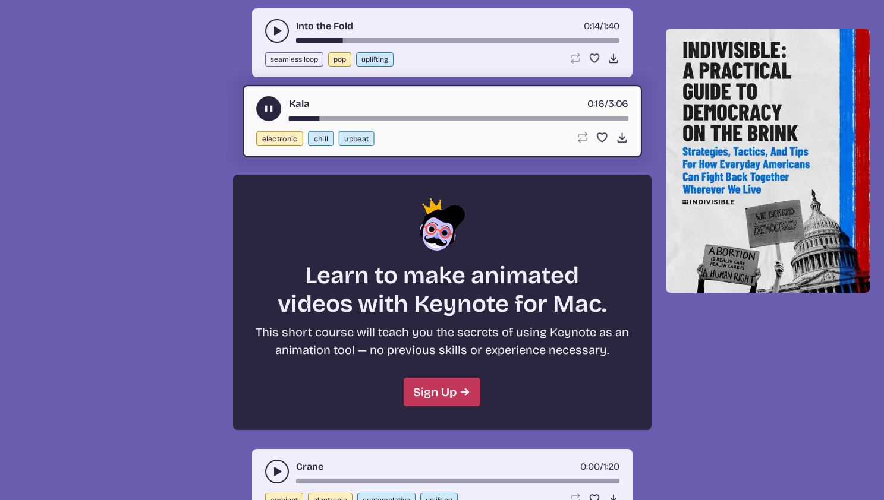
scroll to position [3103, 0]
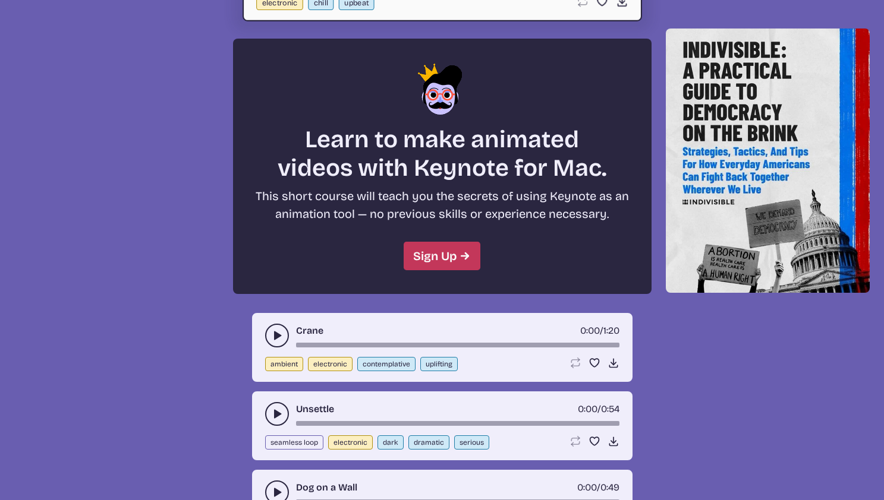
click at [275, 336] on use "play-pause toggle" at bounding box center [277, 336] width 12 height 12
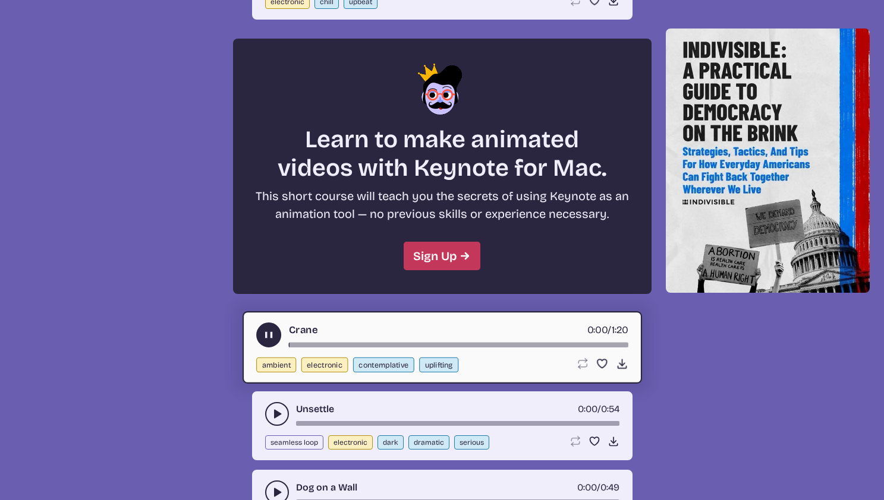
click at [317, 343] on div "song-time-bar" at bounding box center [457, 345] width 339 height 5
click at [269, 412] on button "play-pause toggle" at bounding box center [277, 414] width 24 height 24
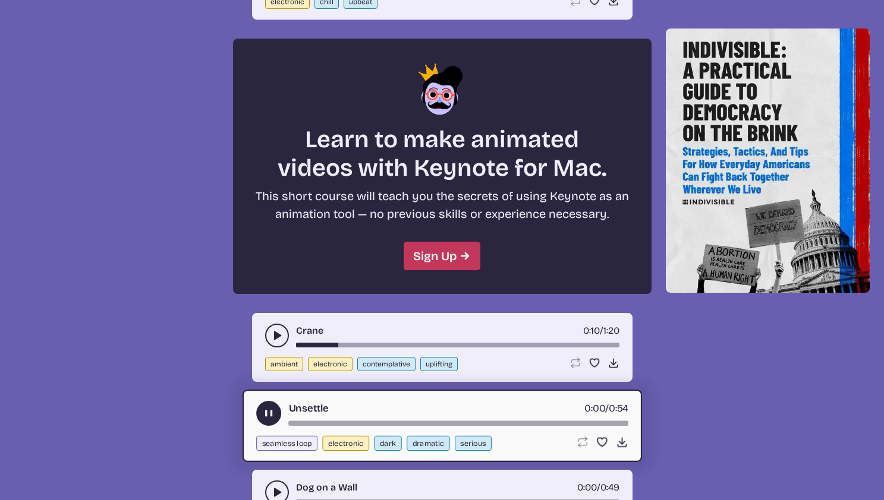
click at [344, 422] on div "song-time-bar" at bounding box center [457, 423] width 339 height 5
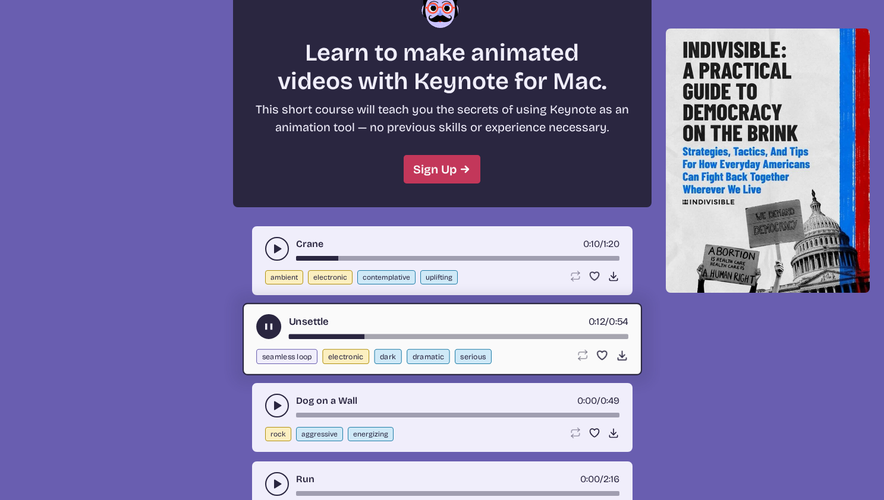
click at [279, 406] on use "play-pause toggle" at bounding box center [277, 406] width 12 height 12
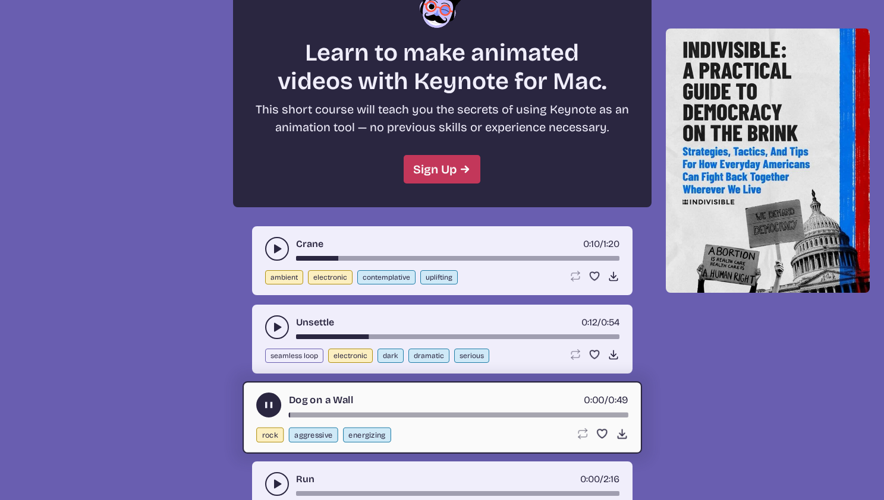
click at [322, 417] on div "song-time-bar" at bounding box center [457, 415] width 339 height 5
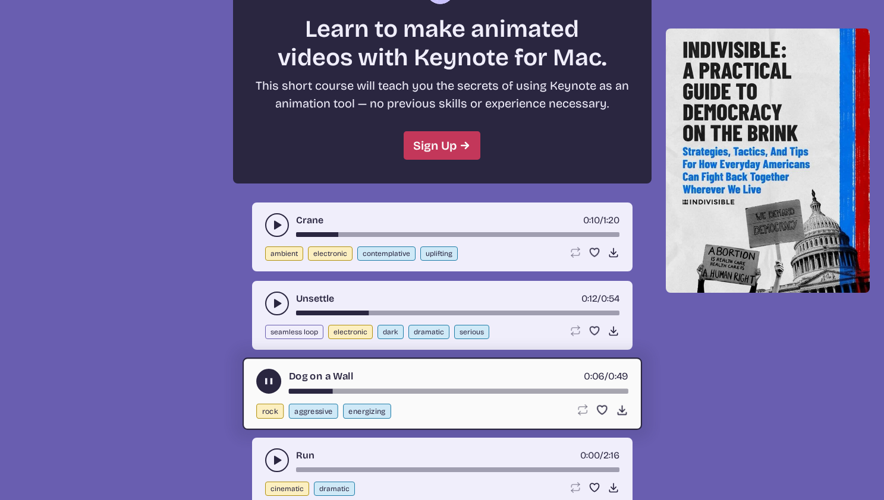
scroll to position [3449, 0]
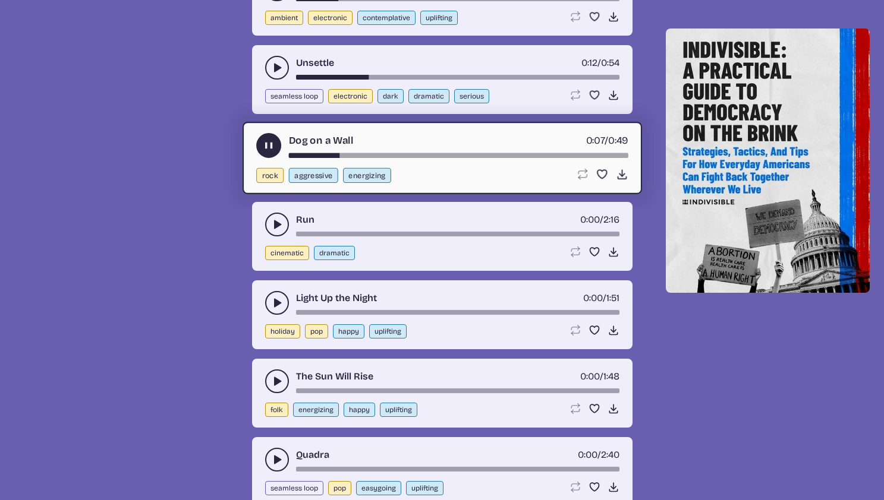
click at [264, 310] on div "Light Up the Night 0:00 / 1:51 holiday pop happy uplifting Loop song Loop this …" at bounding box center [442, 314] width 380 height 69
click at [269, 303] on button "play-pause toggle" at bounding box center [277, 303] width 24 height 24
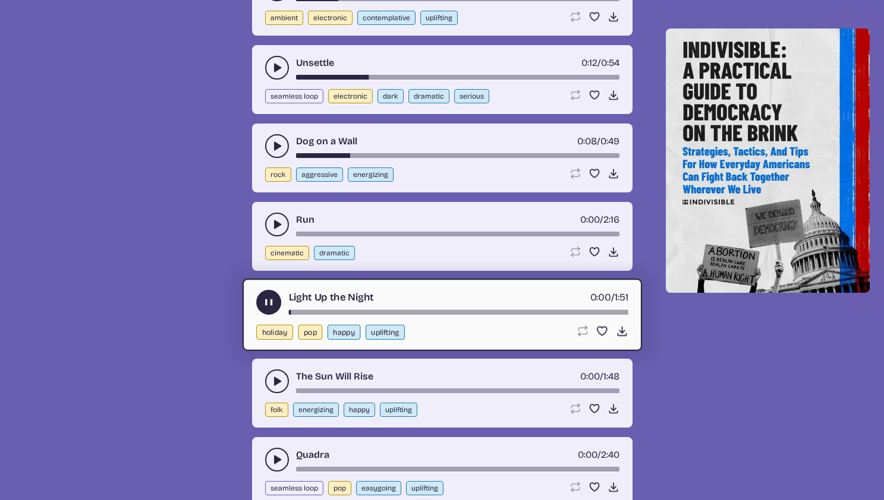
click at [346, 314] on div "song-time-bar" at bounding box center [457, 312] width 339 height 5
click at [279, 379] on icon "play-pause toggle" at bounding box center [277, 382] width 12 height 12
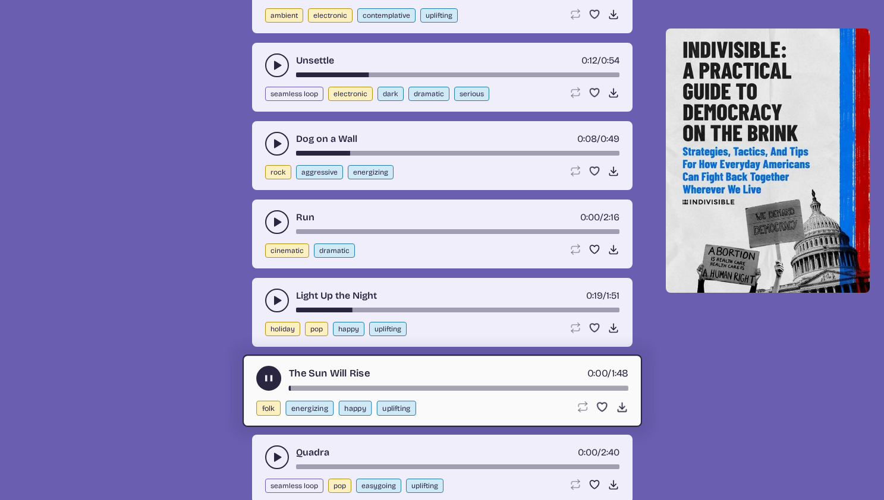
scroll to position [3455, 0]
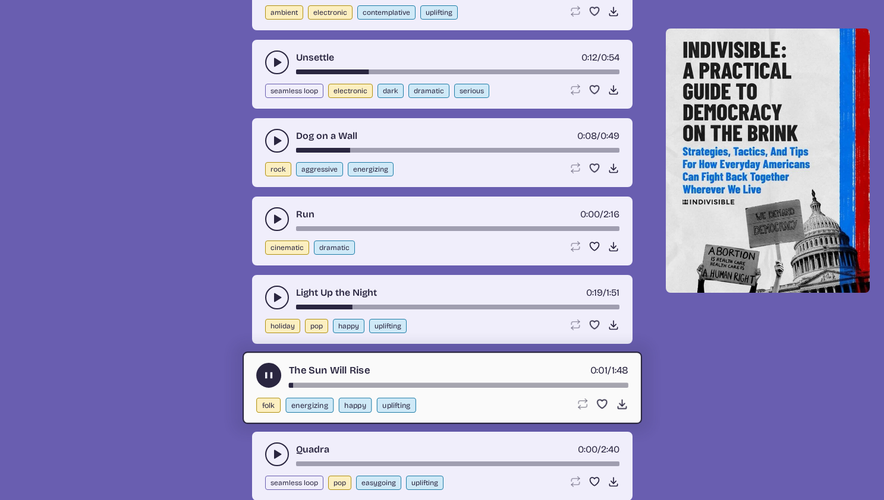
click at [278, 452] on icon "play-pause toggle" at bounding box center [277, 455] width 12 height 12
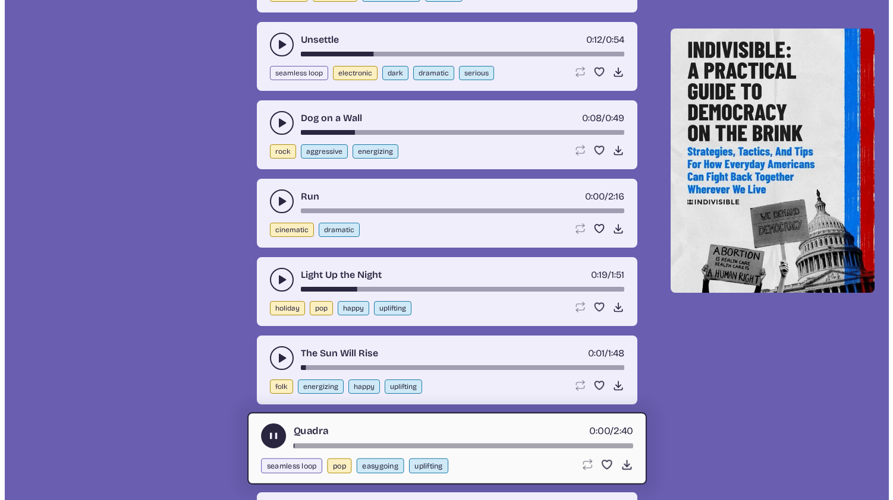
scroll to position [3562, 0]
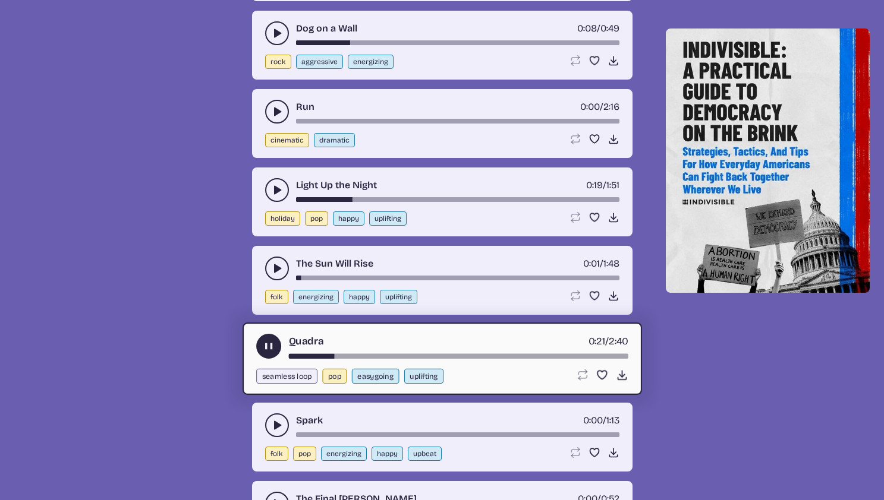
click at [614, 379] on div "Loop song Loop this song. Favorite song Save this song to your favorites. Downl…" at bounding box center [601, 375] width 52 height 12
click at [621, 375] on icon "Download song" at bounding box center [621, 375] width 12 height 12
